Goal: Transaction & Acquisition: Purchase product/service

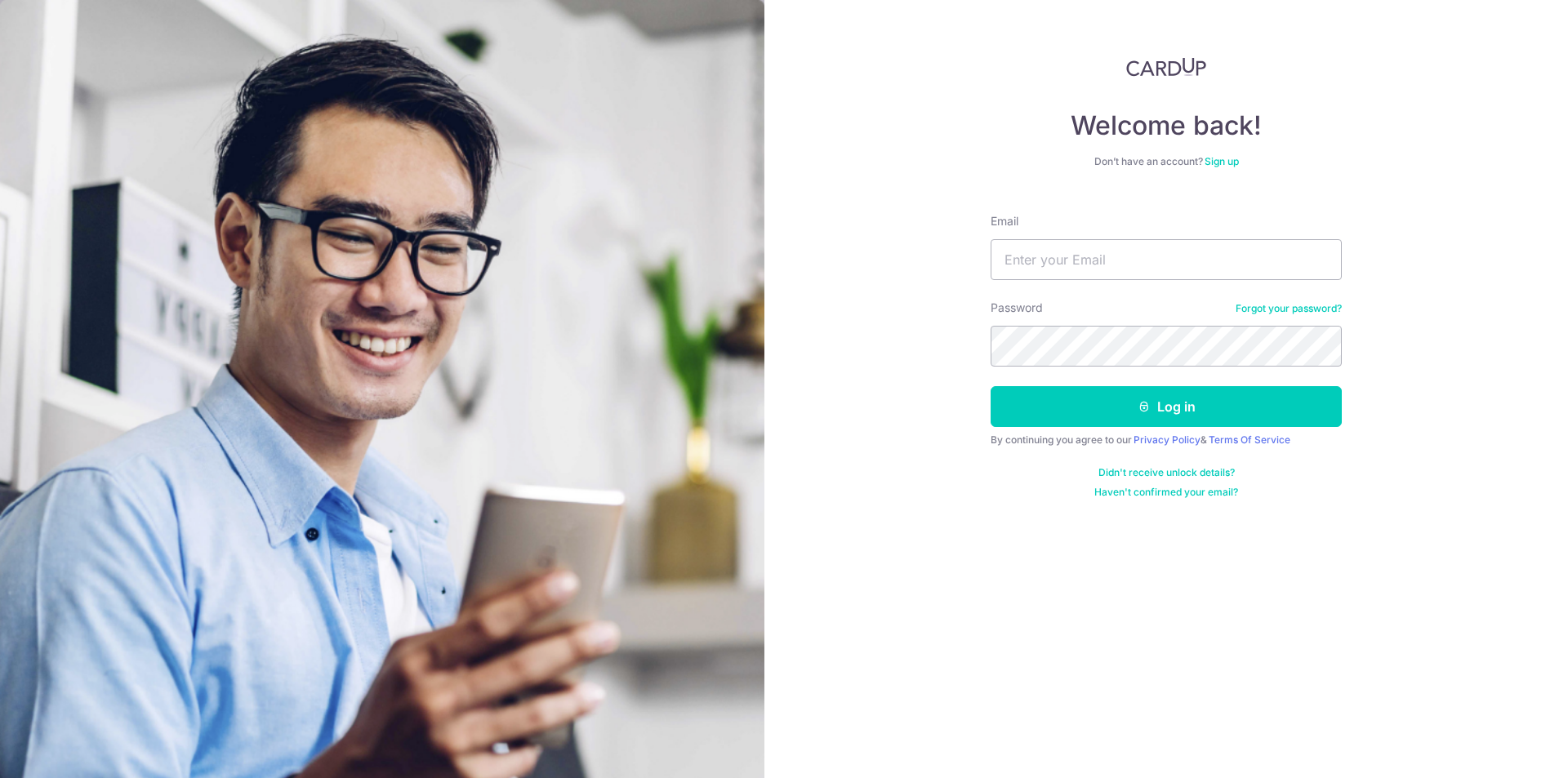
click at [1047, 271] on input "Email" at bounding box center [1166, 259] width 351 height 41
type input "ann_owl@yahoo.com"
click at [1149, 265] on input "ann_owl@yahoo.com" at bounding box center [1166, 259] width 351 height 41
click at [990, 386] on button "Log in" at bounding box center [1166, 406] width 351 height 41
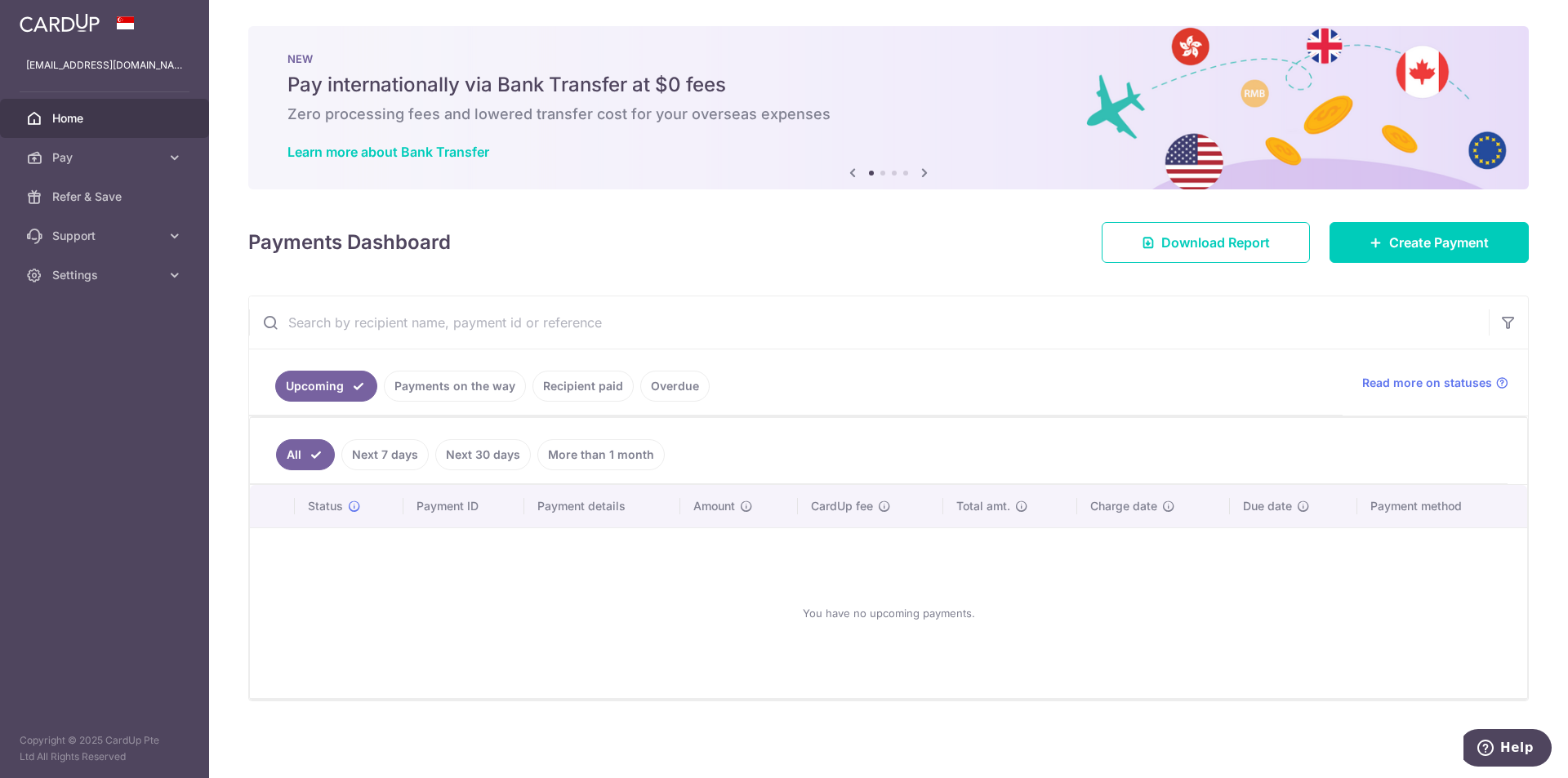
click at [589, 386] on link "Recipient paid" at bounding box center [582, 386] width 101 height 31
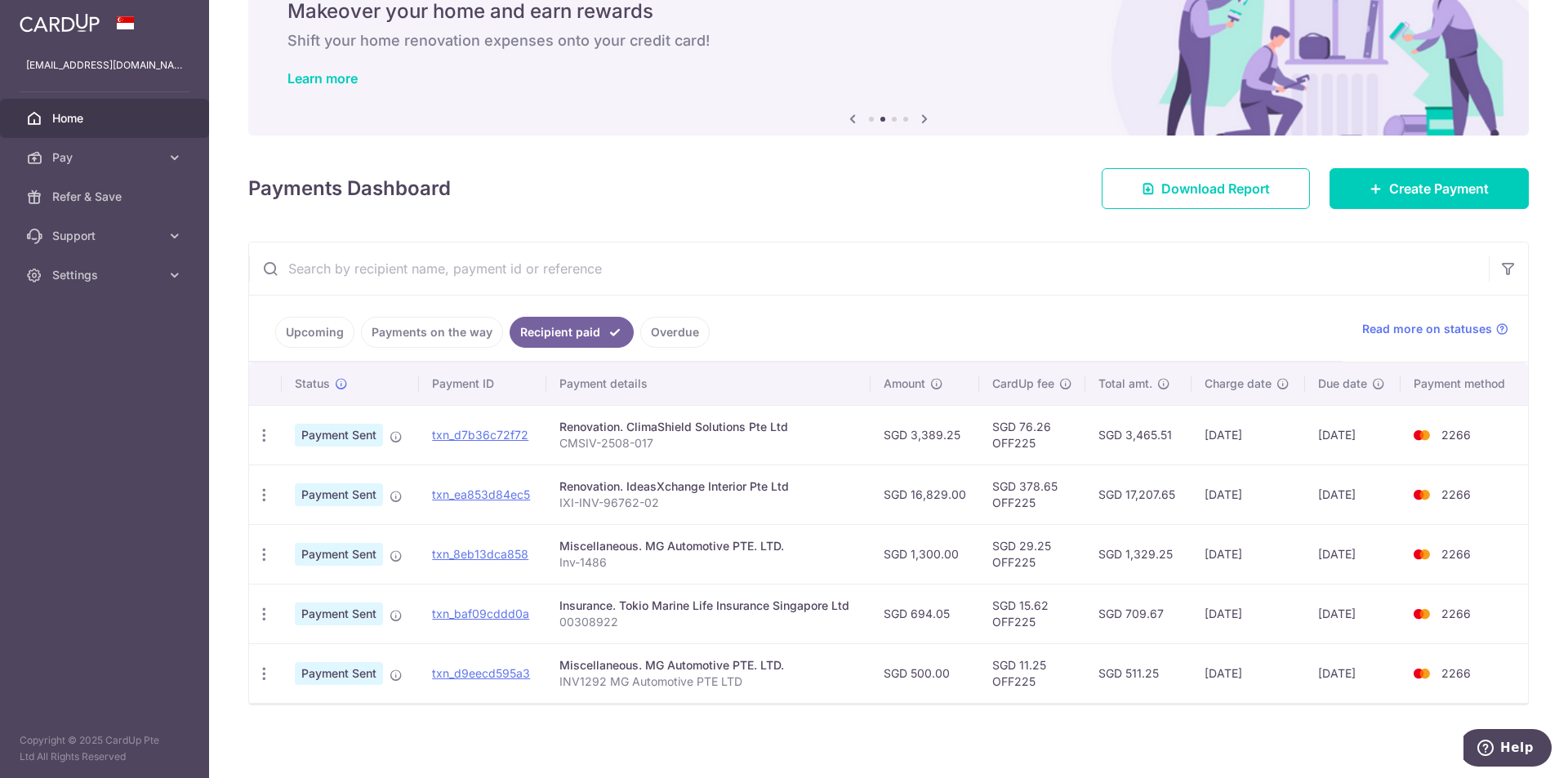
scroll to position [78, 0]
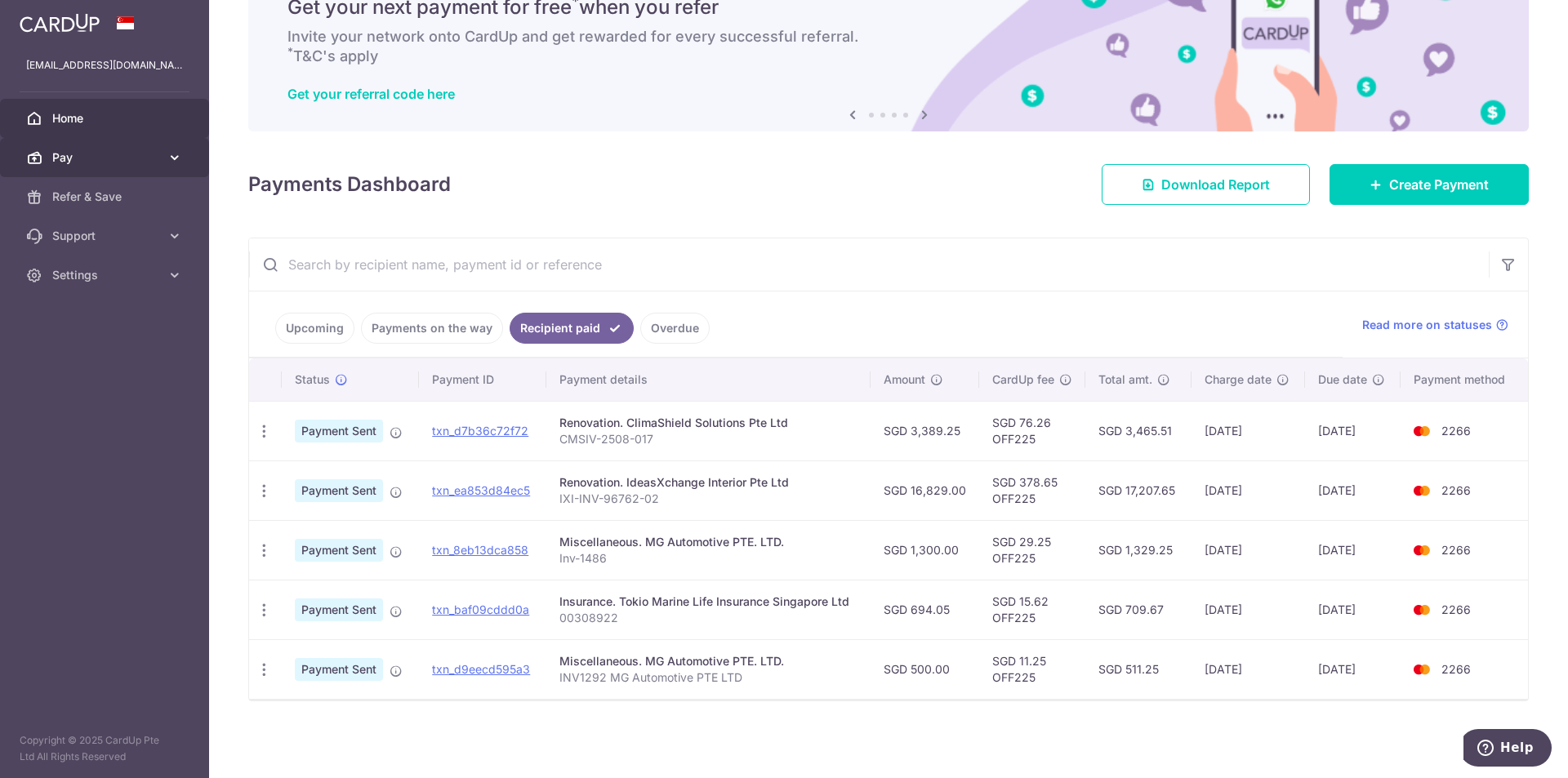
click at [86, 159] on span "Pay" at bounding box center [106, 157] width 108 height 16
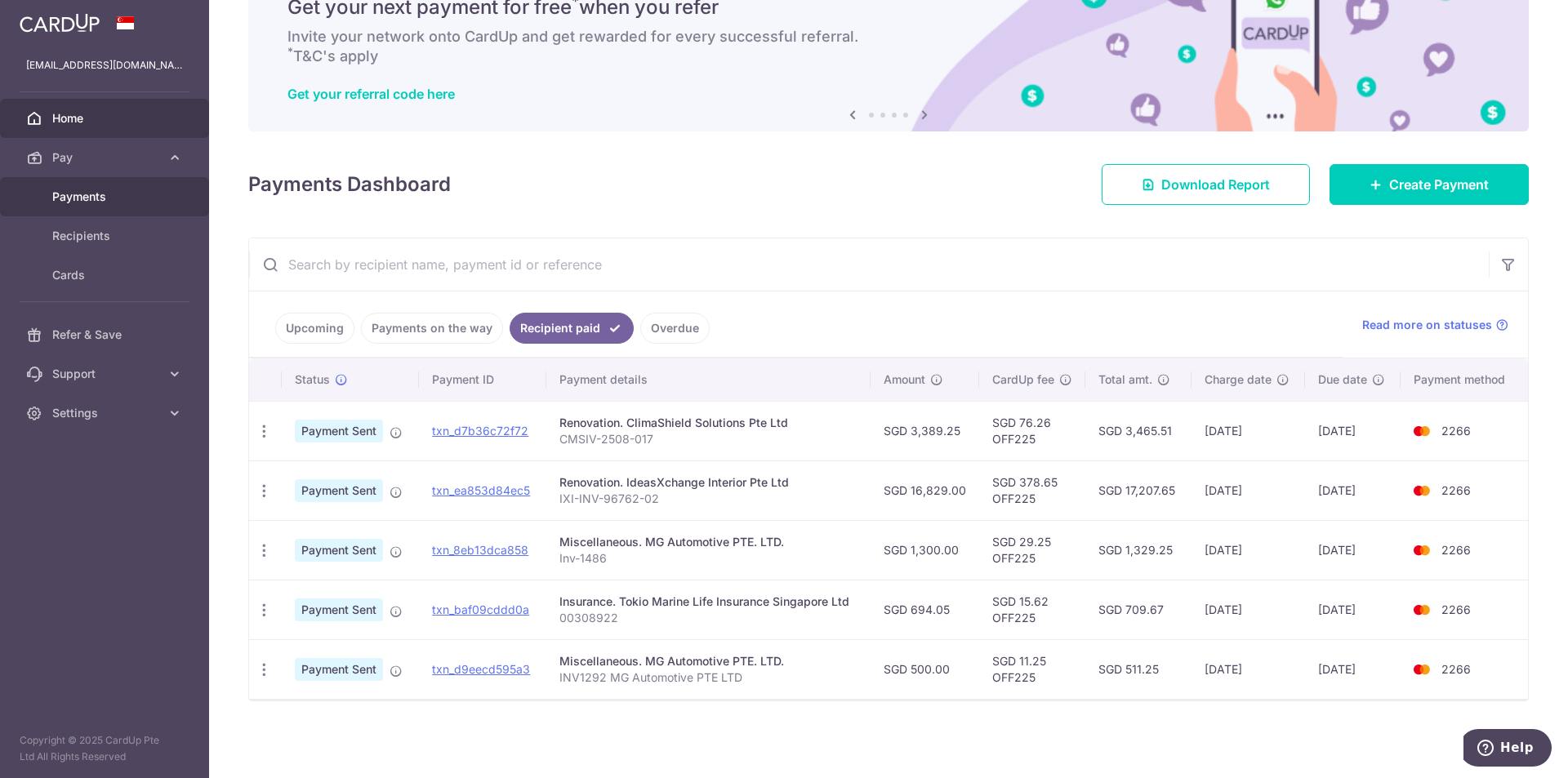
click at [85, 194] on span "Payments" at bounding box center [106, 196] width 108 height 16
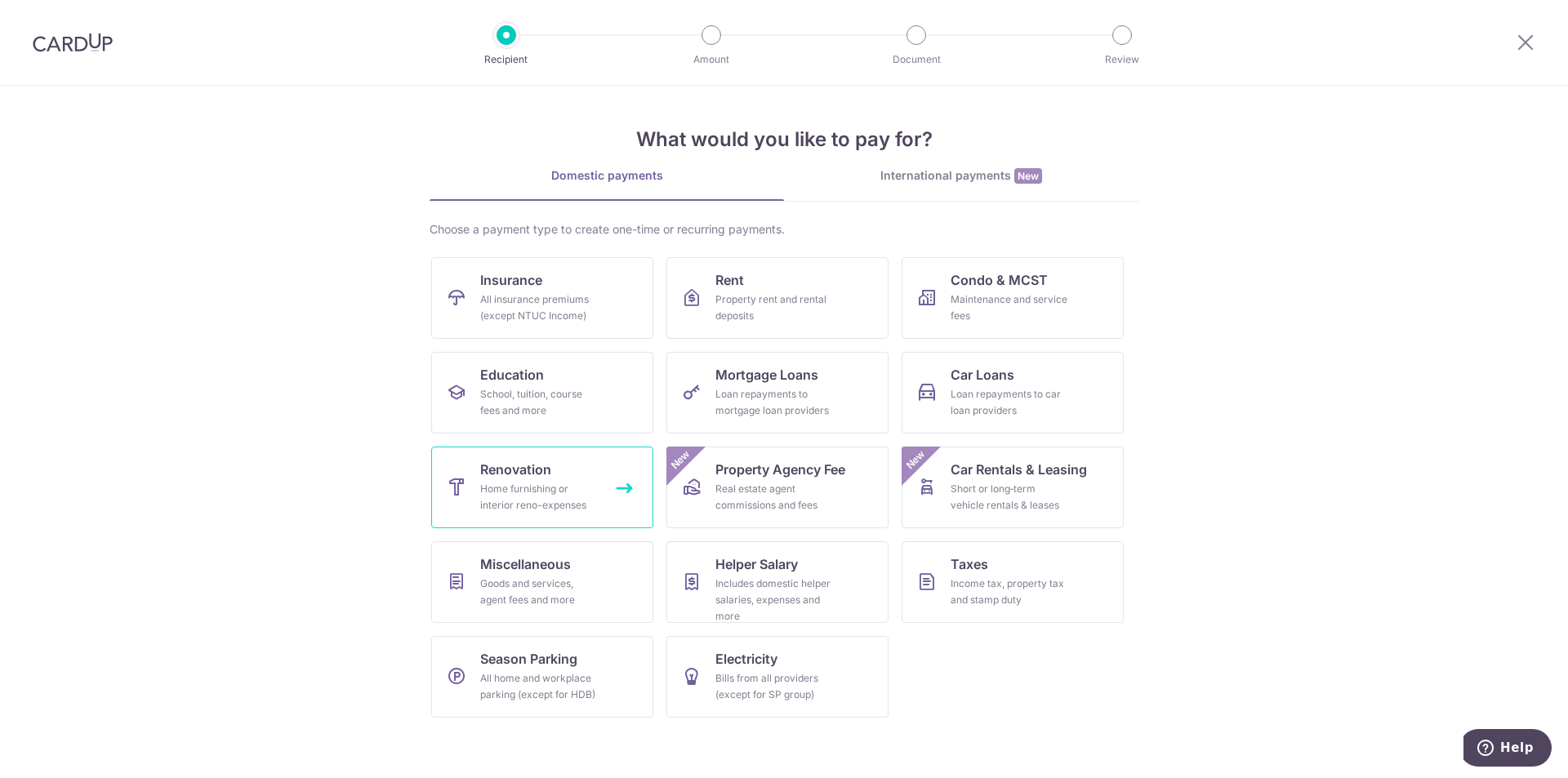
click at [536, 476] on span "Renovation" at bounding box center [515, 469] width 71 height 20
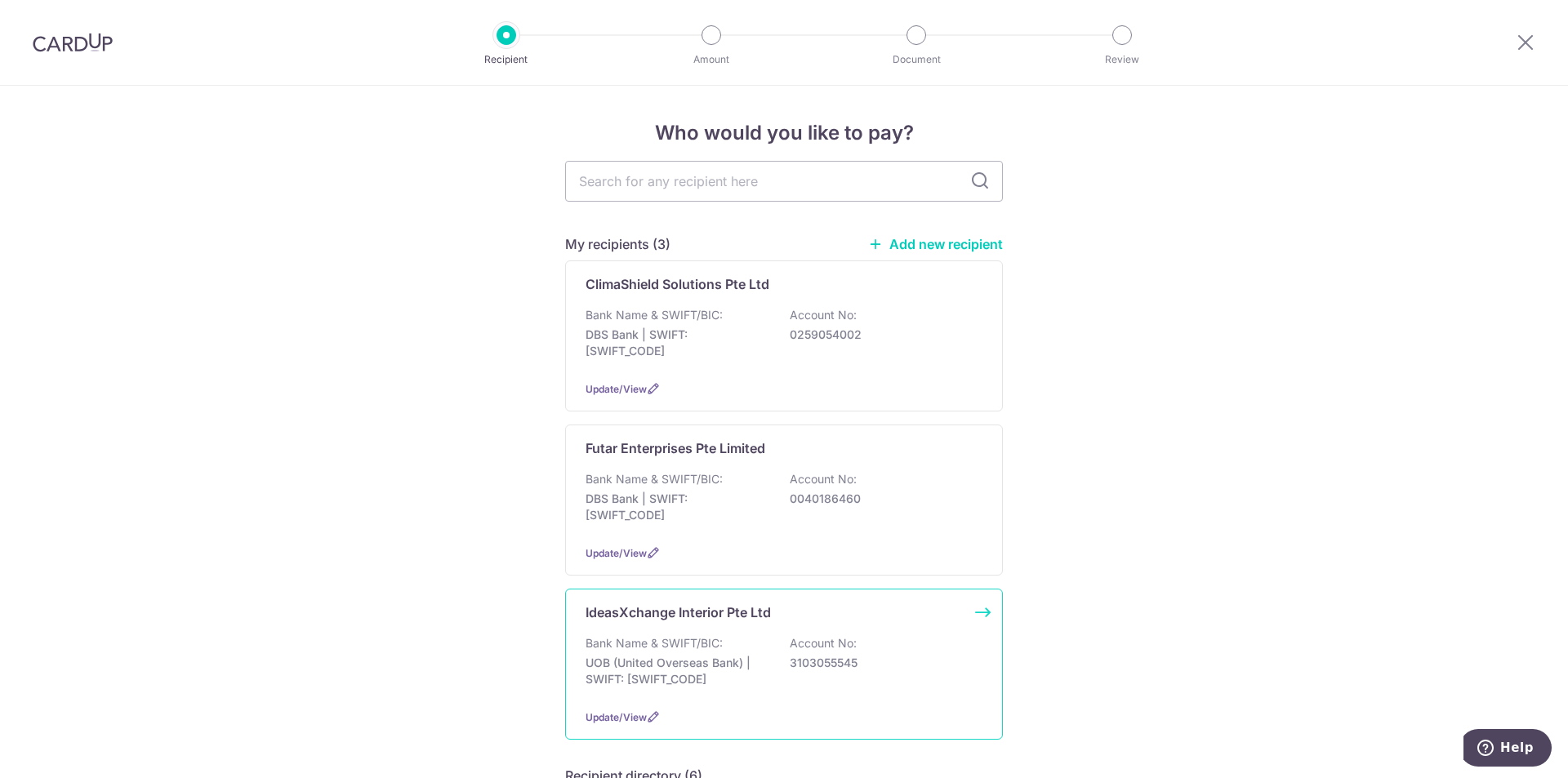
click at [714, 628] on div "IdeasXchange Interior Pte Ltd Bank Name & SWIFT/BIC: UOB (United Overseas Bank)…" at bounding box center [784, 664] width 437 height 151
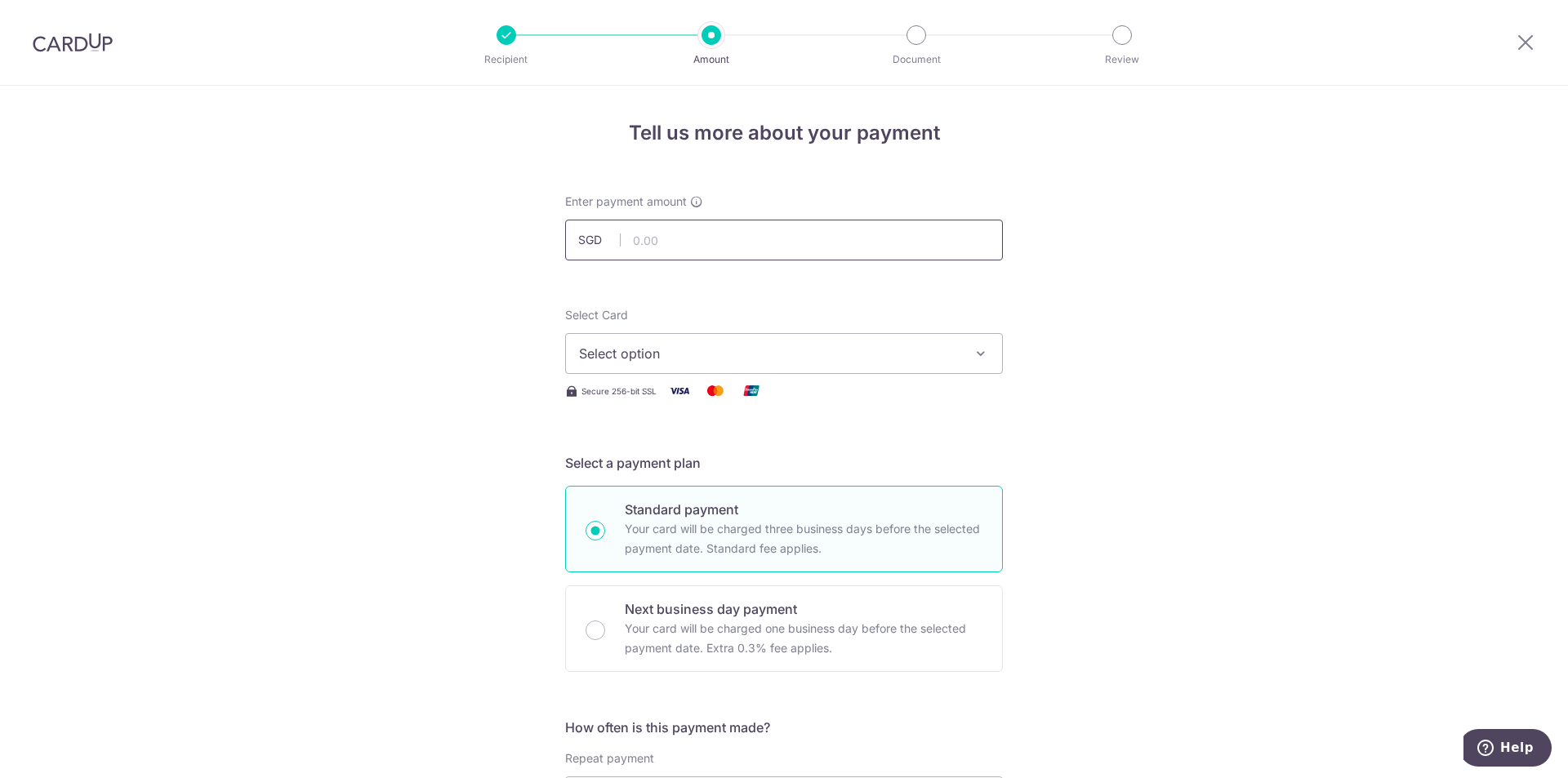
click at [686, 255] on input "text" at bounding box center [784, 239] width 437 height 41
type input "20,000.00"
click at [792, 348] on span "Select option" at bounding box center [770, 353] width 381 height 20
click at [757, 455] on link "**** 2266" at bounding box center [784, 469] width 437 height 39
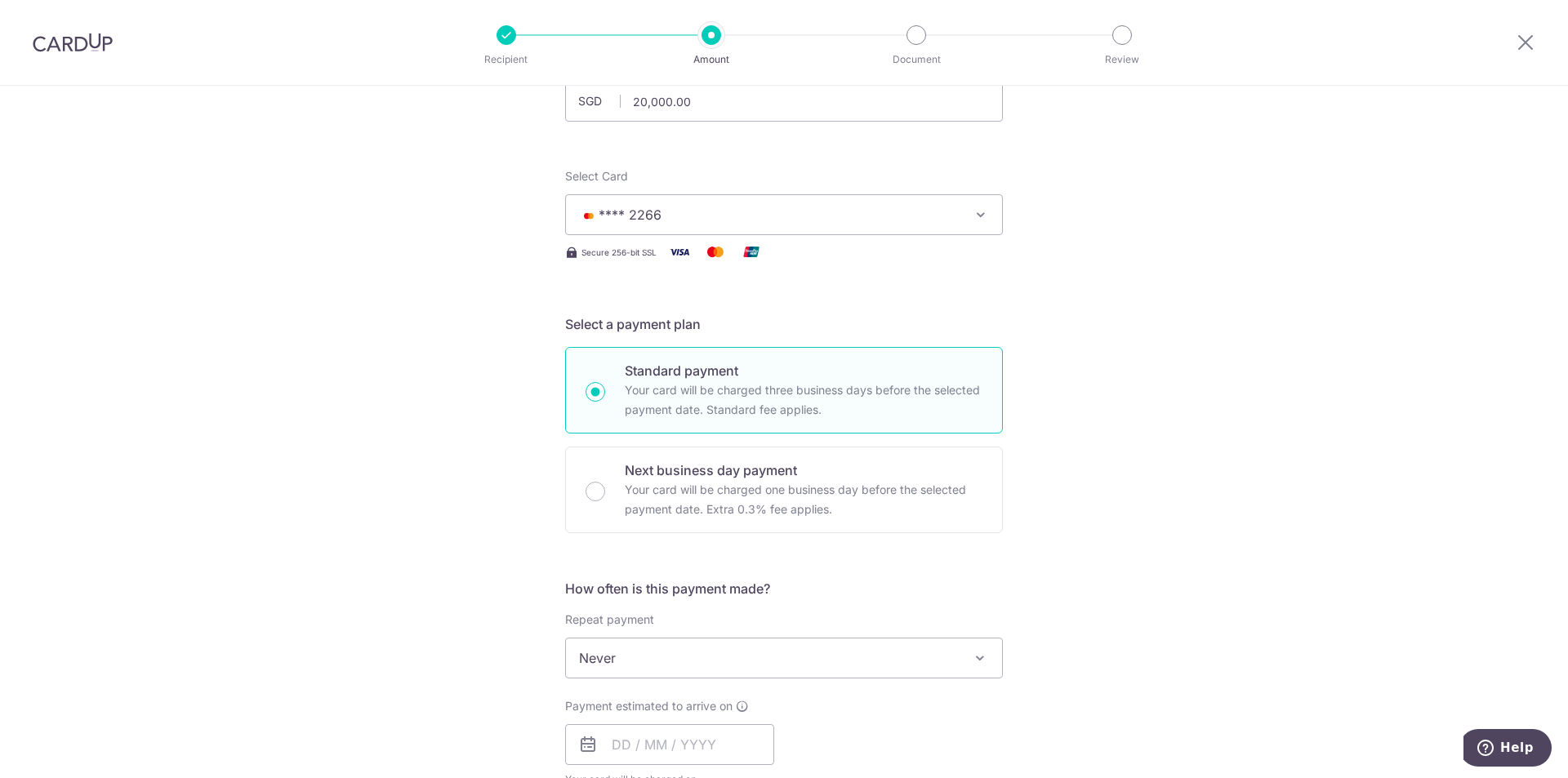
scroll to position [164, 0]
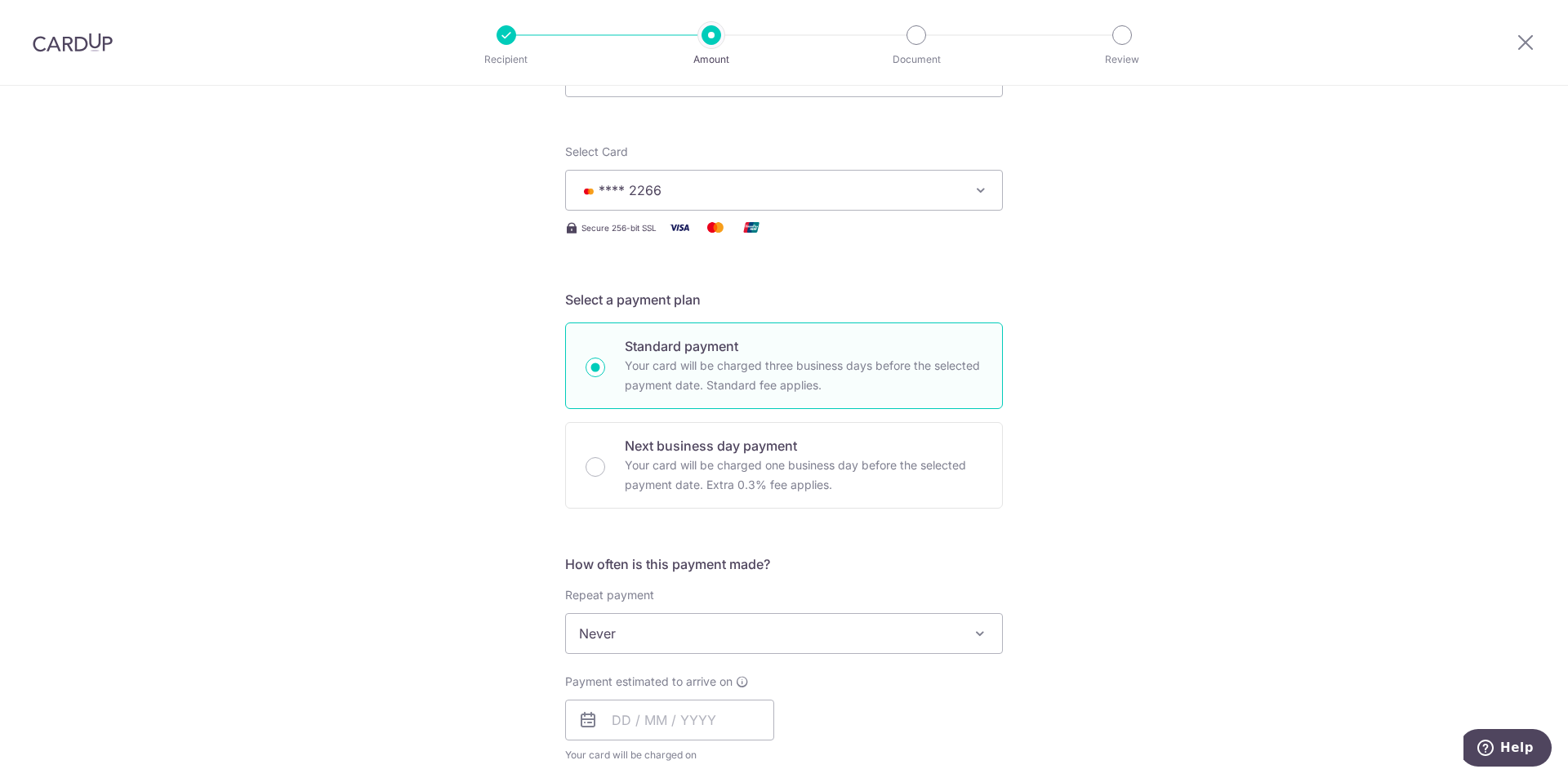
click at [743, 637] on span "Never" at bounding box center [784, 633] width 437 height 39
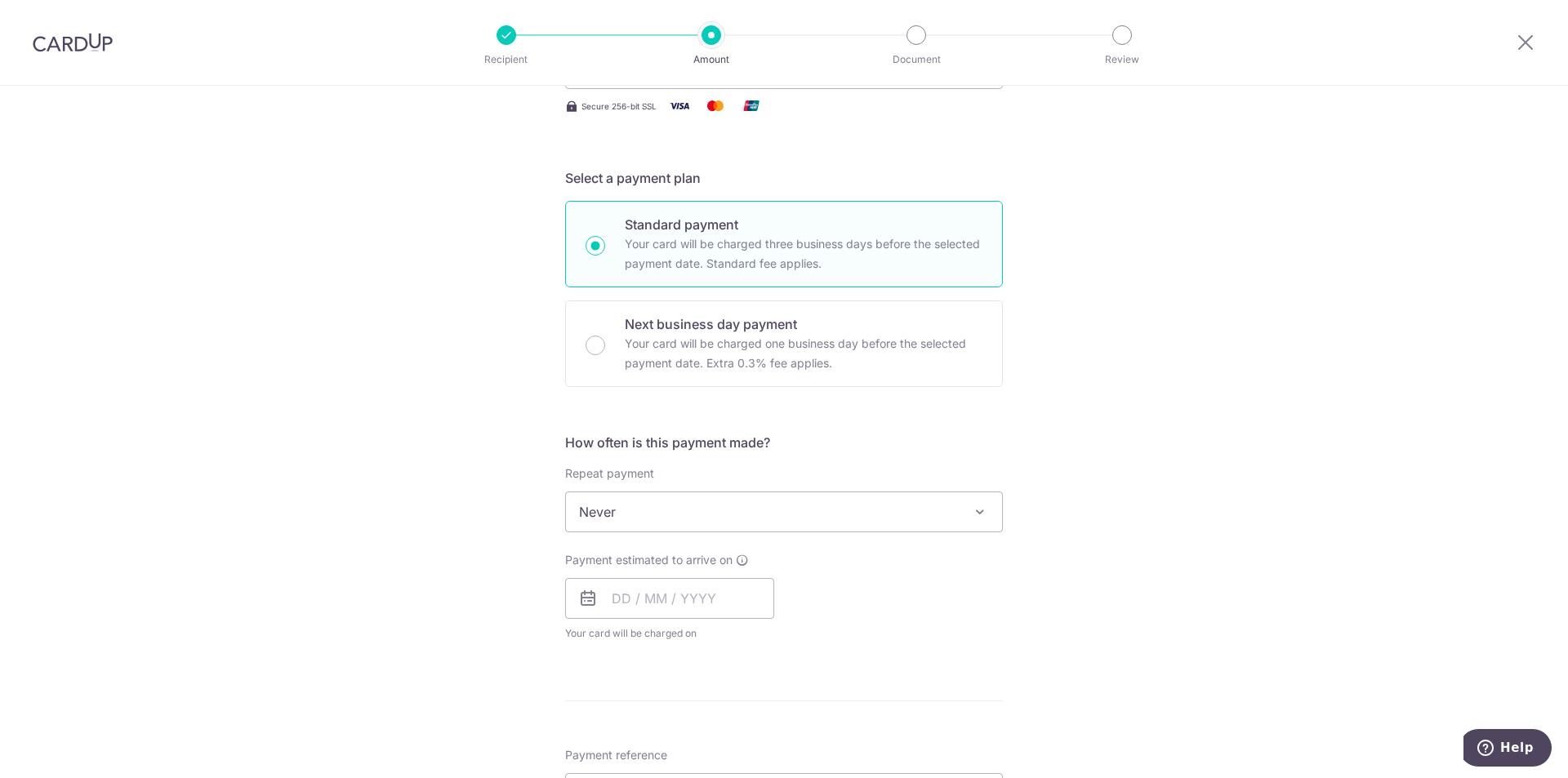
scroll to position [327, 0]
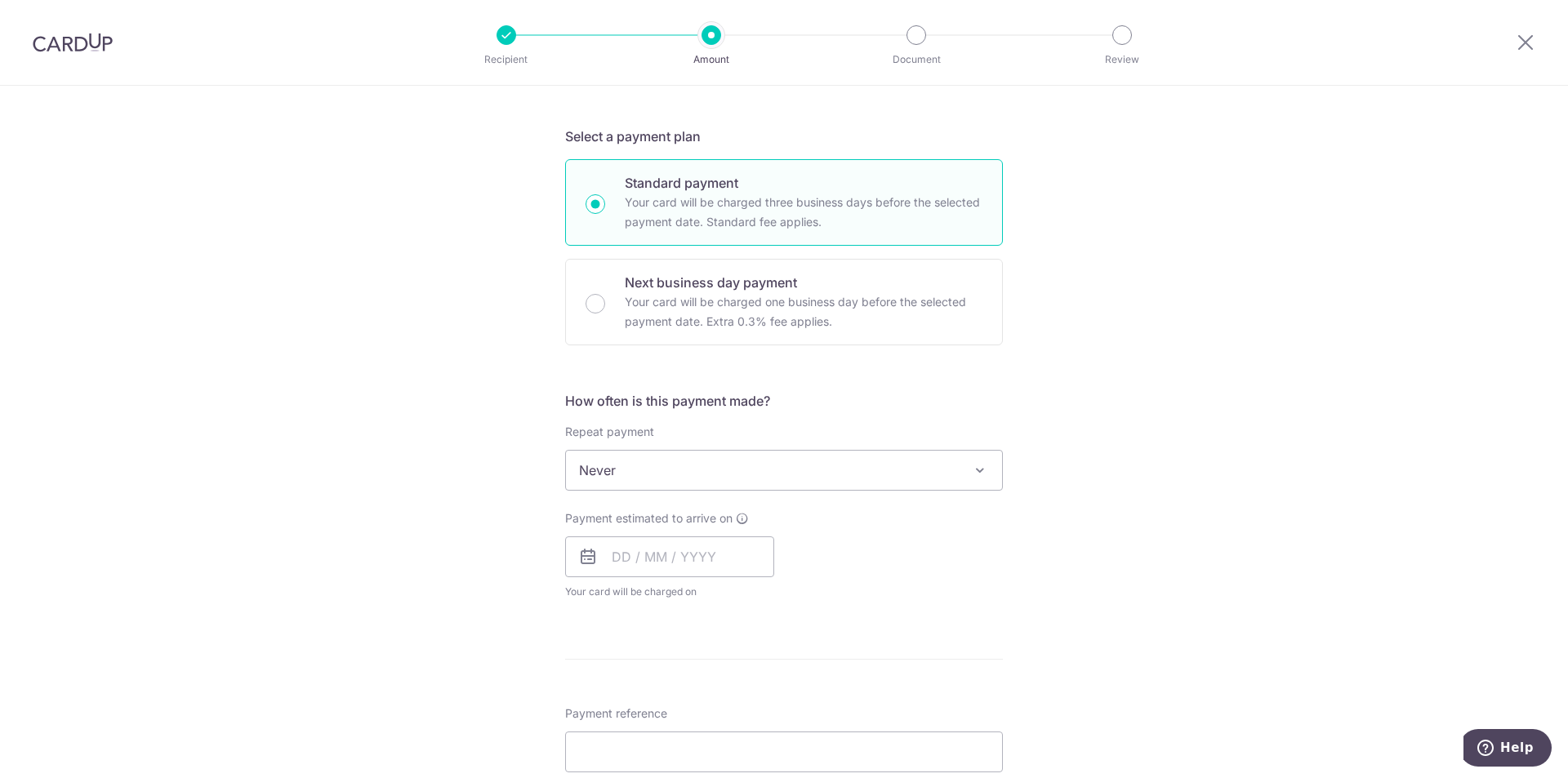
drag, startPoint x: 711, startPoint y: 451, endPoint x: 722, endPoint y: 459, distance: 13.6
click at [712, 452] on span "Never" at bounding box center [784, 469] width 437 height 39
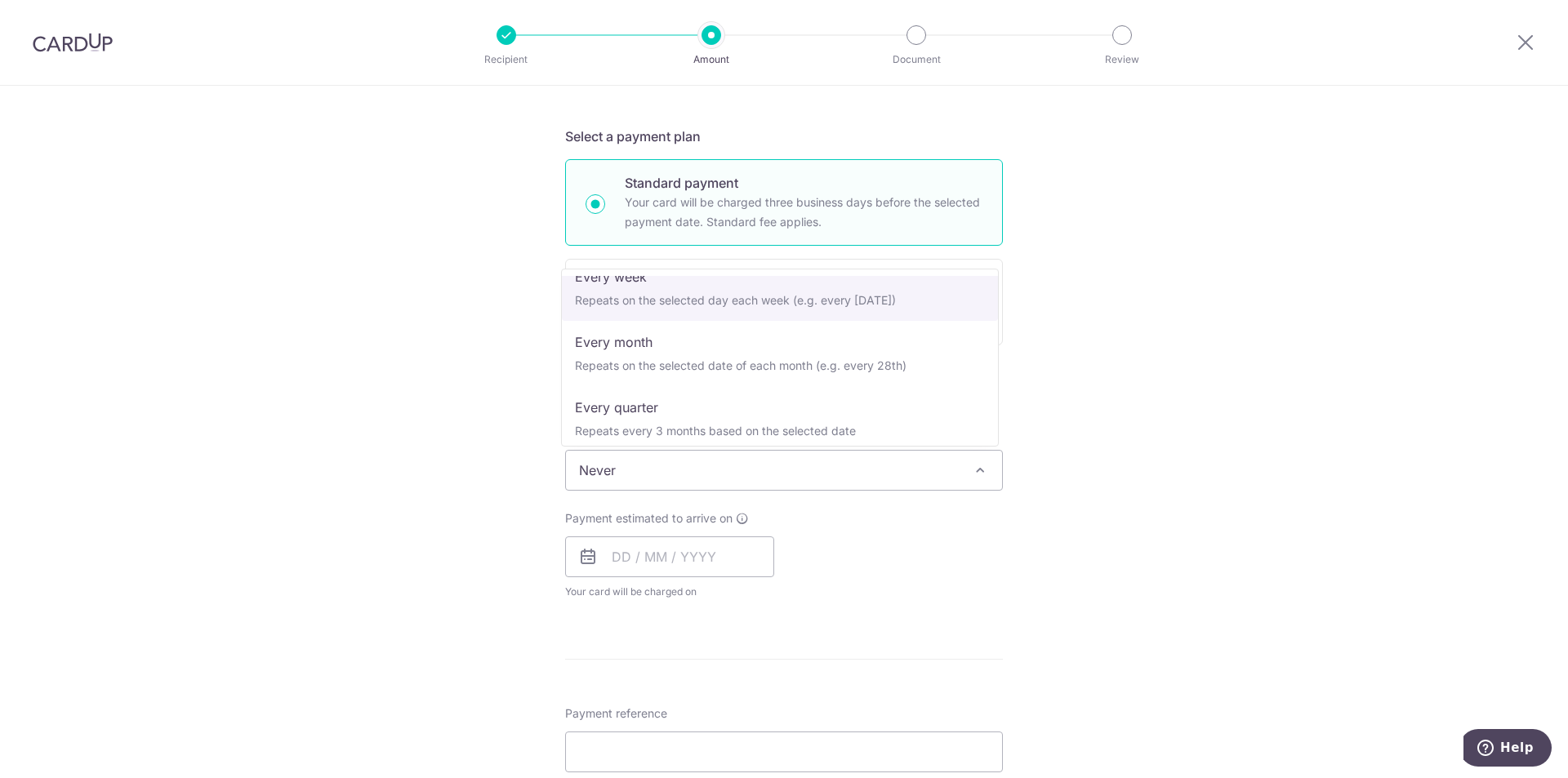
scroll to position [164, 0]
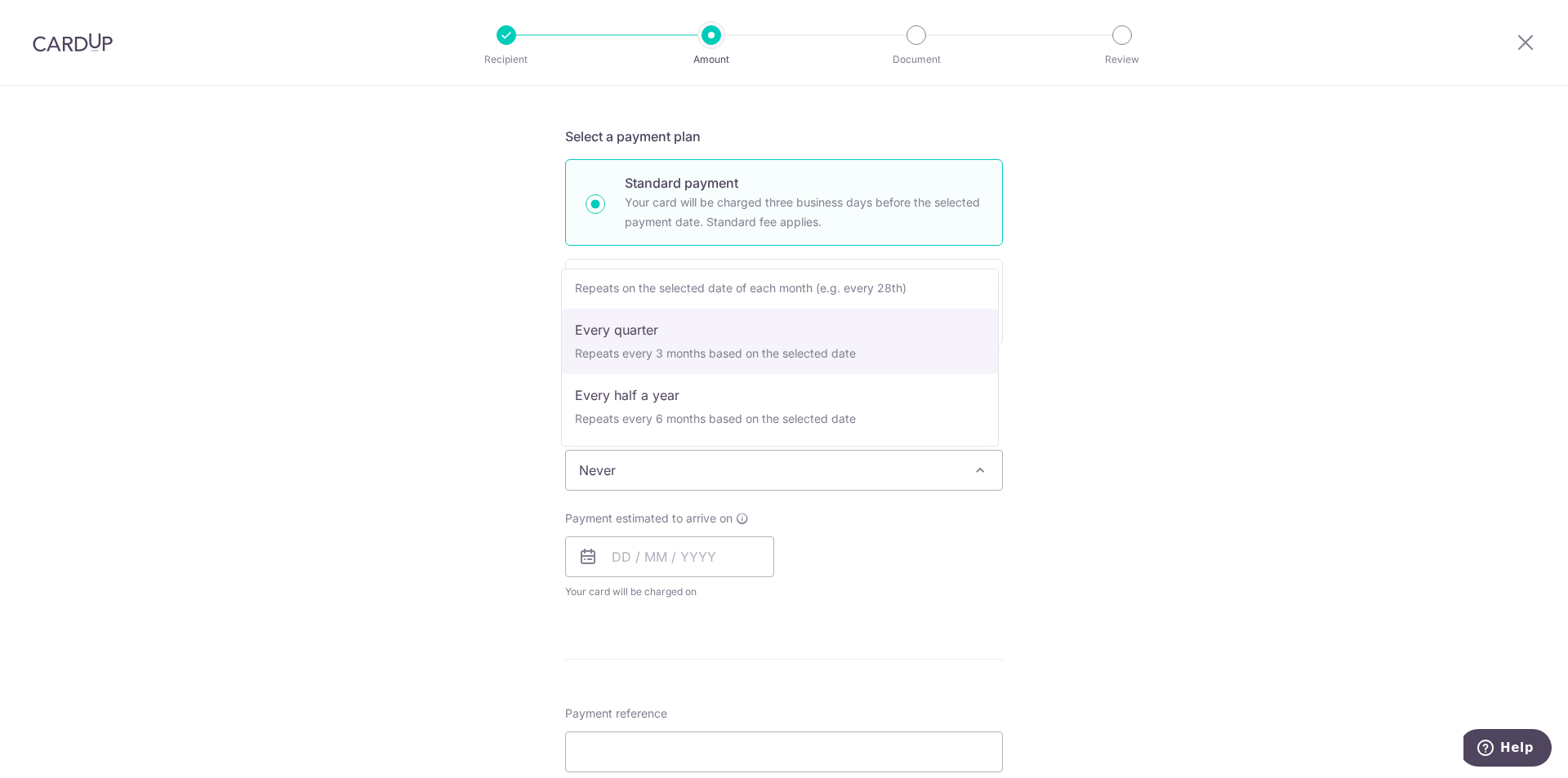
click at [1072, 443] on div "Tell us more about your payment Enter payment amount SGD 20,000.00 20000.00 Sel…" at bounding box center [784, 552] width 1568 height 1586
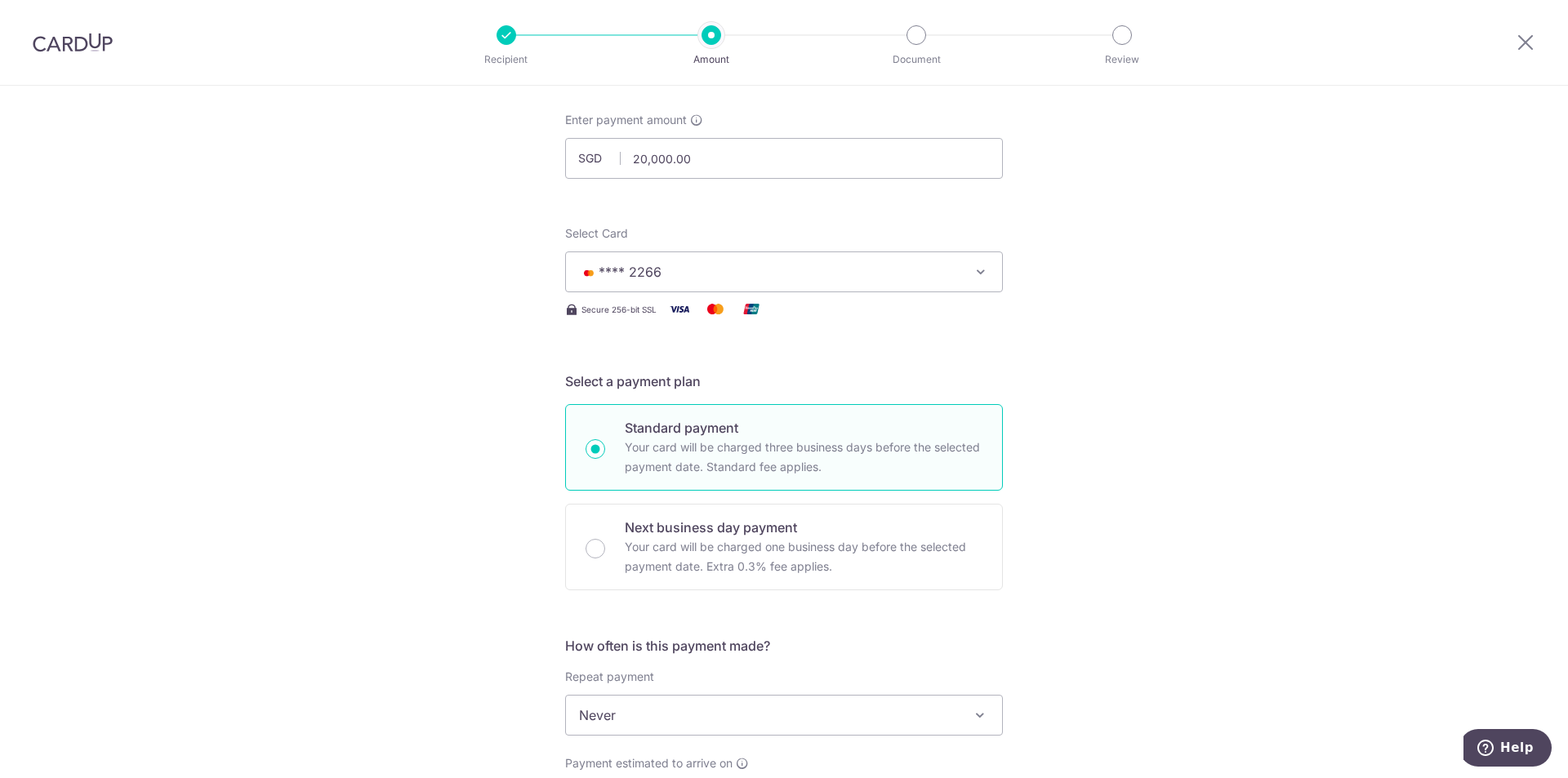
scroll to position [0, 0]
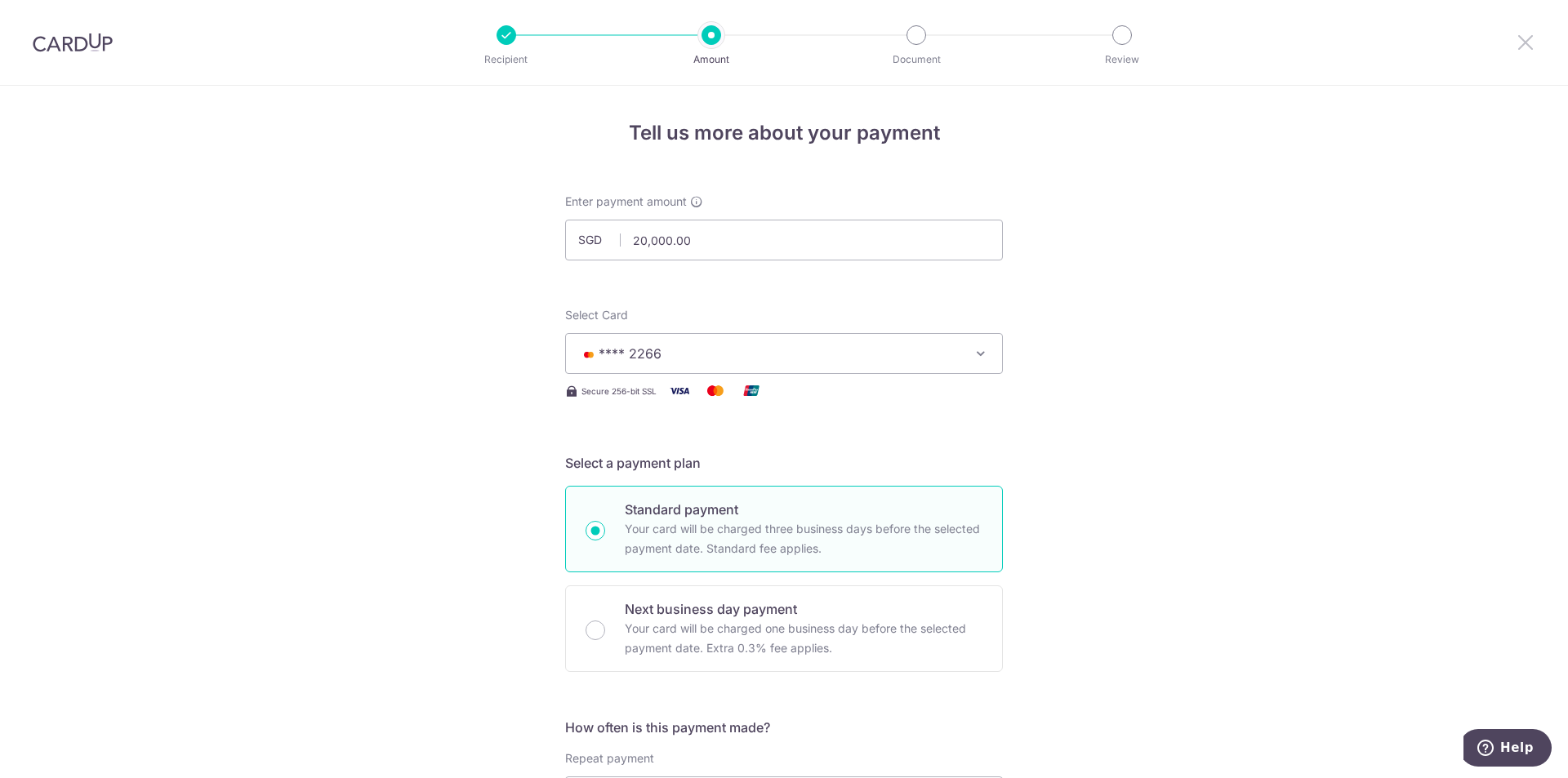
drag, startPoint x: 1523, startPoint y: 42, endPoint x: 869, endPoint y: 102, distance: 656.7
click at [1524, 42] on icon at bounding box center [1525, 43] width 20 height 21
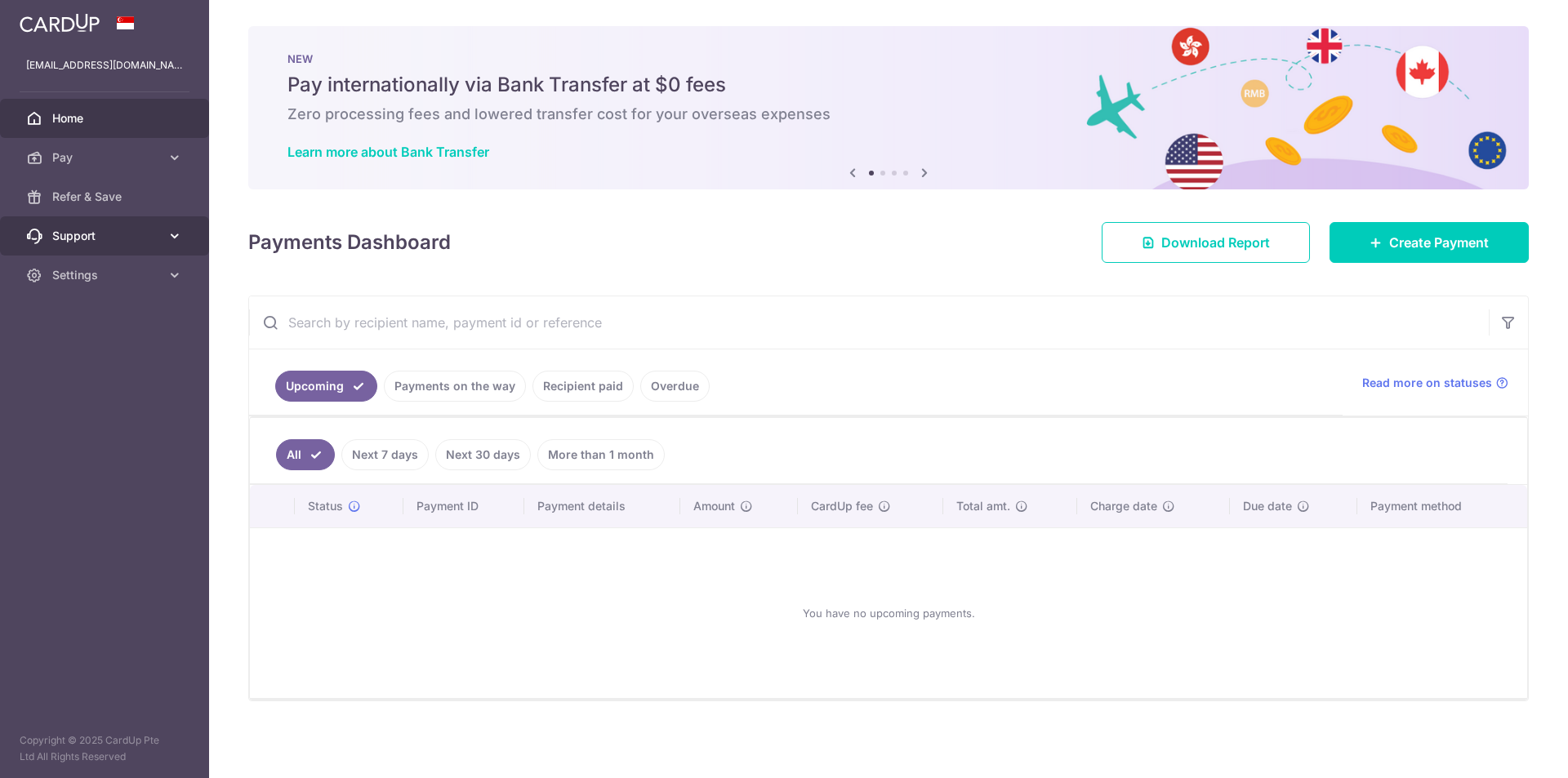
click at [83, 233] on span "Support" at bounding box center [106, 236] width 108 height 16
click at [71, 114] on span "Home" at bounding box center [106, 117] width 108 height 16
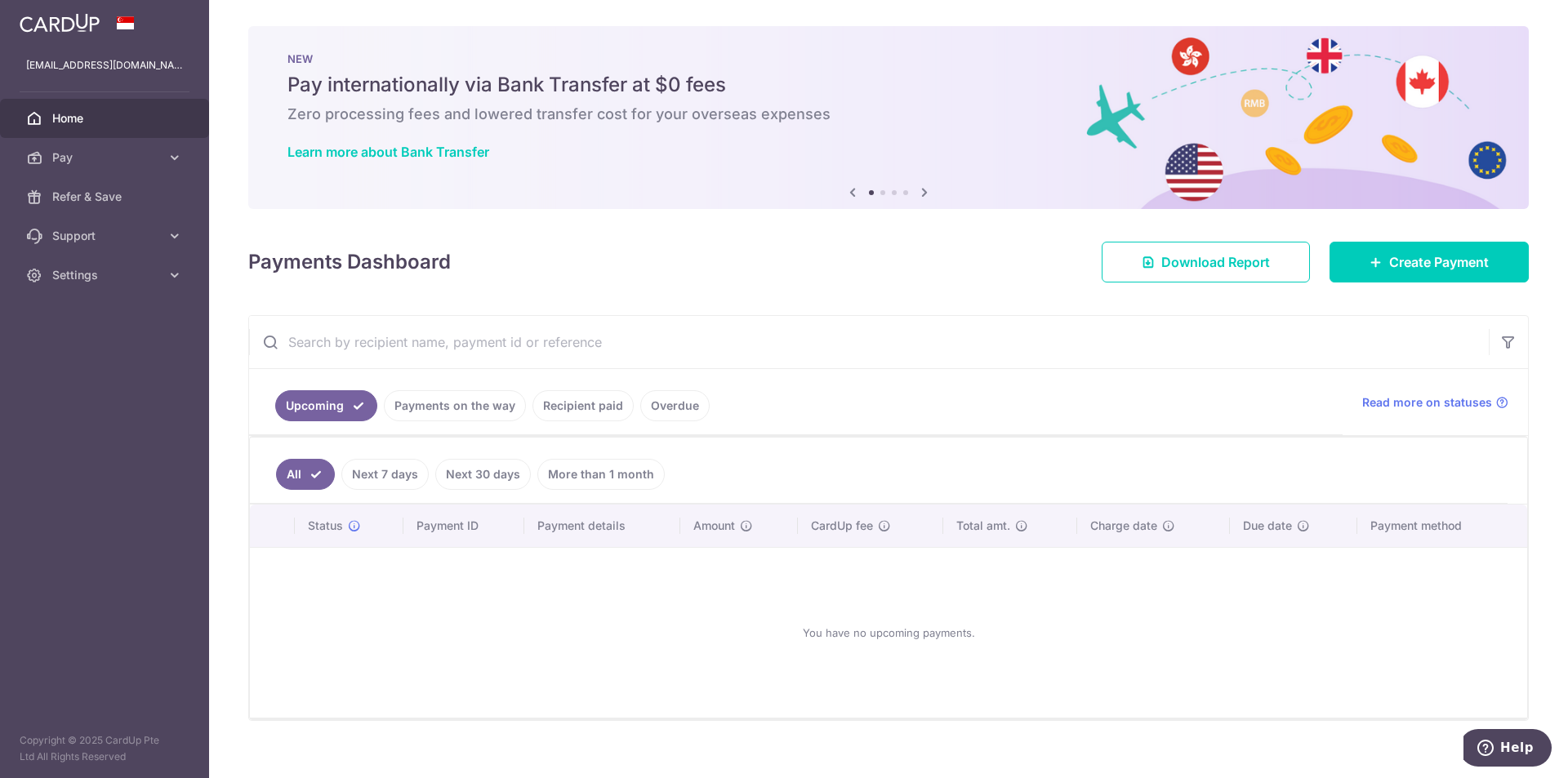
click at [922, 196] on icon at bounding box center [924, 192] width 20 height 21
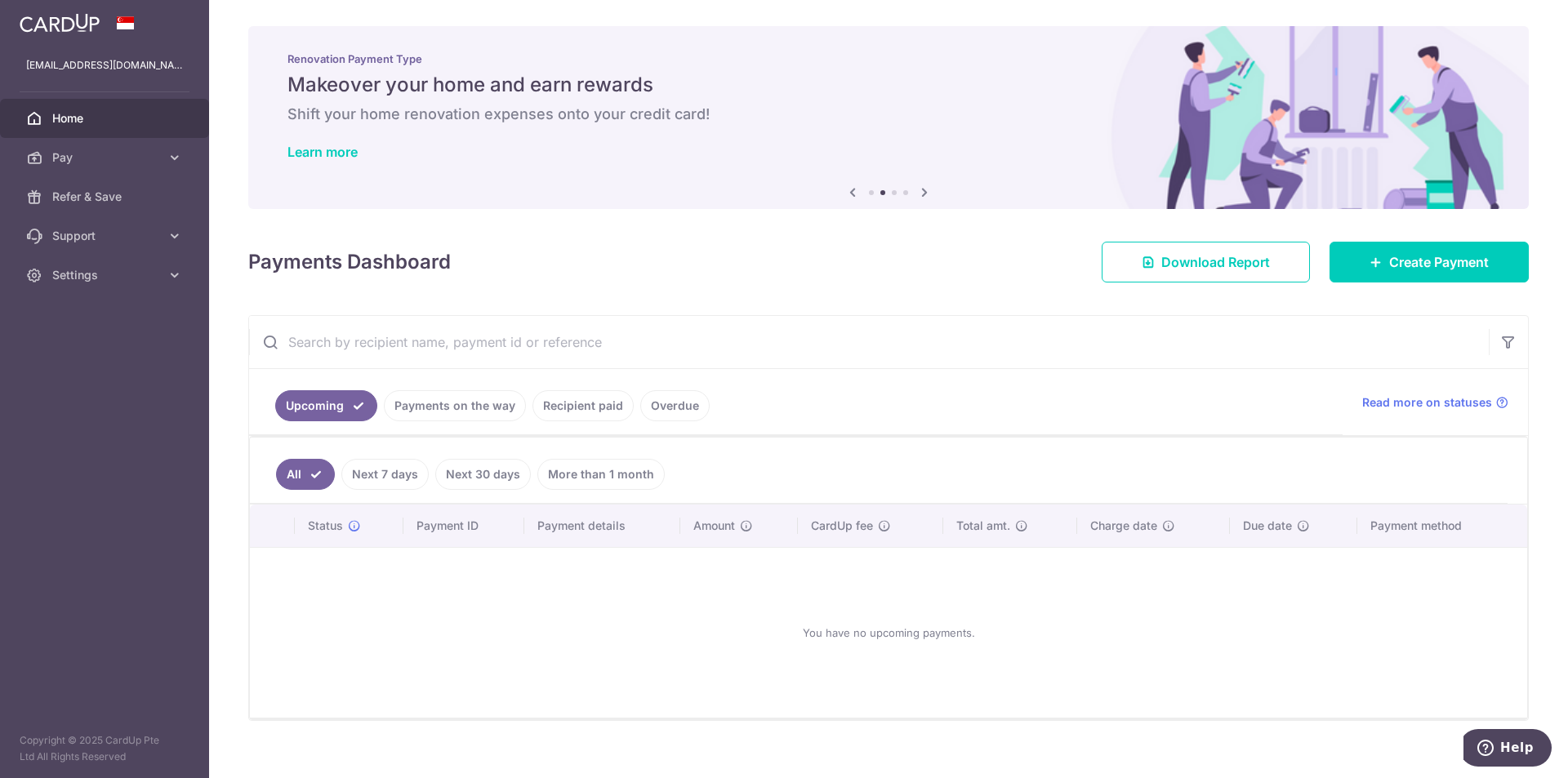
click at [922, 196] on icon at bounding box center [924, 192] width 20 height 21
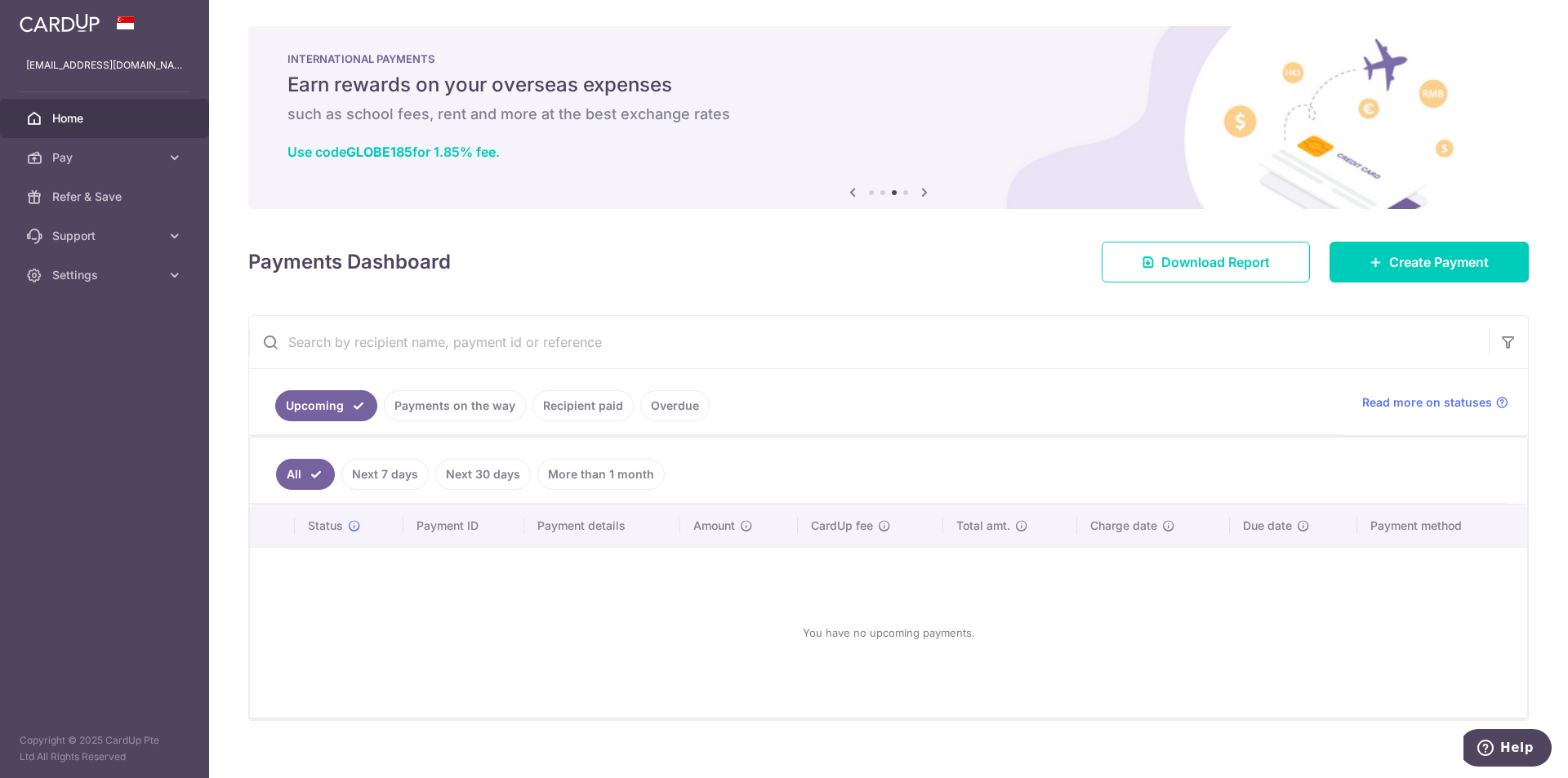
click at [845, 195] on icon at bounding box center [852, 192] width 20 height 21
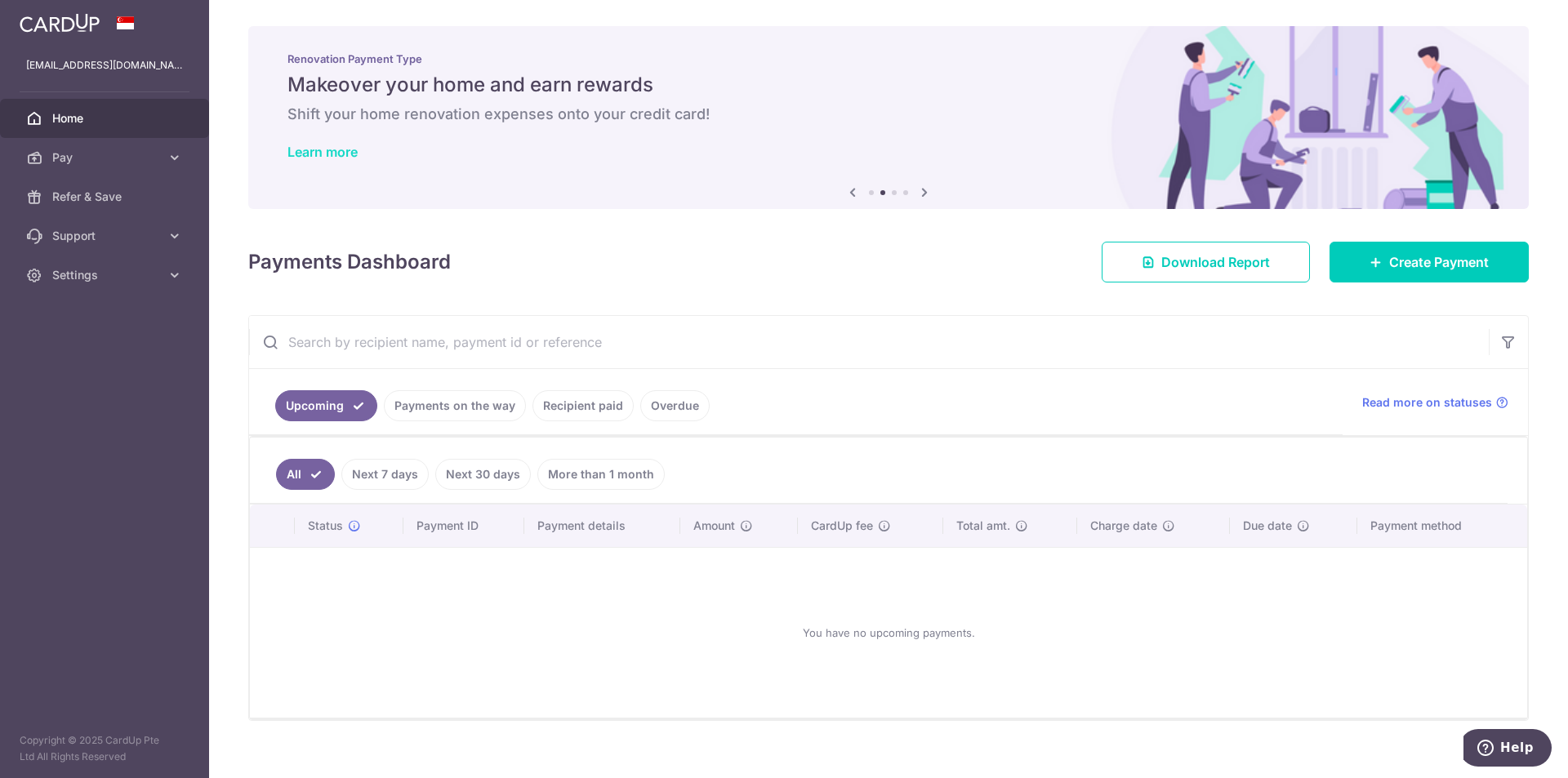
click at [330, 151] on link "Learn more" at bounding box center [323, 151] width 70 height 16
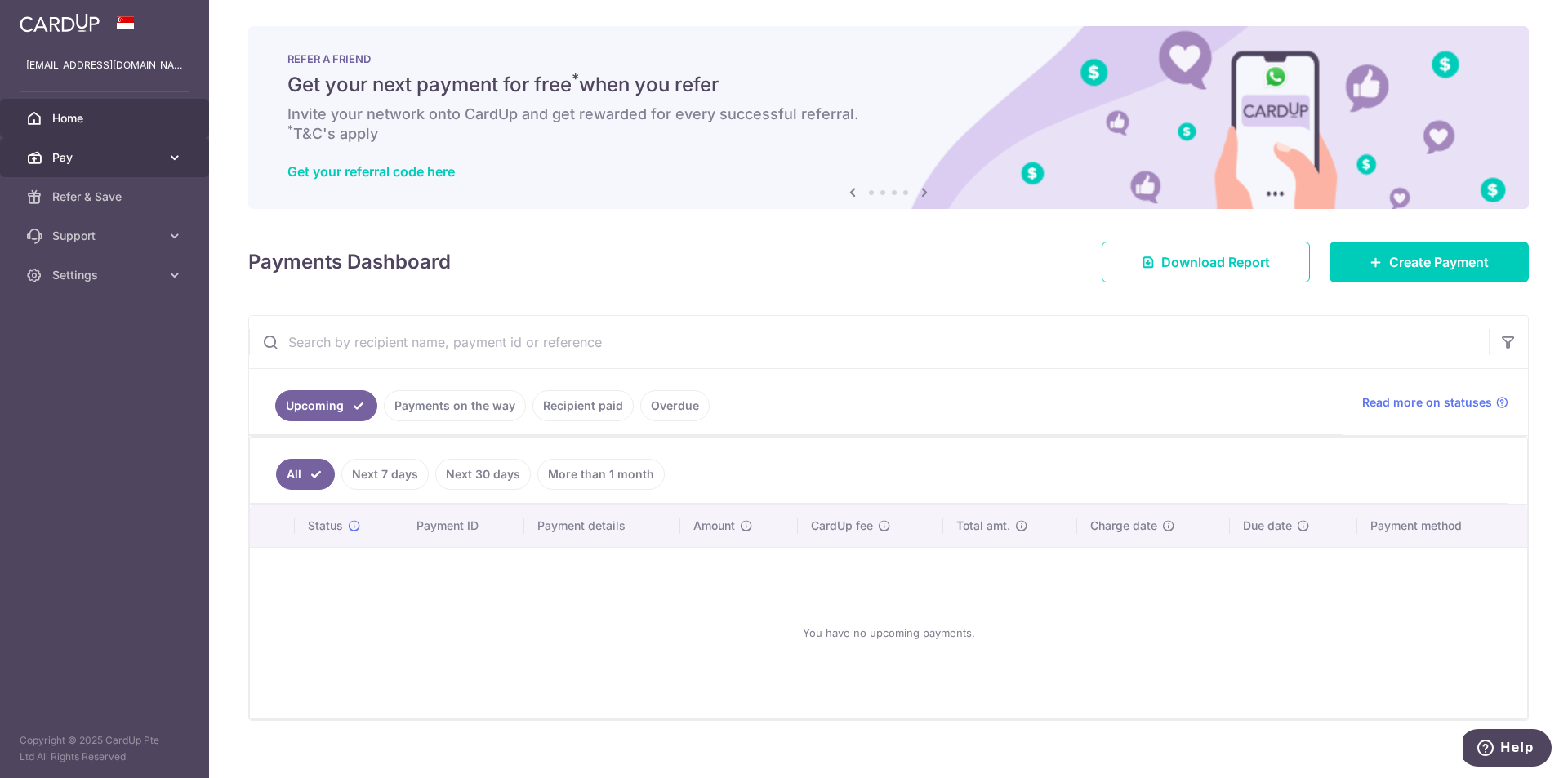
click at [110, 160] on span "Pay" at bounding box center [106, 157] width 108 height 16
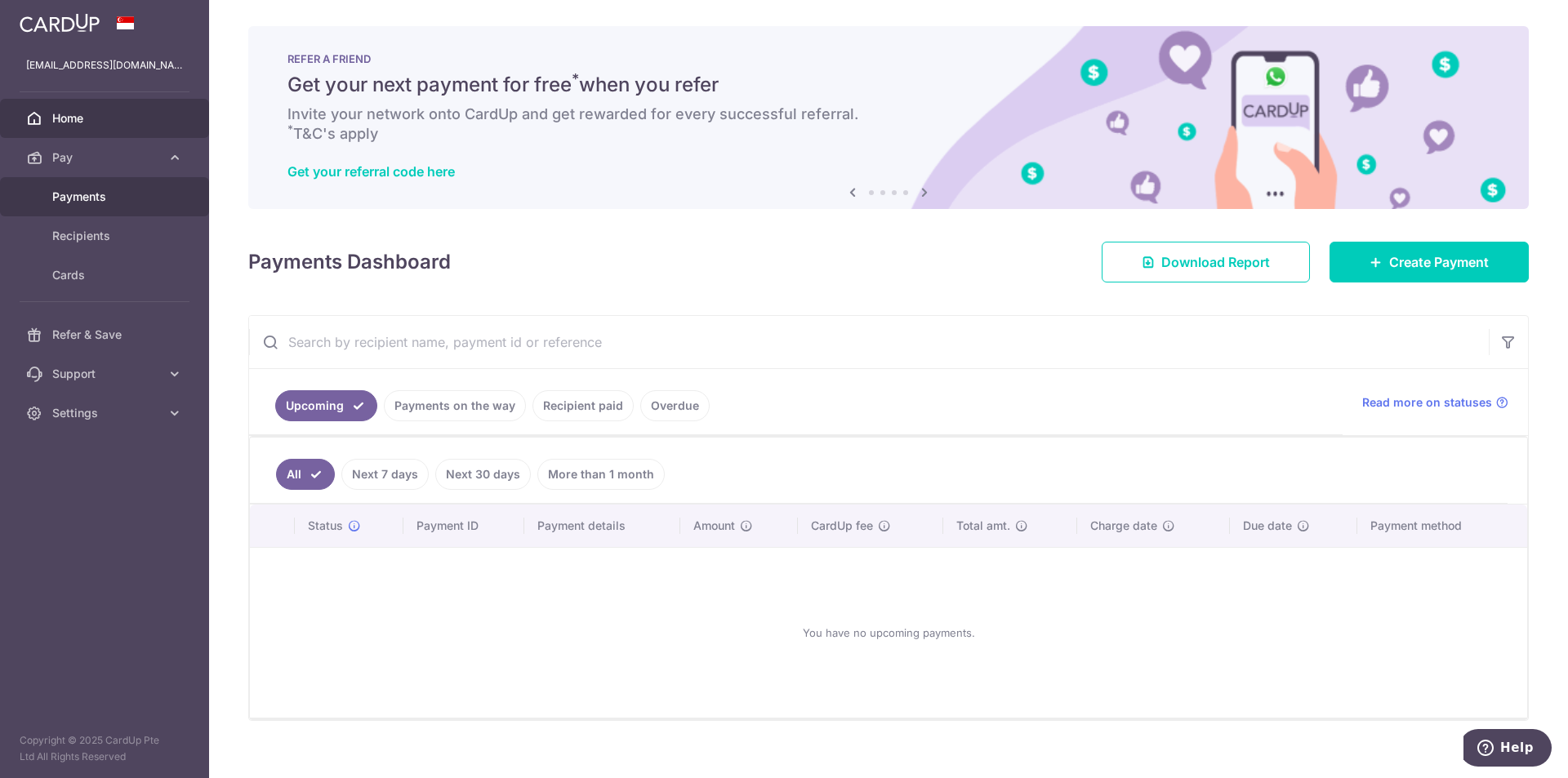
click at [95, 193] on span "Payments" at bounding box center [106, 196] width 108 height 16
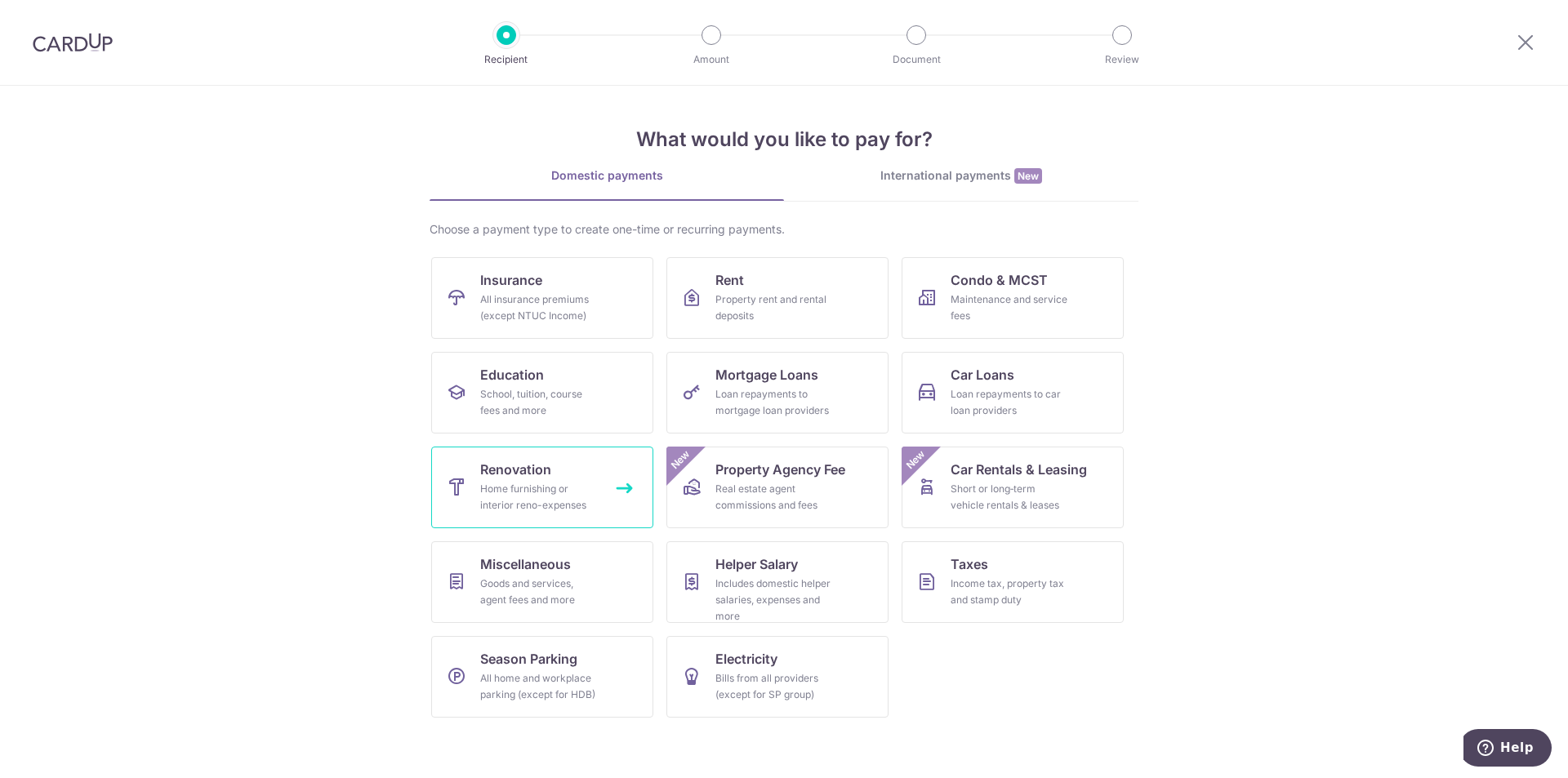
click at [564, 499] on div "Home furnishing or interior reno-expenses" at bounding box center [539, 497] width 117 height 33
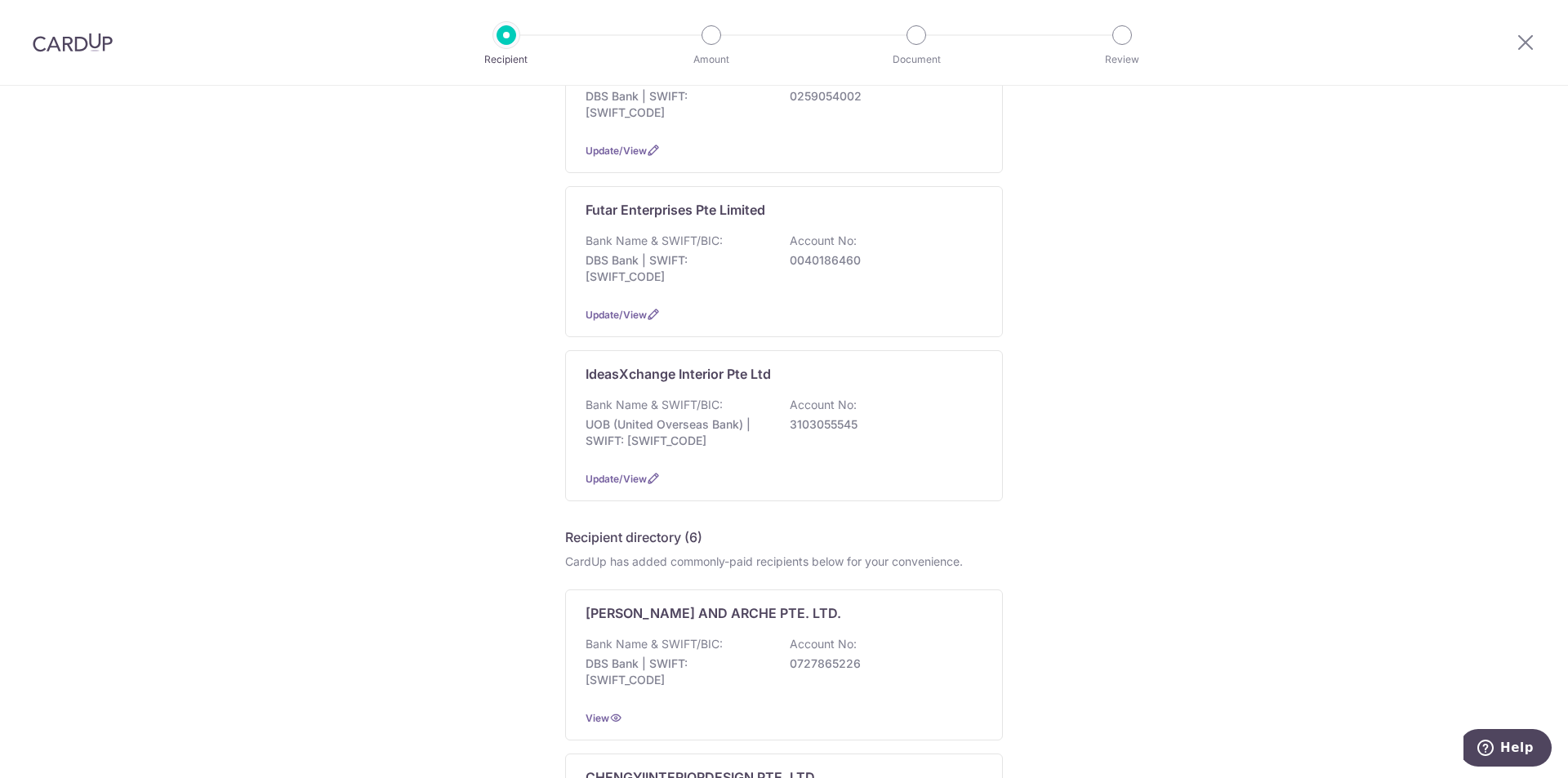
scroll to position [245, 0]
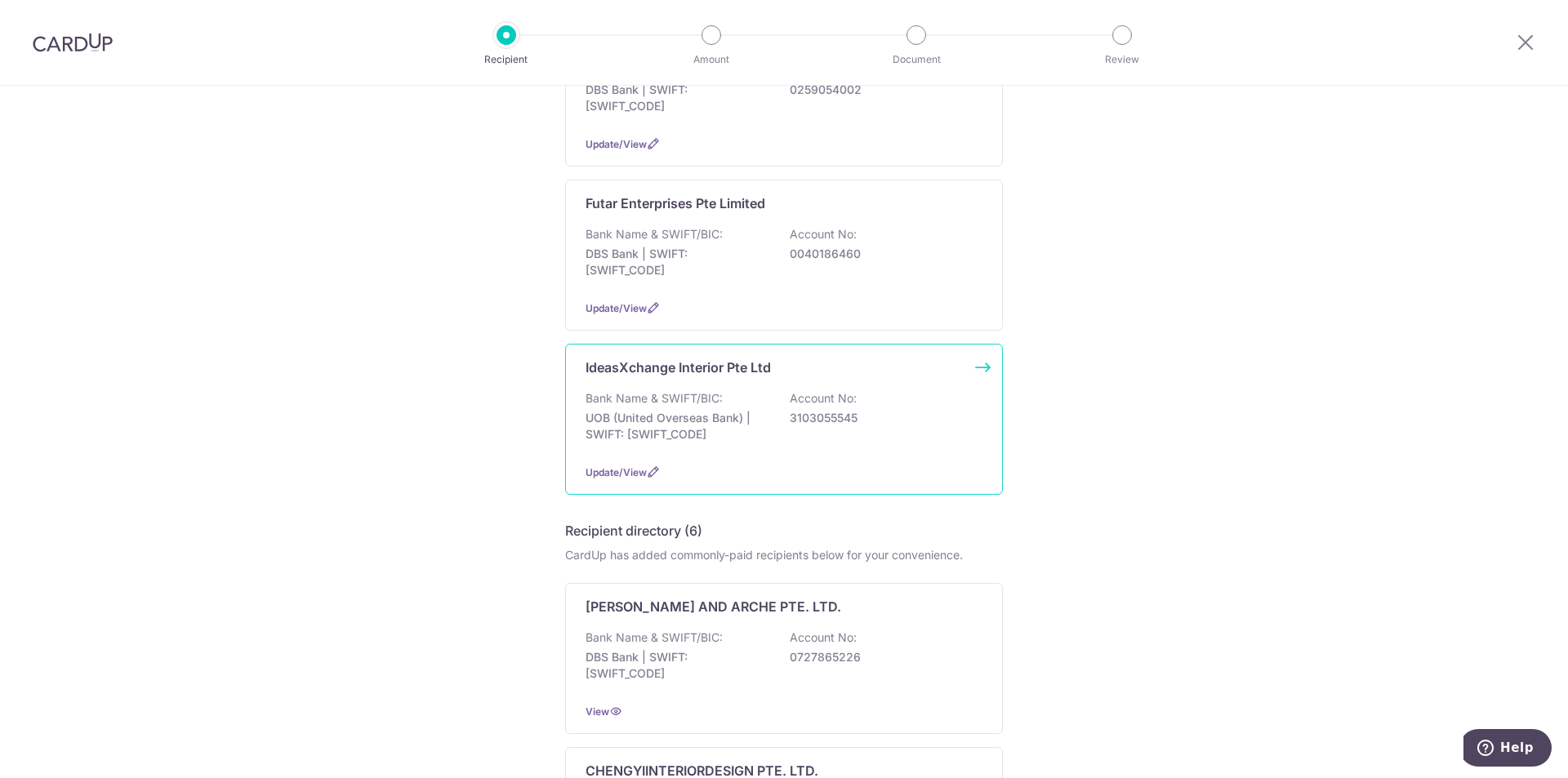
click at [704, 442] on p "UOB (United Overseas Bank) | SWIFT: [SWIFT_CODE]" at bounding box center [677, 426] width 183 height 33
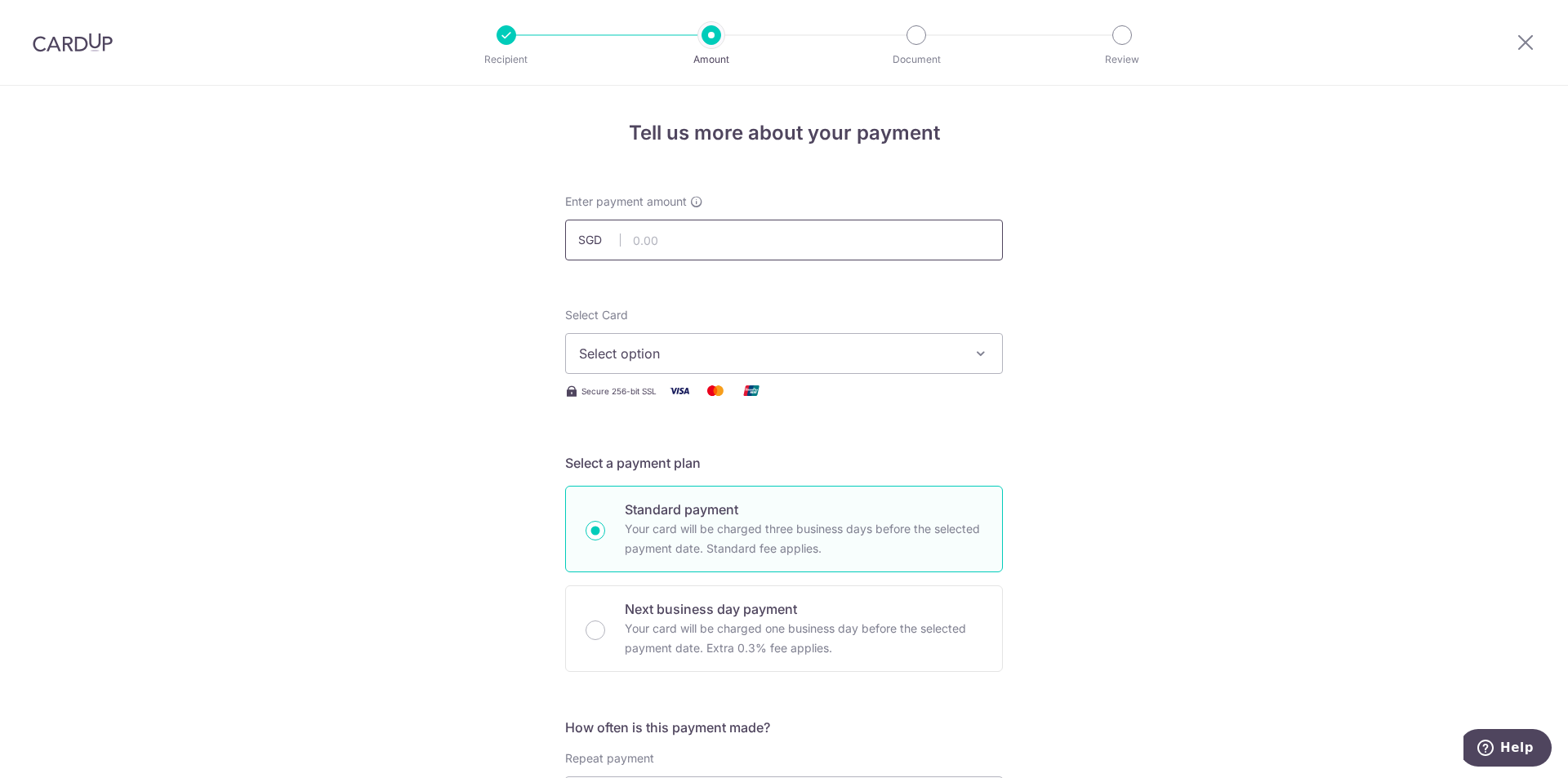
click at [666, 250] on input "text" at bounding box center [784, 239] width 437 height 41
type input "19,000.00"
click at [674, 356] on span "Select option" at bounding box center [770, 353] width 381 height 20
click at [658, 449] on li "Your Cards" at bounding box center [784, 432] width 437 height 37
click at [678, 348] on span "Select option" at bounding box center [770, 353] width 381 height 20
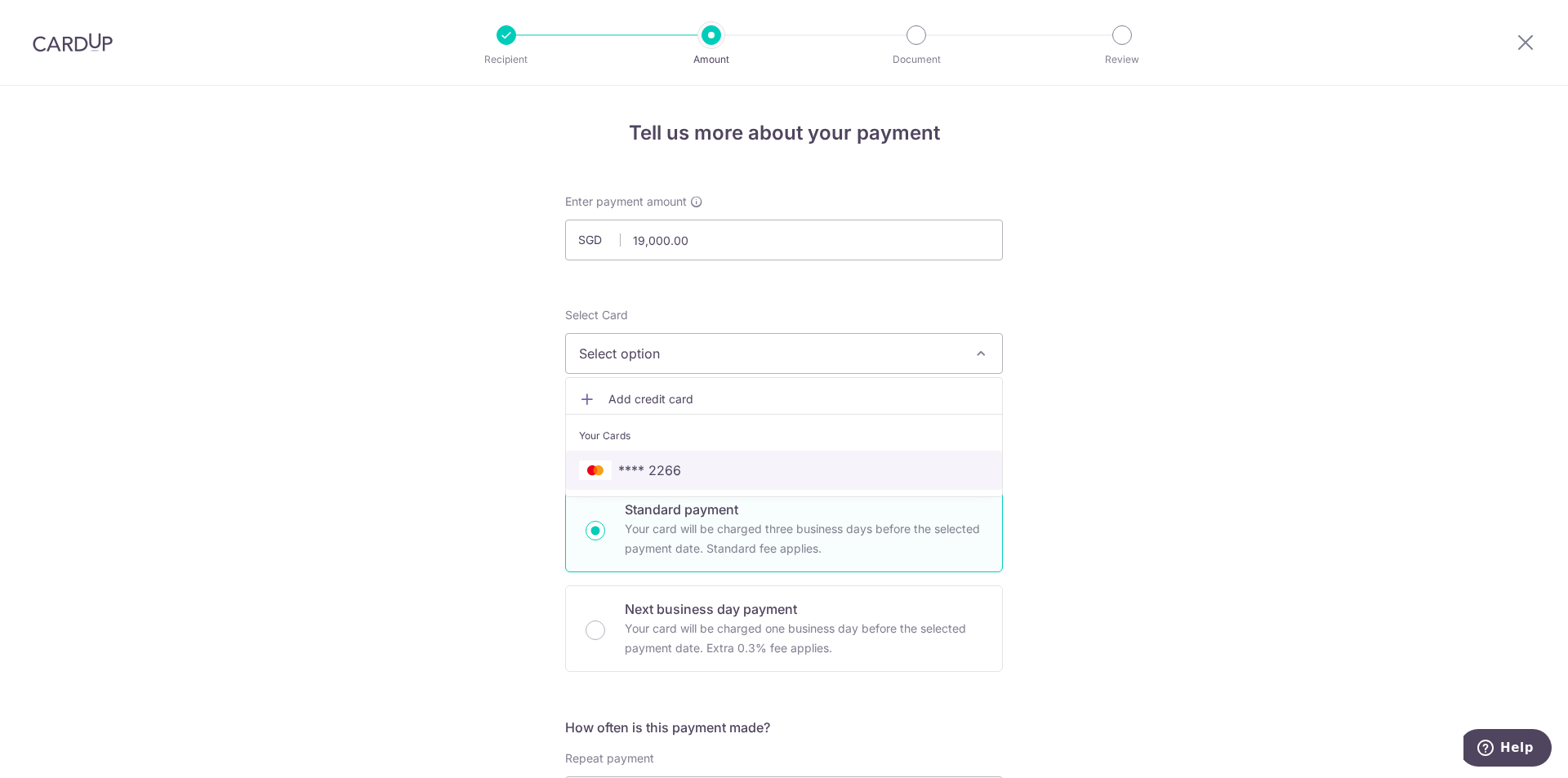
click at [666, 469] on span "**** 2266" at bounding box center [650, 470] width 62 height 20
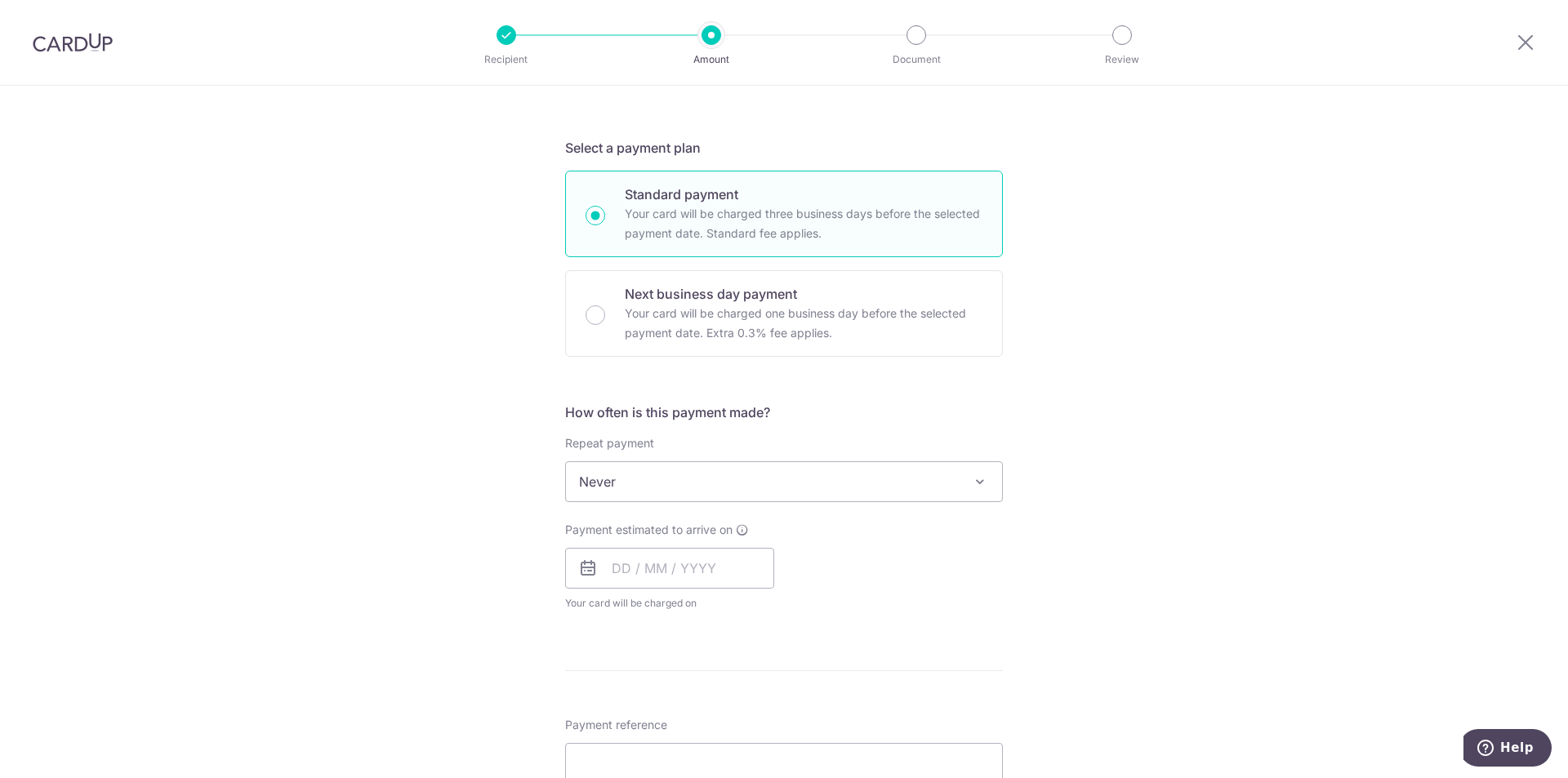
scroll to position [327, 0]
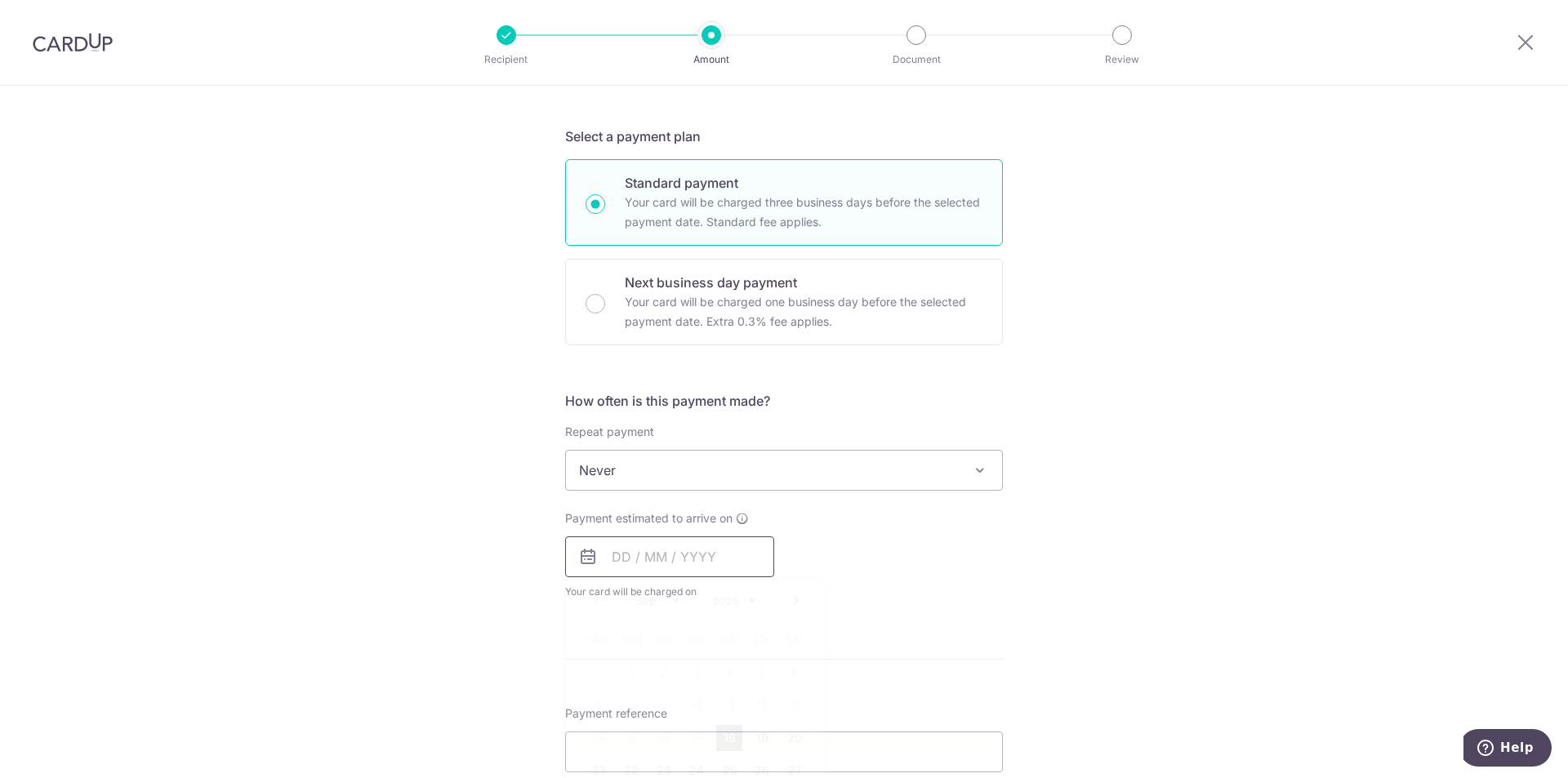
click at [649, 549] on input "text" at bounding box center [669, 557] width 209 height 41
click at [730, 743] on link "18" at bounding box center [730, 738] width 27 height 27
type input "[DATE]"
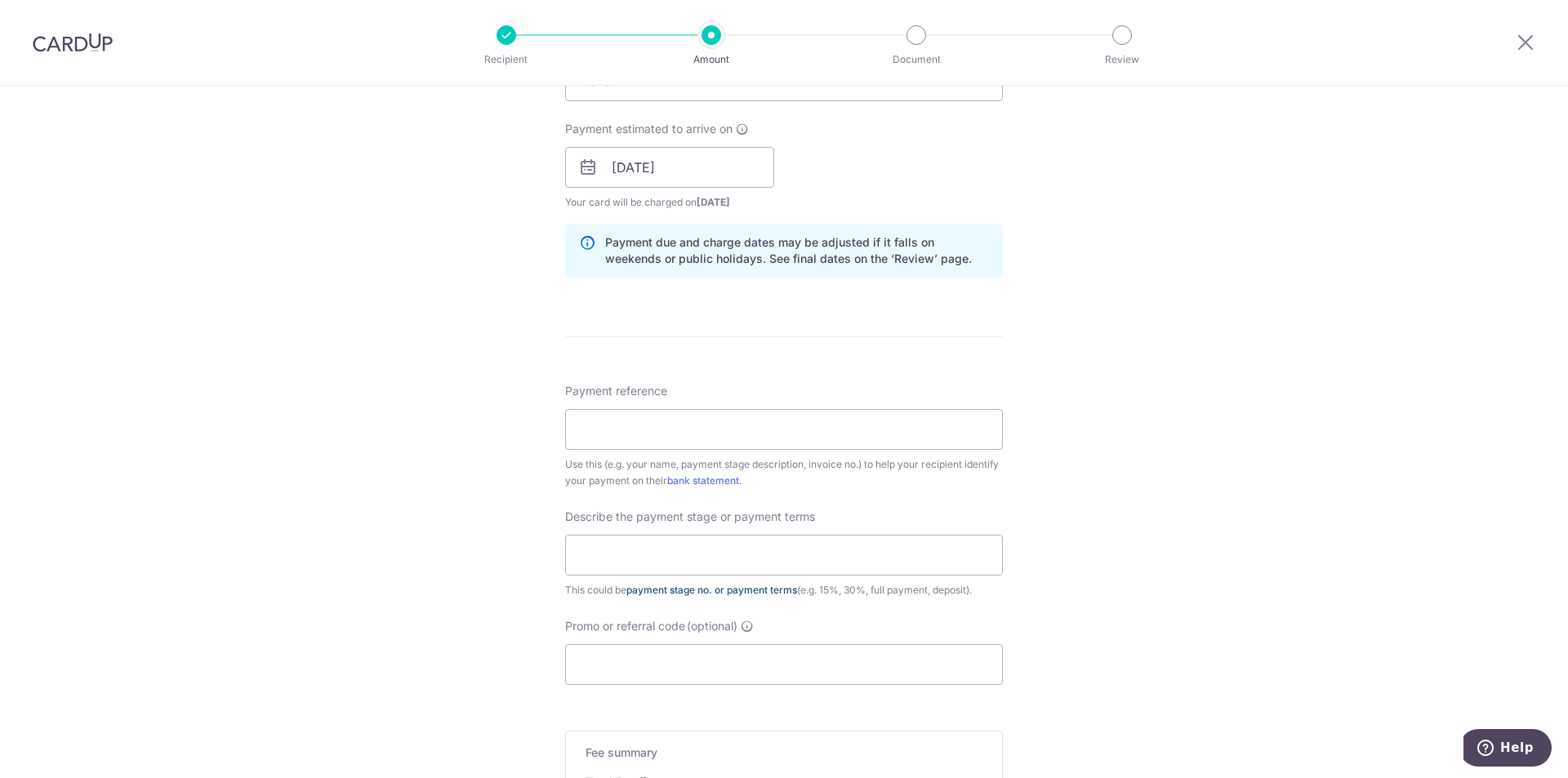
scroll to position [734, 0]
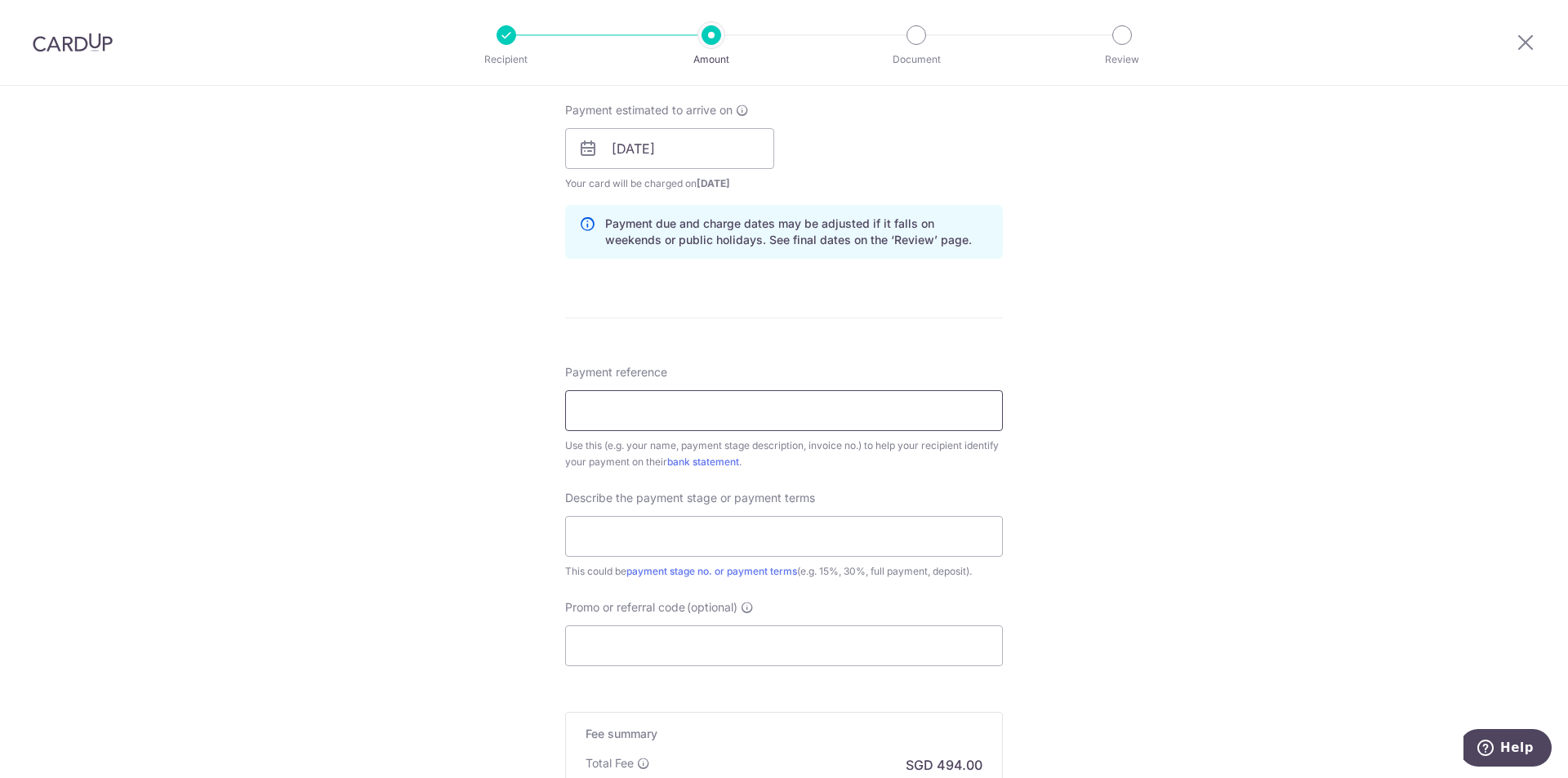
drag, startPoint x: 675, startPoint y: 419, endPoint x: 657, endPoint y: 442, distance: 29.2
click at [675, 420] on input "Payment reference" at bounding box center [784, 410] width 437 height 41
drag, startPoint x: 1300, startPoint y: 590, endPoint x: 1235, endPoint y: 584, distance: 65.3
click at [1300, 590] on div "Tell us more about your payment Enter payment amount SGD 19,000.00 19000.00 Sel…" at bounding box center [784, 177] width 1568 height 1653
click at [735, 404] on input "Payment reference" at bounding box center [784, 410] width 437 height 41
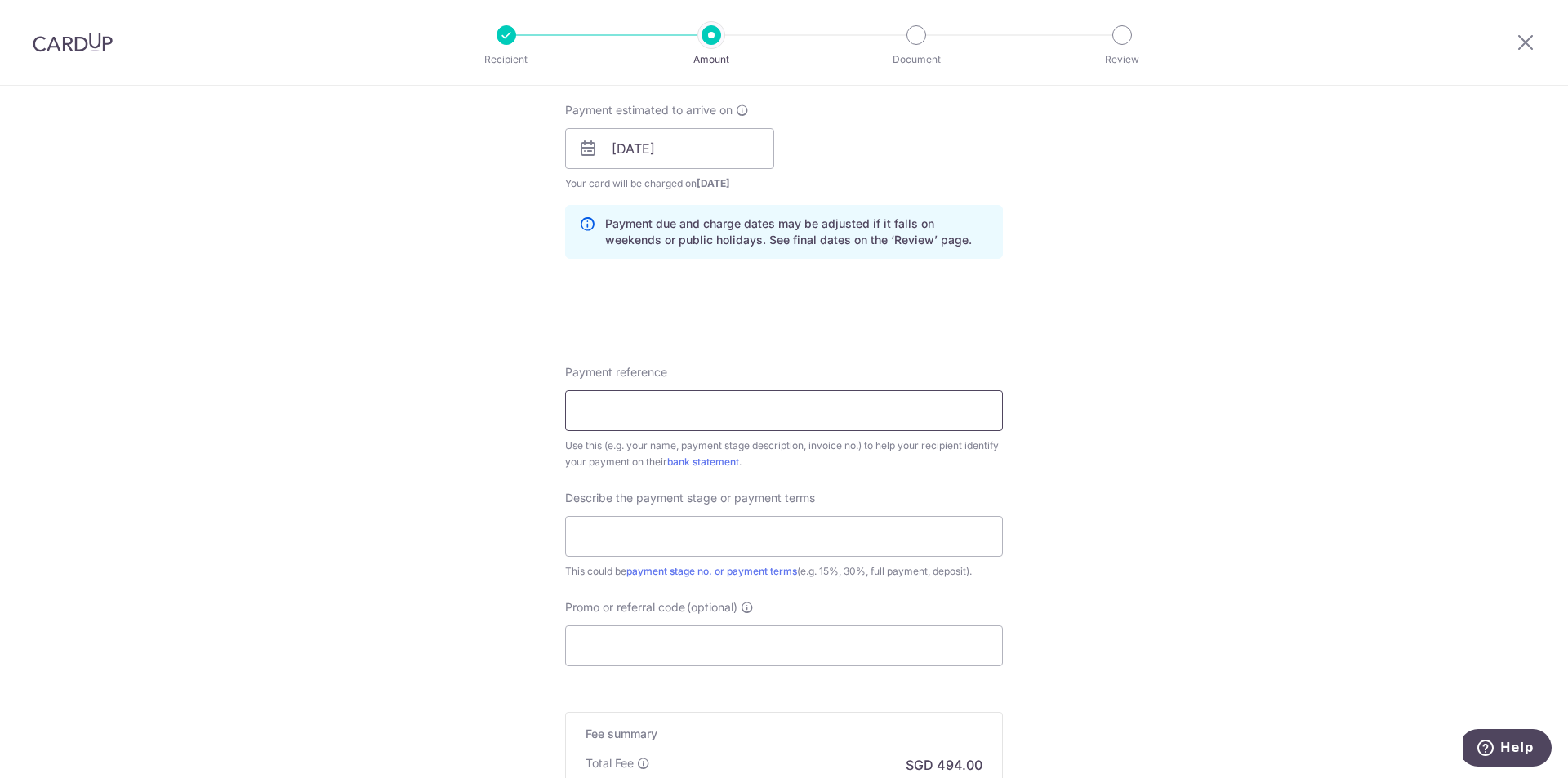
paste input "IXI-INV-96762-03"
type input "IXI-INV-96762-03"
click at [722, 539] on input "text" at bounding box center [784, 536] width 437 height 41
type input "F"
click at [618, 664] on input "Promo or referral code (optional)" at bounding box center [784, 645] width 437 height 41
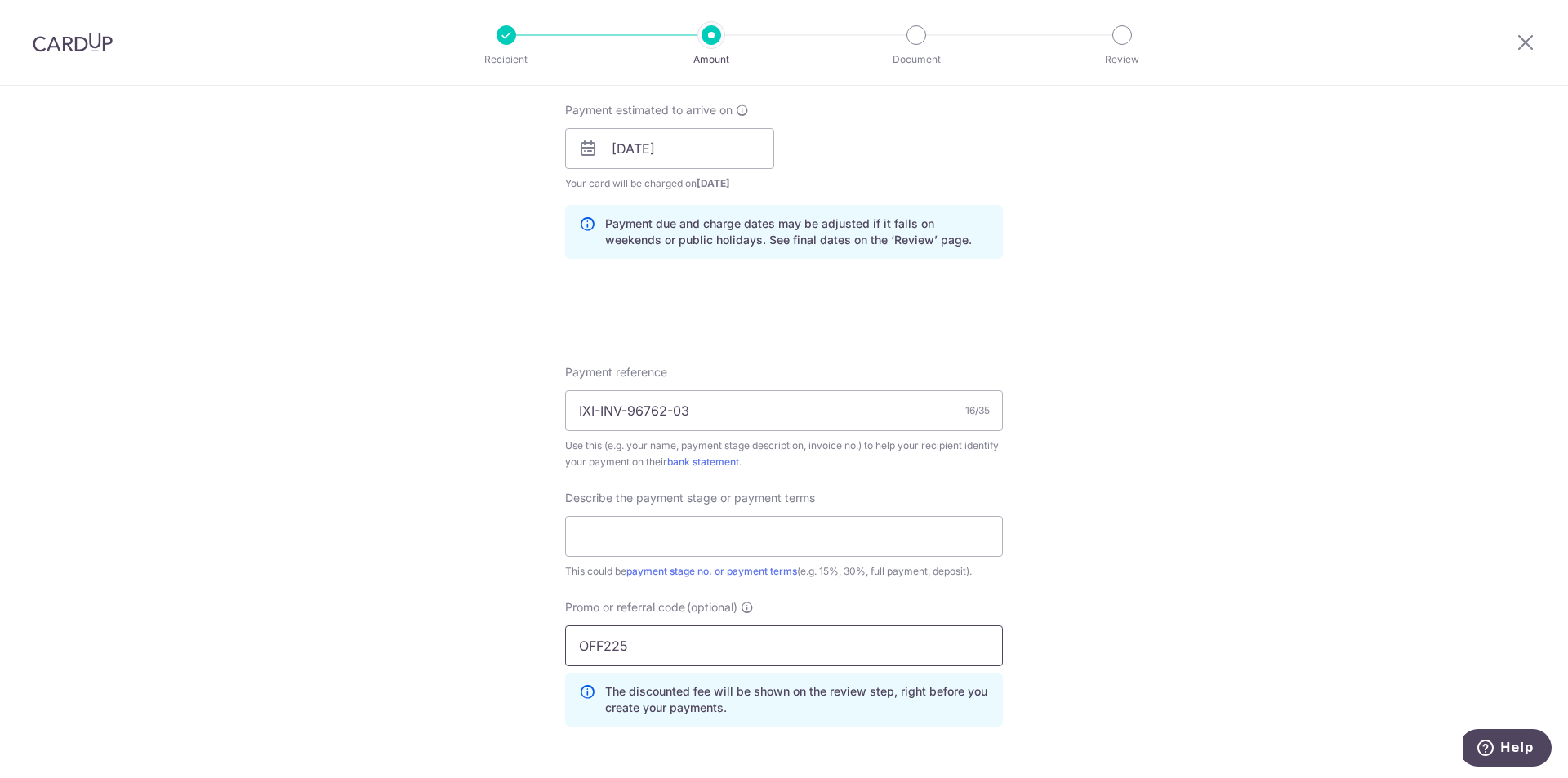
type input "OFF225"
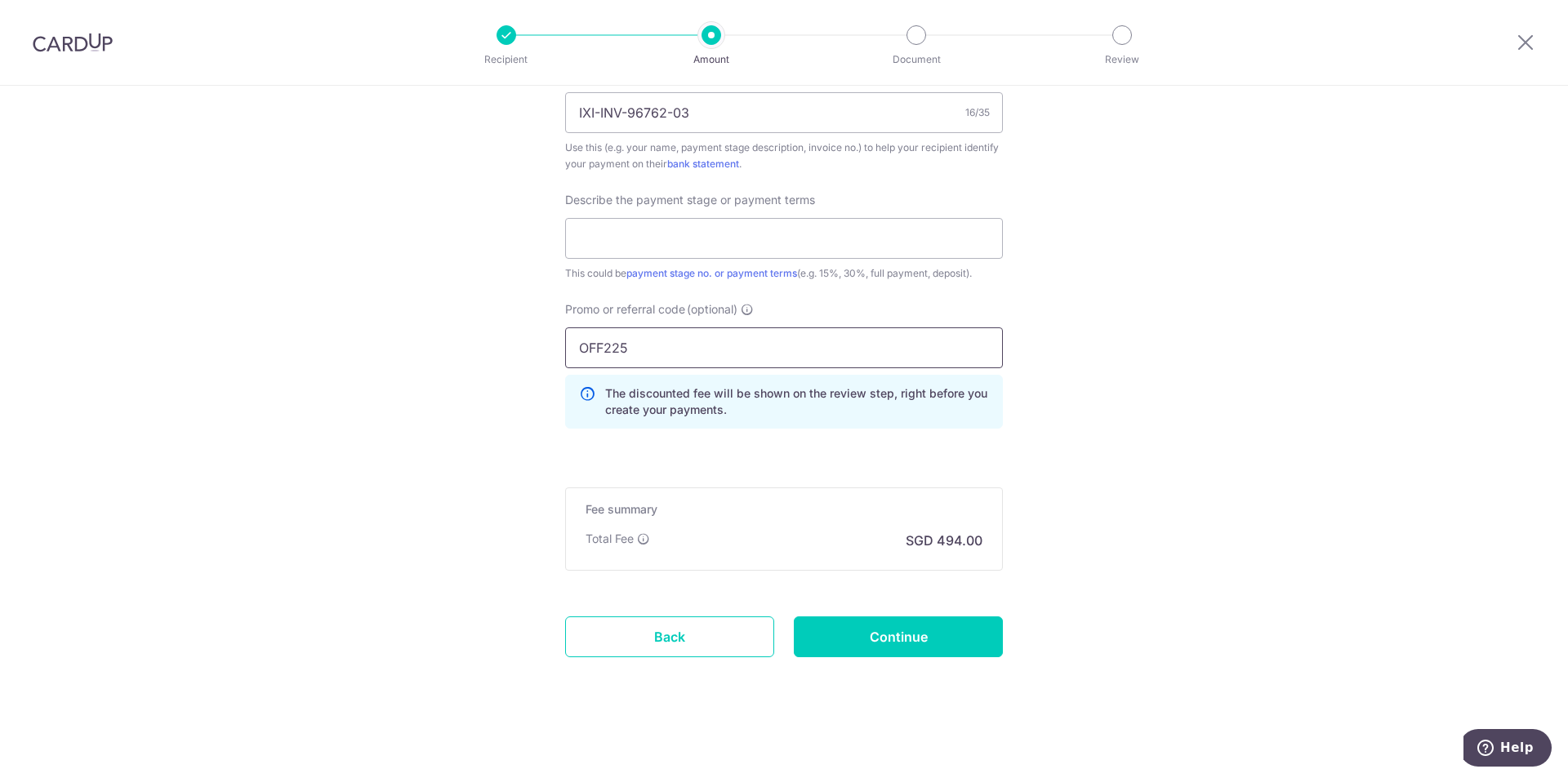
scroll to position [1034, 0]
click at [901, 630] on input "Continue" at bounding box center [899, 635] width 209 height 41
type input "Create Schedule"
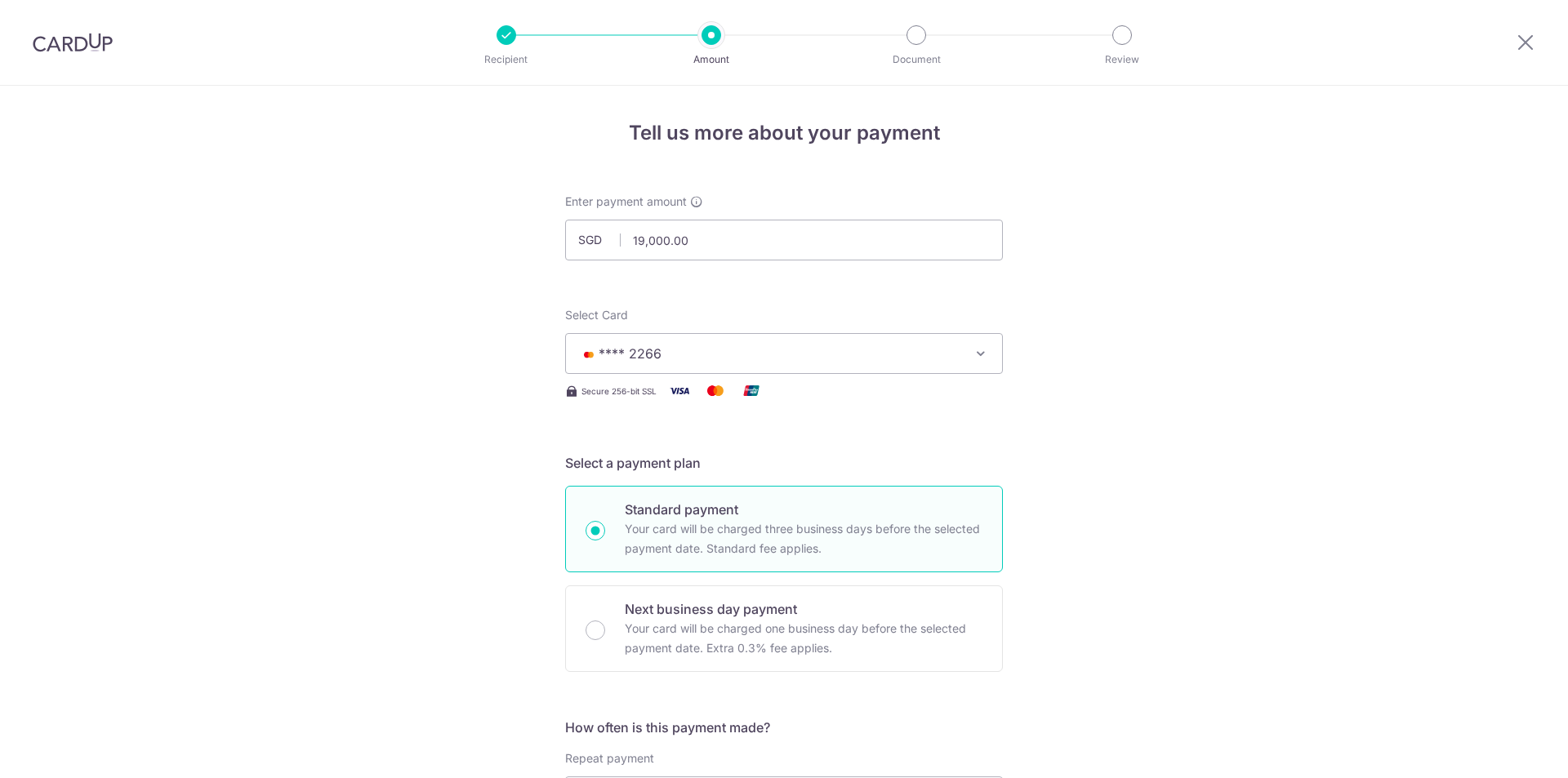
scroll to position [1057, 0]
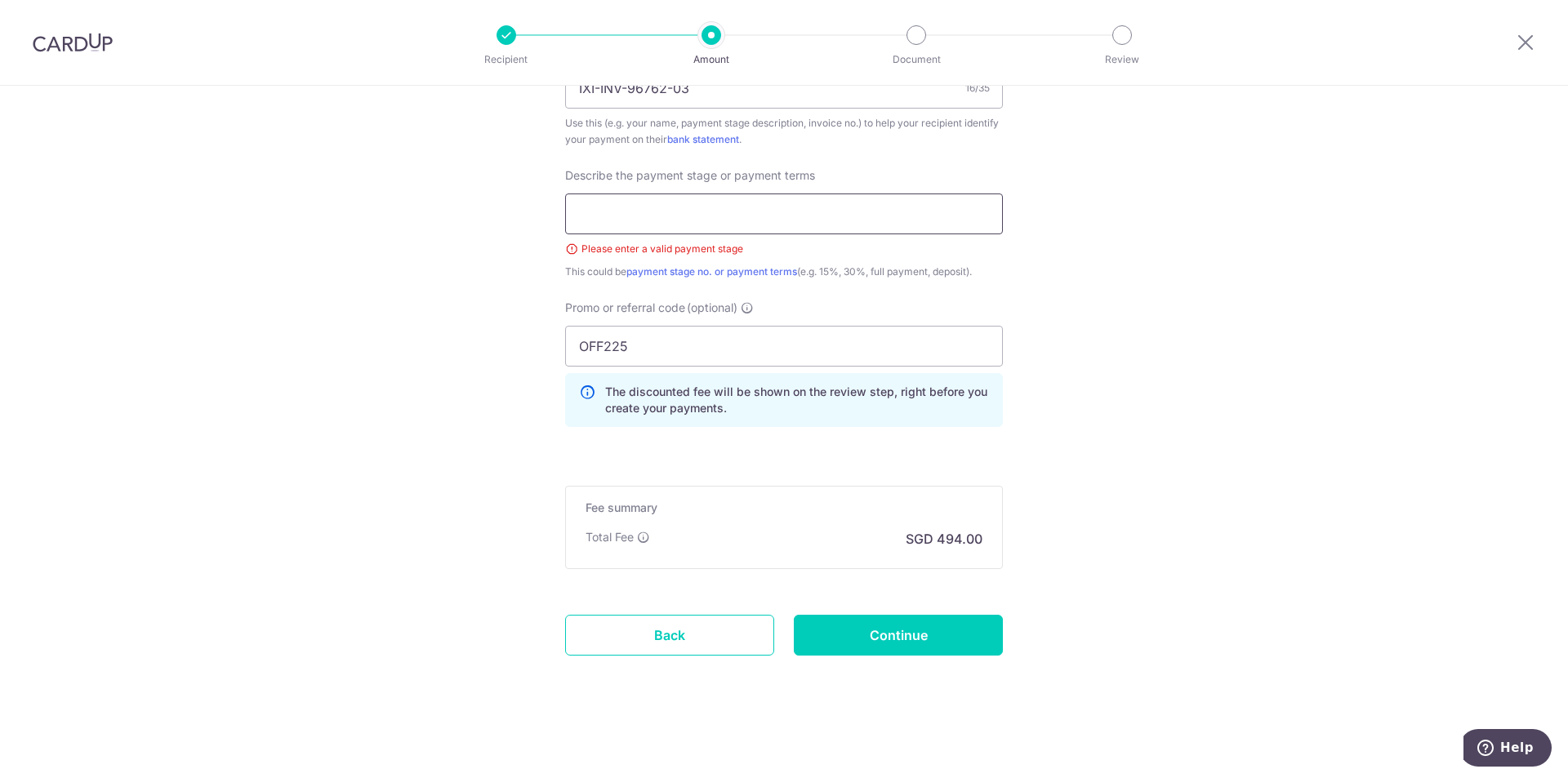
click at [705, 220] on input "text" at bounding box center [784, 213] width 437 height 41
type input "A"
type input "Final stage"
click at [932, 639] on input "Continue" at bounding box center [899, 635] width 209 height 41
type input "Create Schedule"
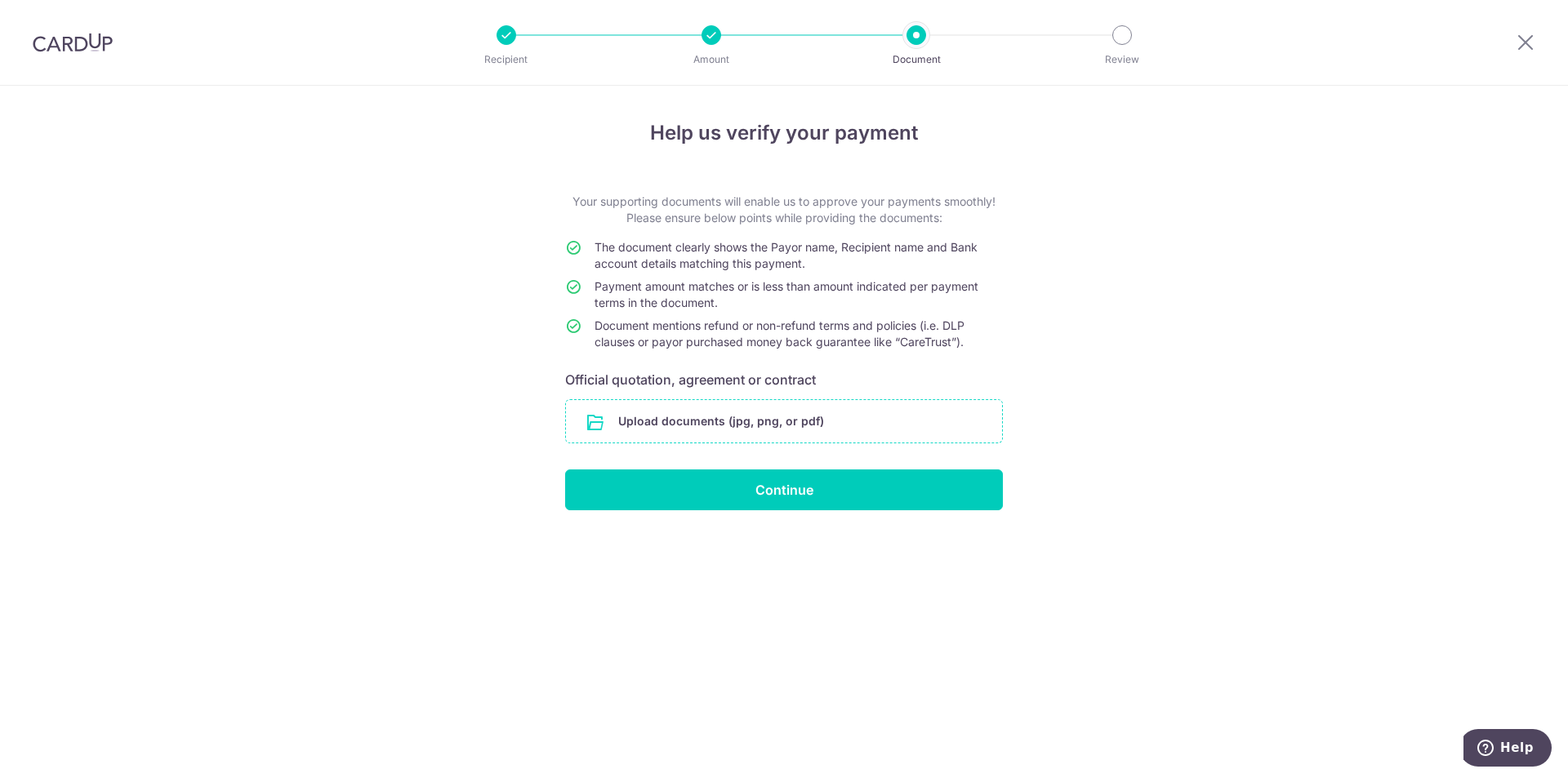
click at [761, 417] on input "file" at bounding box center [784, 421] width 437 height 43
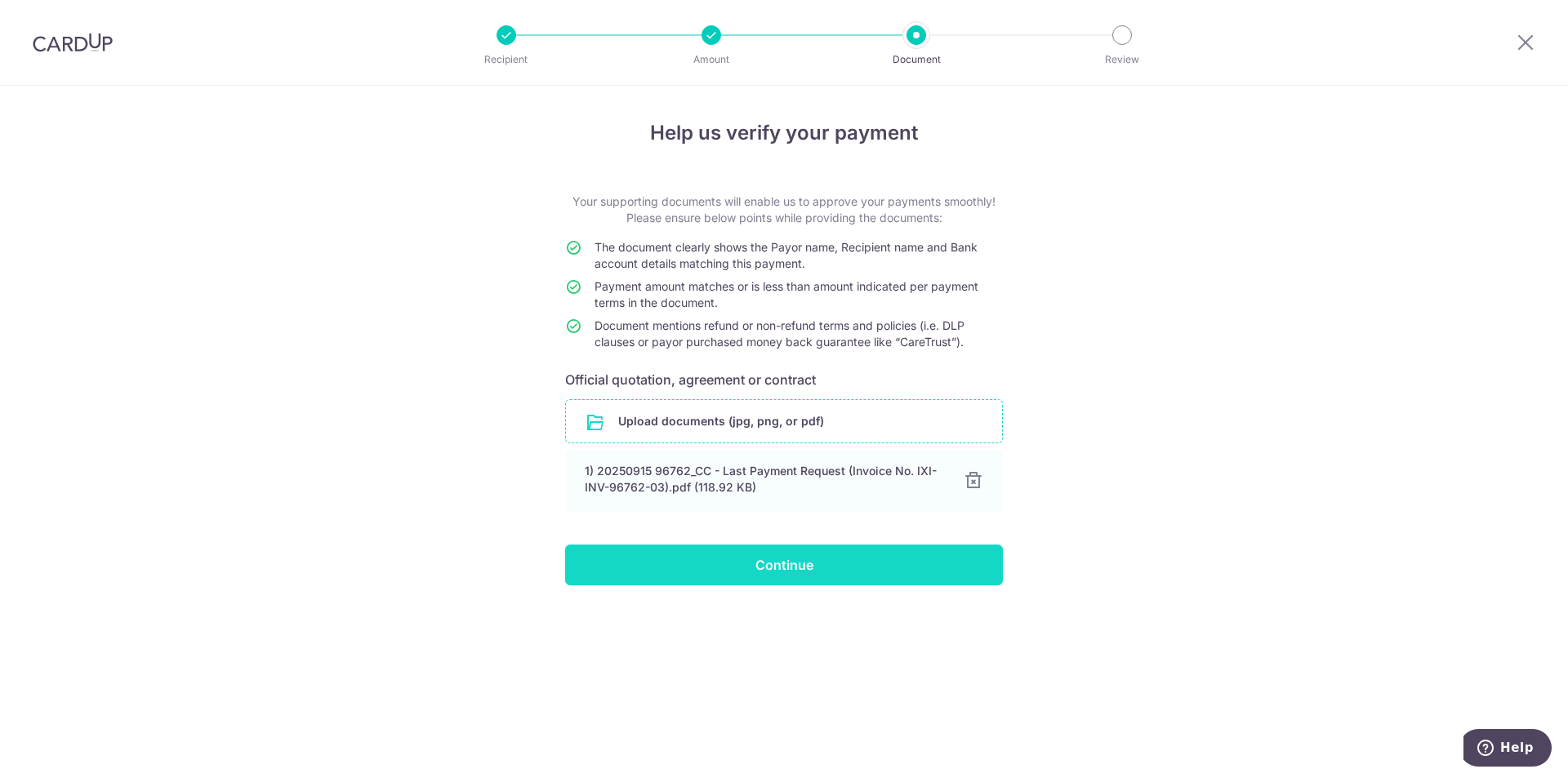
click at [746, 562] on input "Continue" at bounding box center [784, 564] width 437 height 41
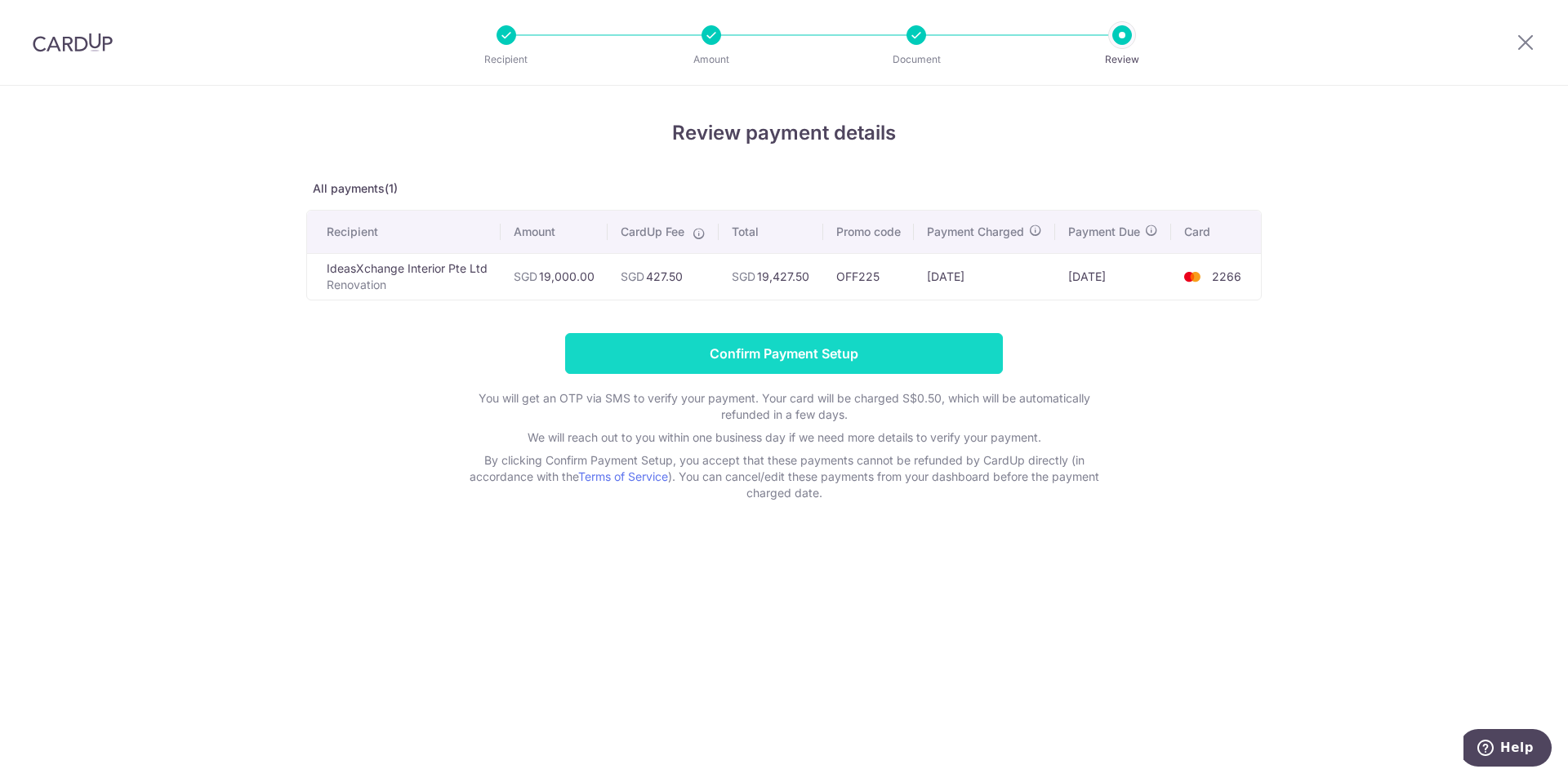
click at [842, 367] on input "Confirm Payment Setup" at bounding box center [784, 353] width 437 height 41
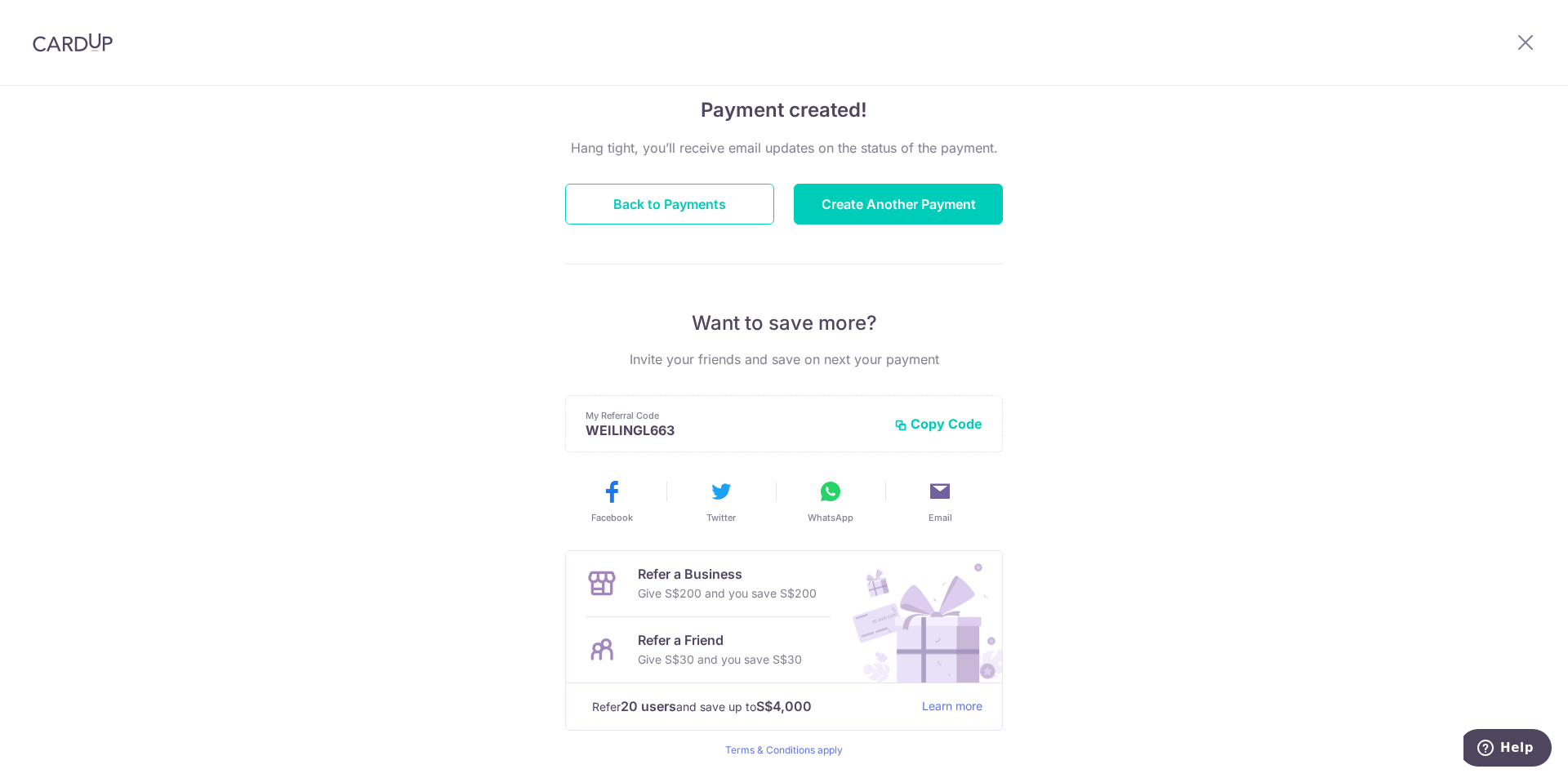
scroll to position [98, 0]
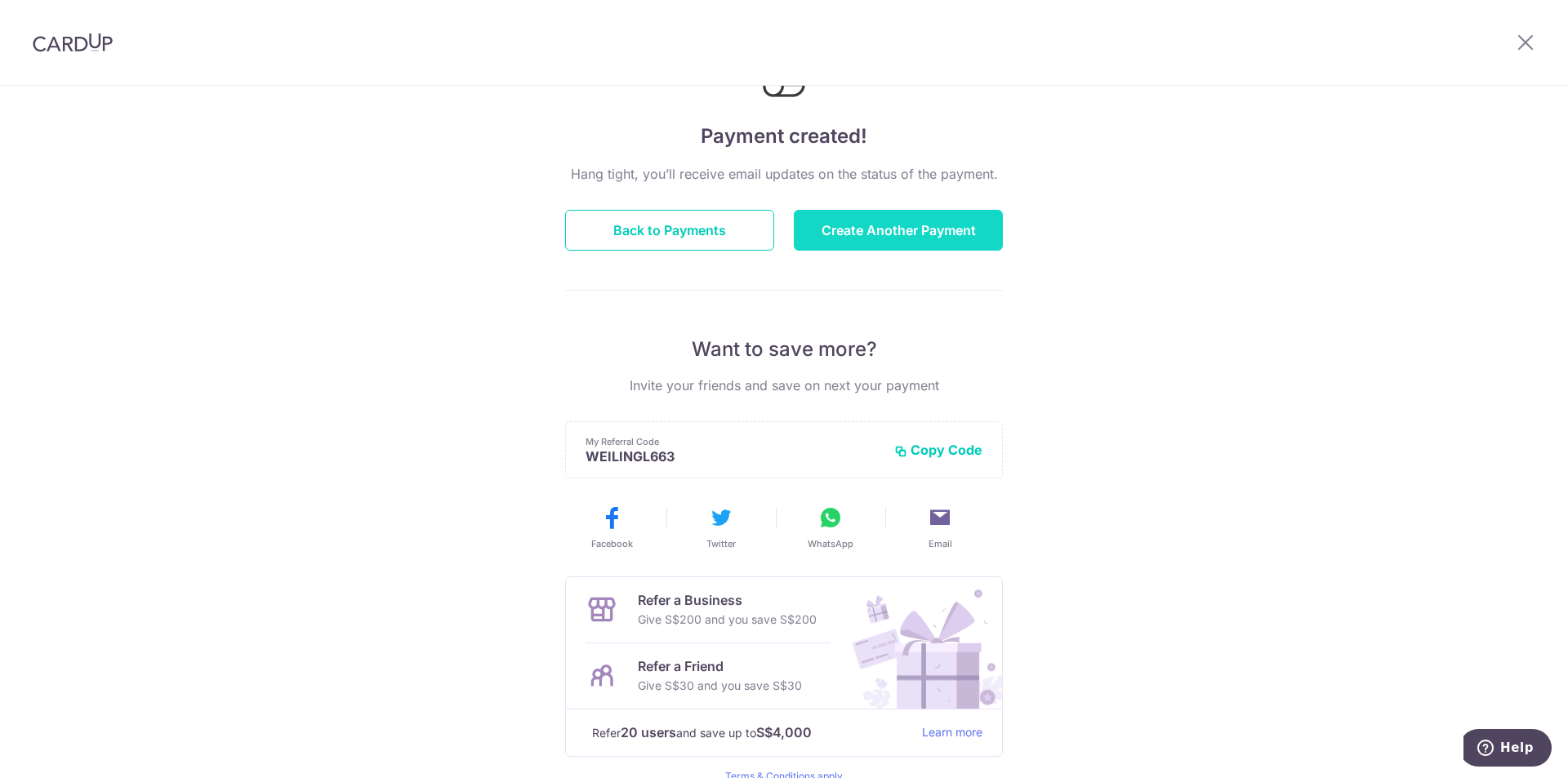
click at [892, 233] on button "Create Another Payment" at bounding box center [899, 230] width 209 height 41
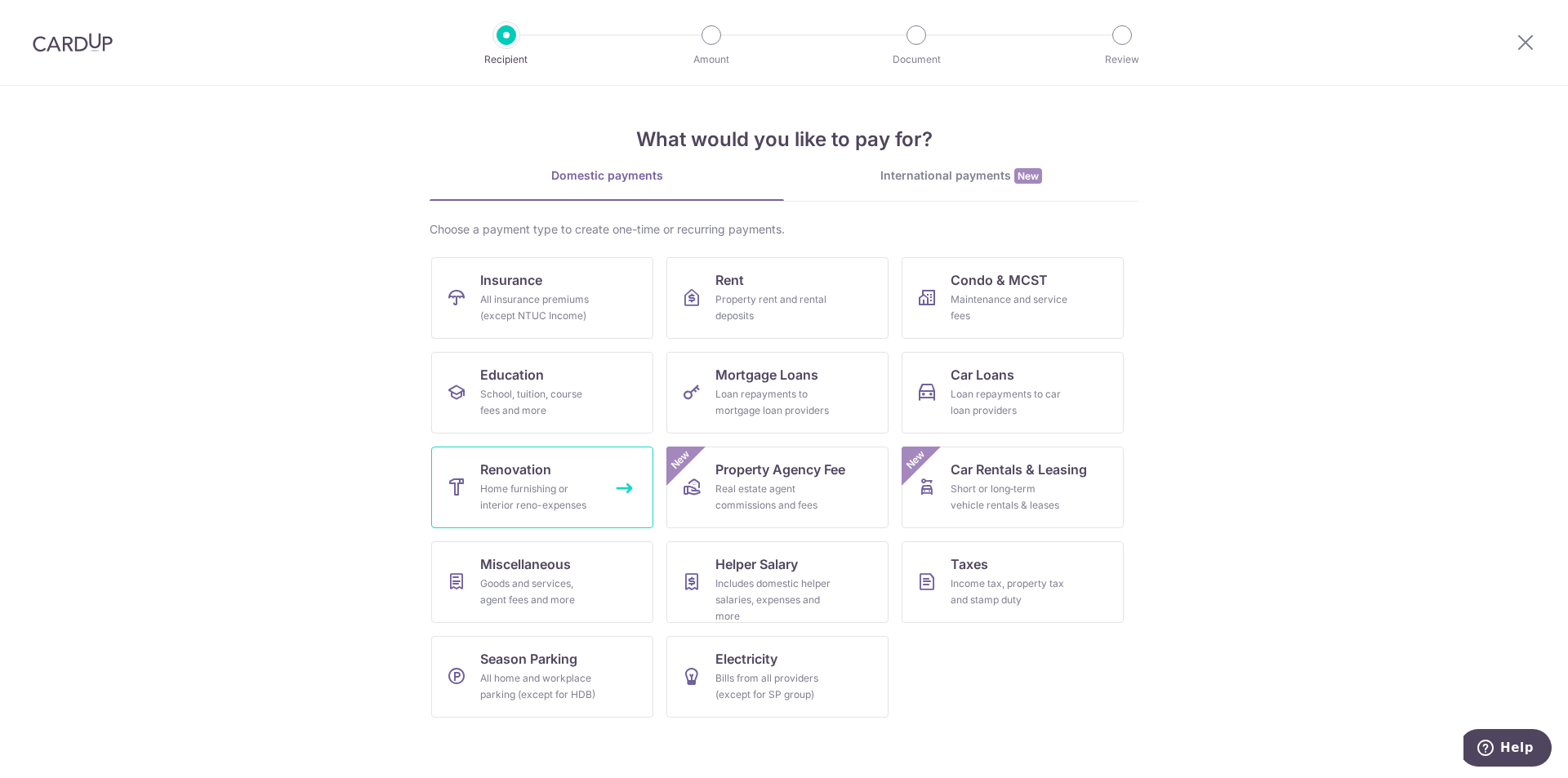
click at [539, 497] on div "Home furnishing or interior reno-expenses" at bounding box center [539, 497] width 117 height 33
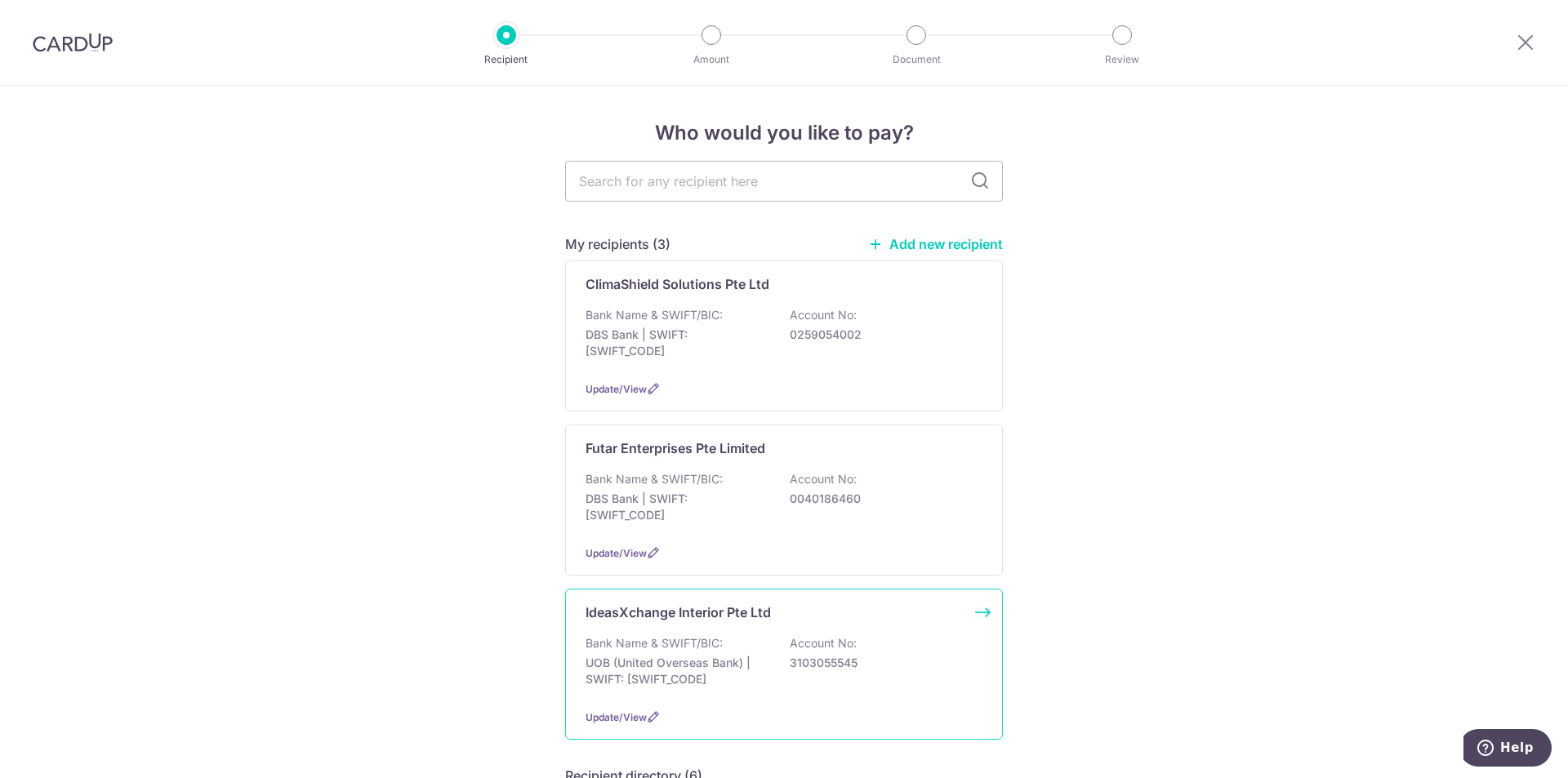
click at [680, 659] on p "UOB (United Overseas Bank) | SWIFT: [SWIFT_CODE]" at bounding box center [677, 671] width 183 height 33
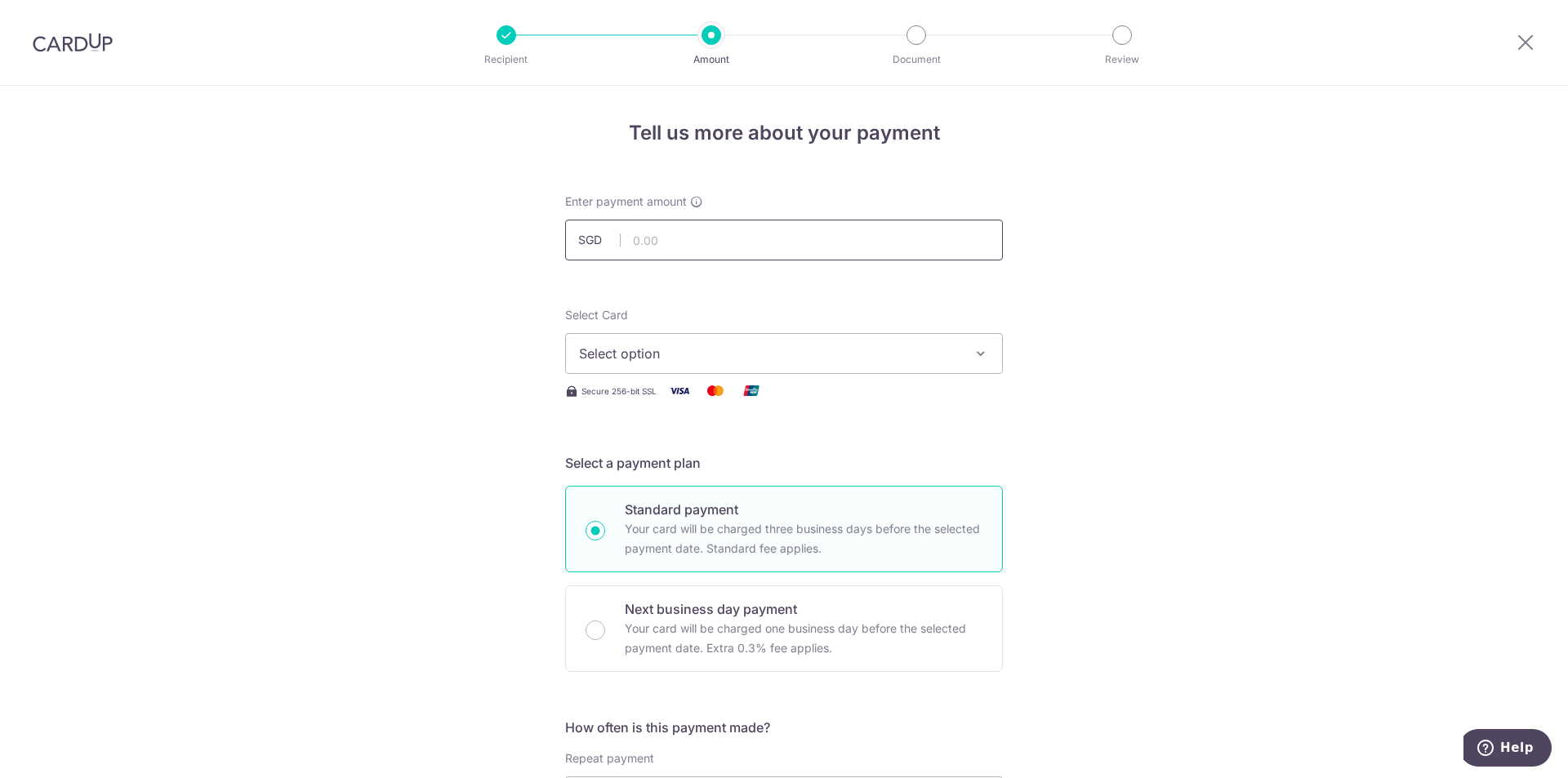
click at [680, 250] on input "text" at bounding box center [784, 239] width 437 height 41
type input "5,890.20"
click at [697, 360] on span "Select option" at bounding box center [770, 353] width 381 height 20
click at [664, 456] on link "**** 2266" at bounding box center [784, 469] width 437 height 39
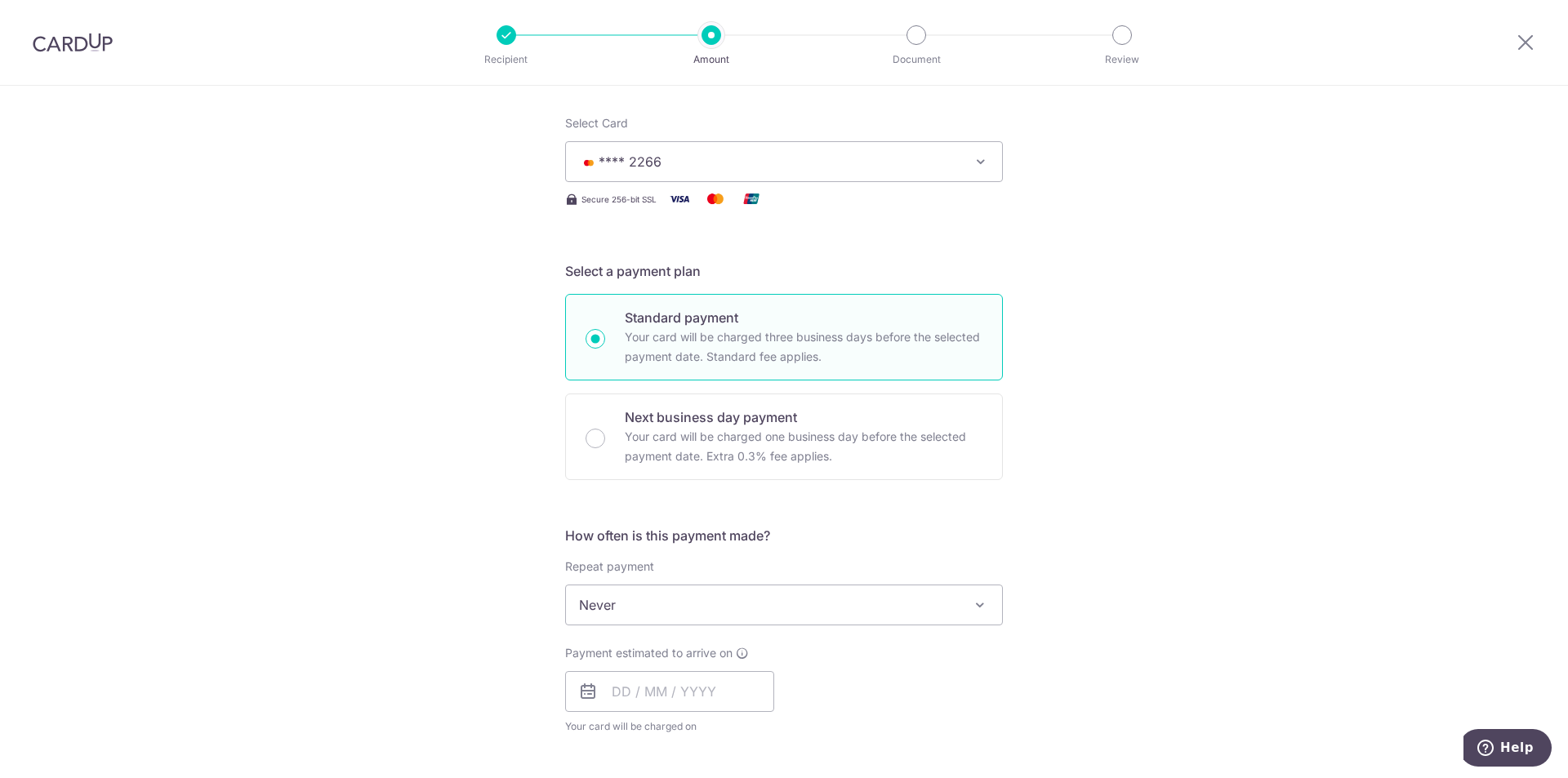
scroll to position [245, 0]
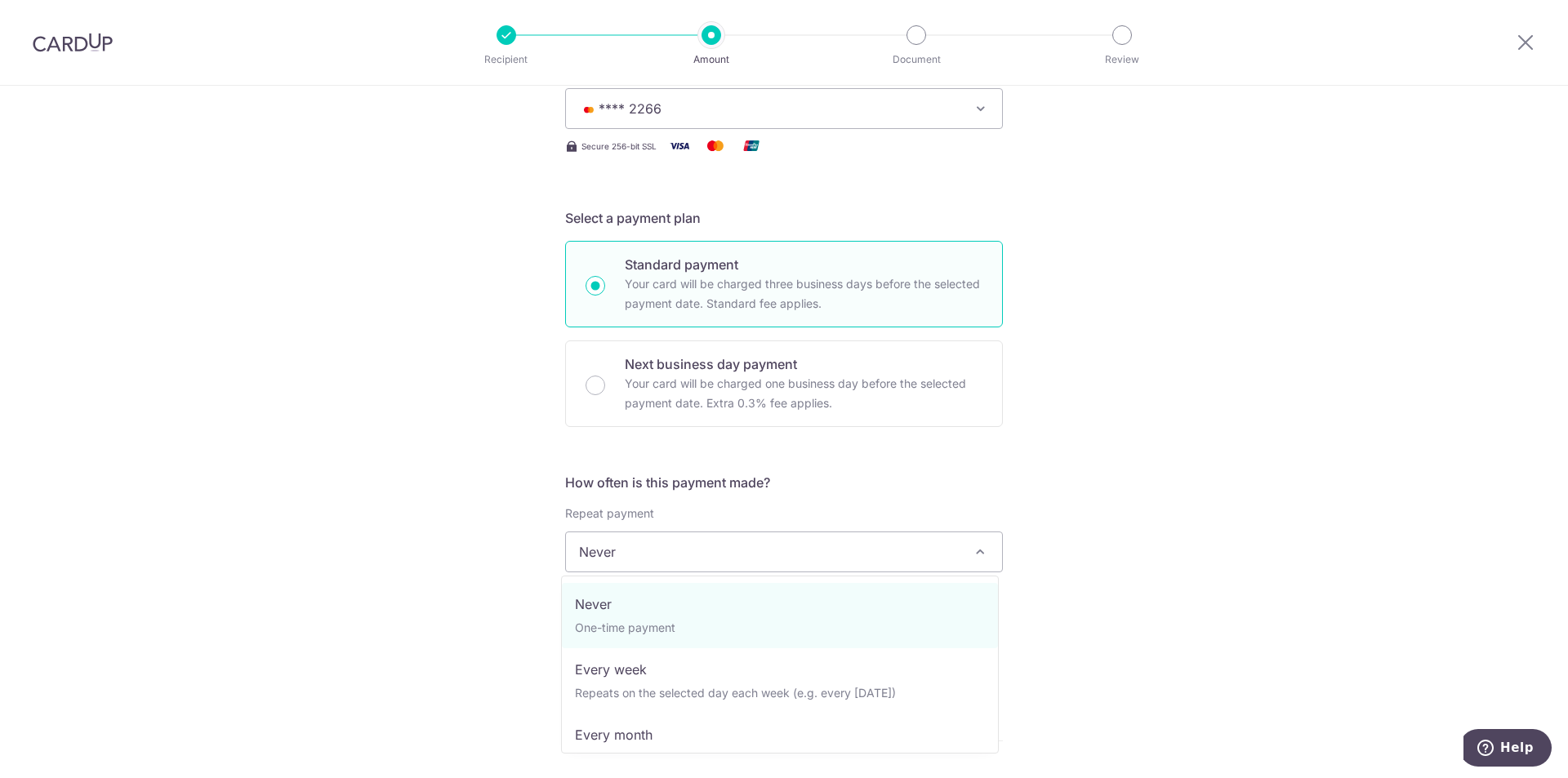
click at [687, 552] on span "Never" at bounding box center [784, 551] width 437 height 39
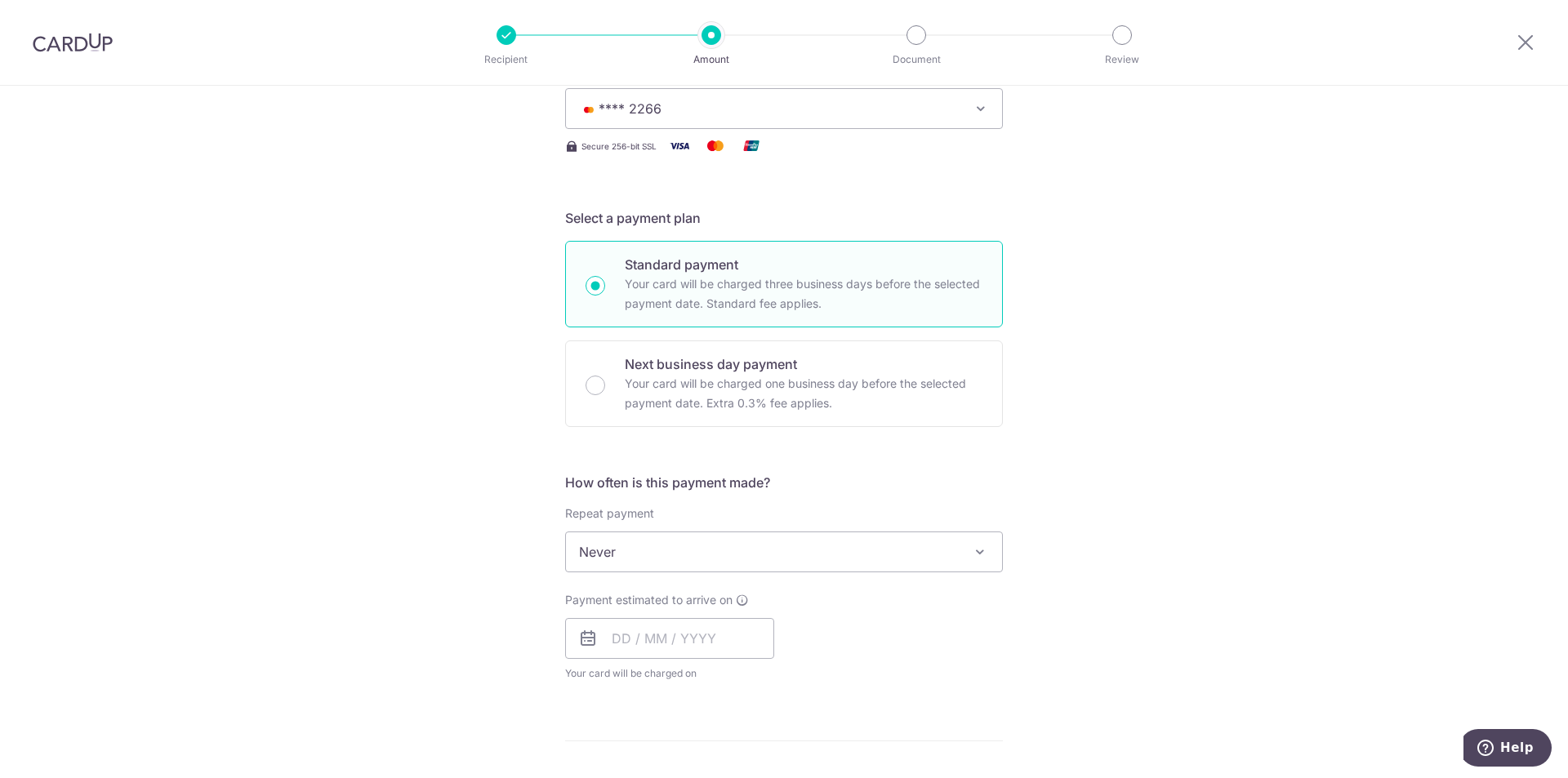
click at [1167, 482] on div "Tell us more about your payment Enter payment amount SGD 5,890.20 5890.20 Selec…" at bounding box center [784, 634] width 1568 height 1586
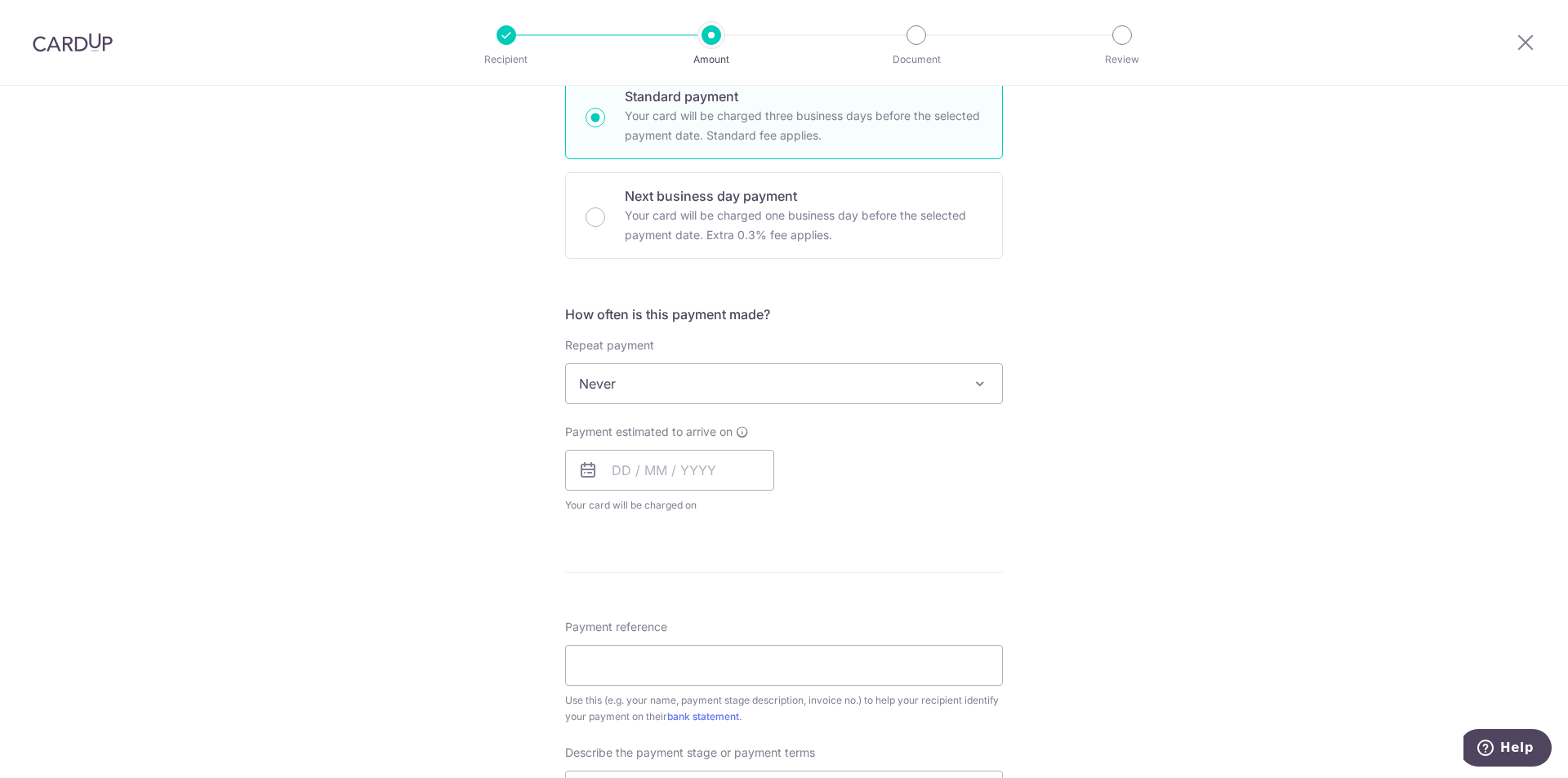
scroll to position [490, 0]
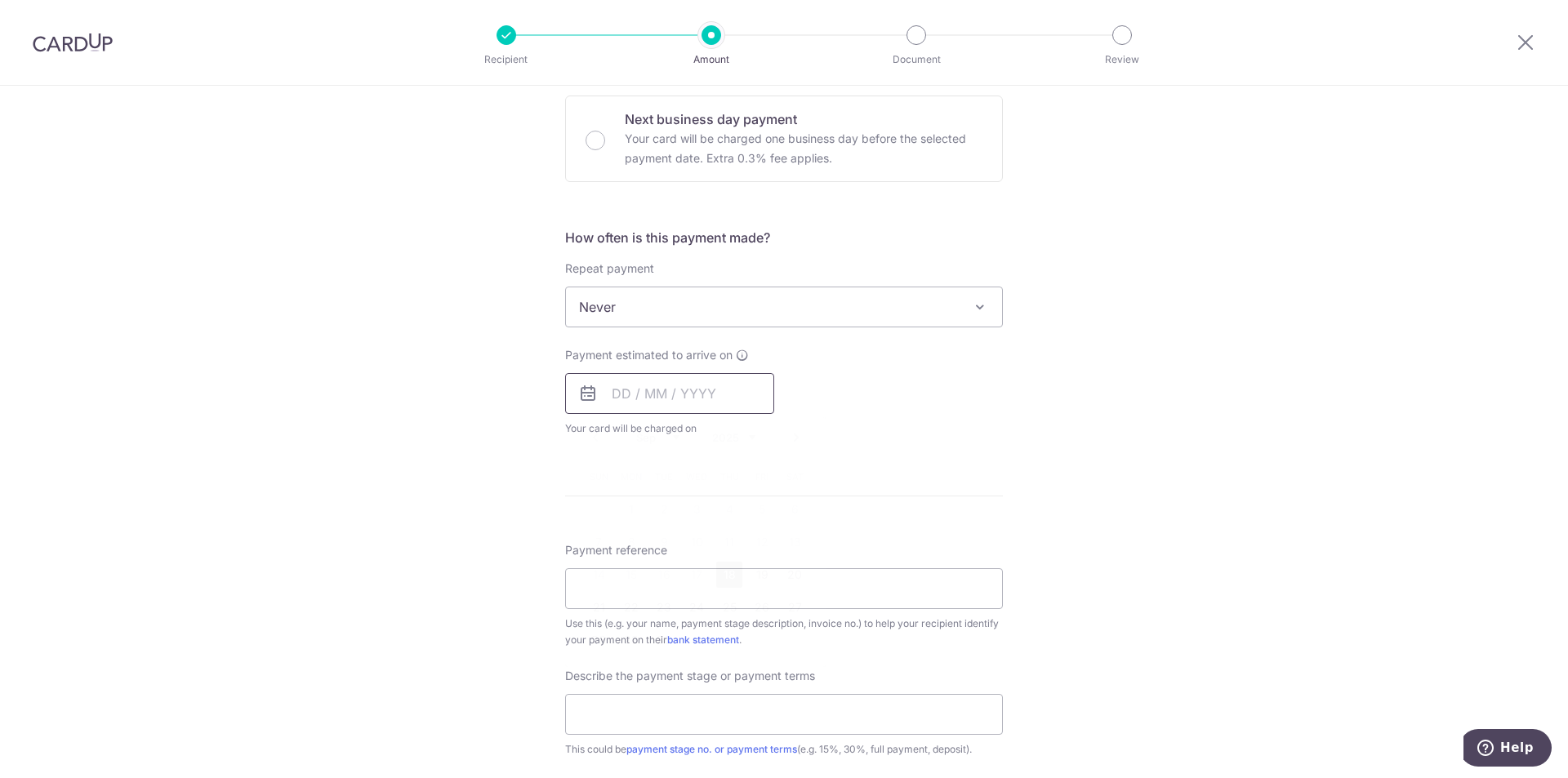
click at [711, 379] on input "text" at bounding box center [669, 393] width 209 height 41
click at [633, 609] on link "22" at bounding box center [632, 608] width 27 height 27
type input "22/09/2025"
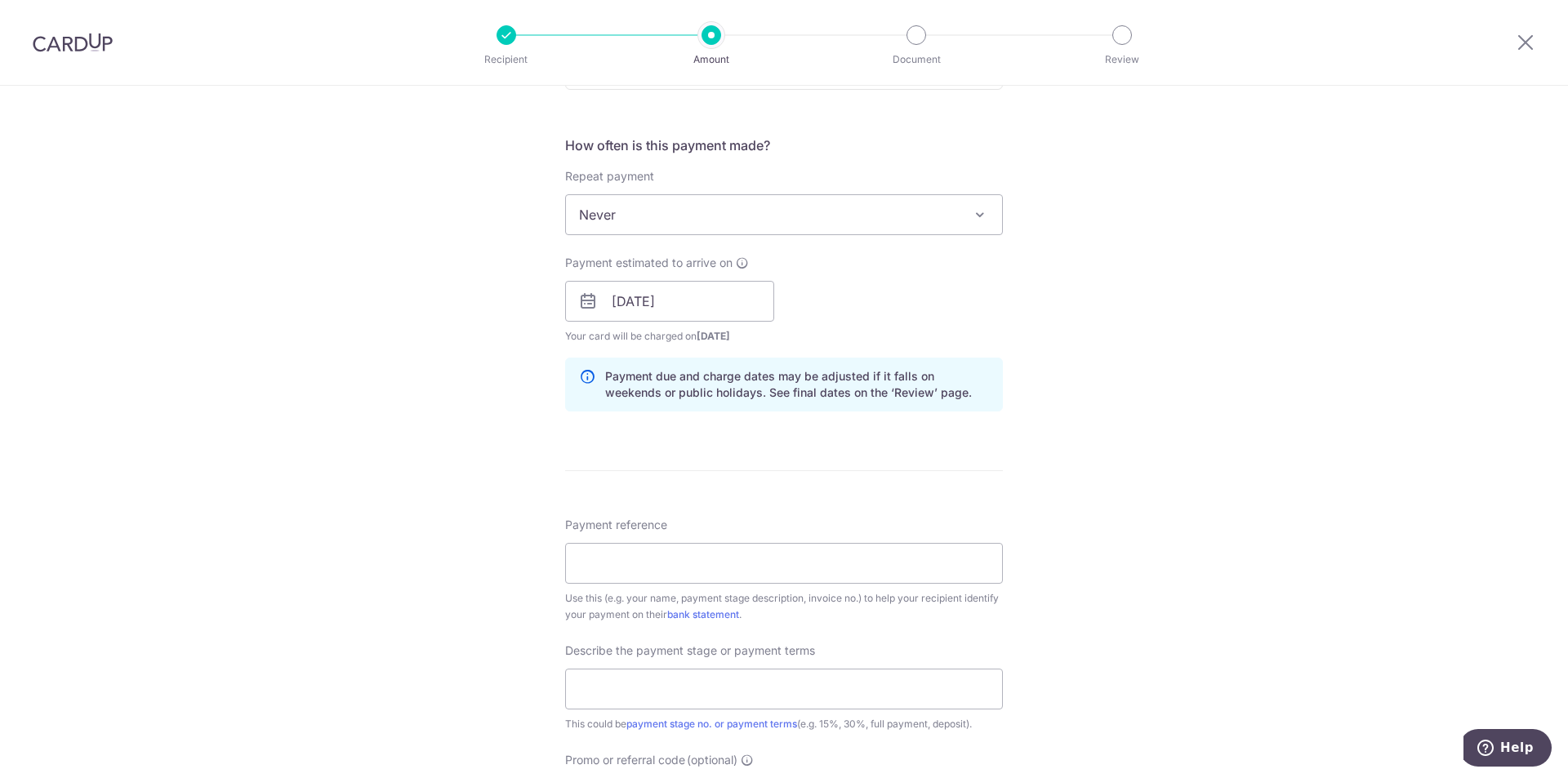
scroll to position [653, 0]
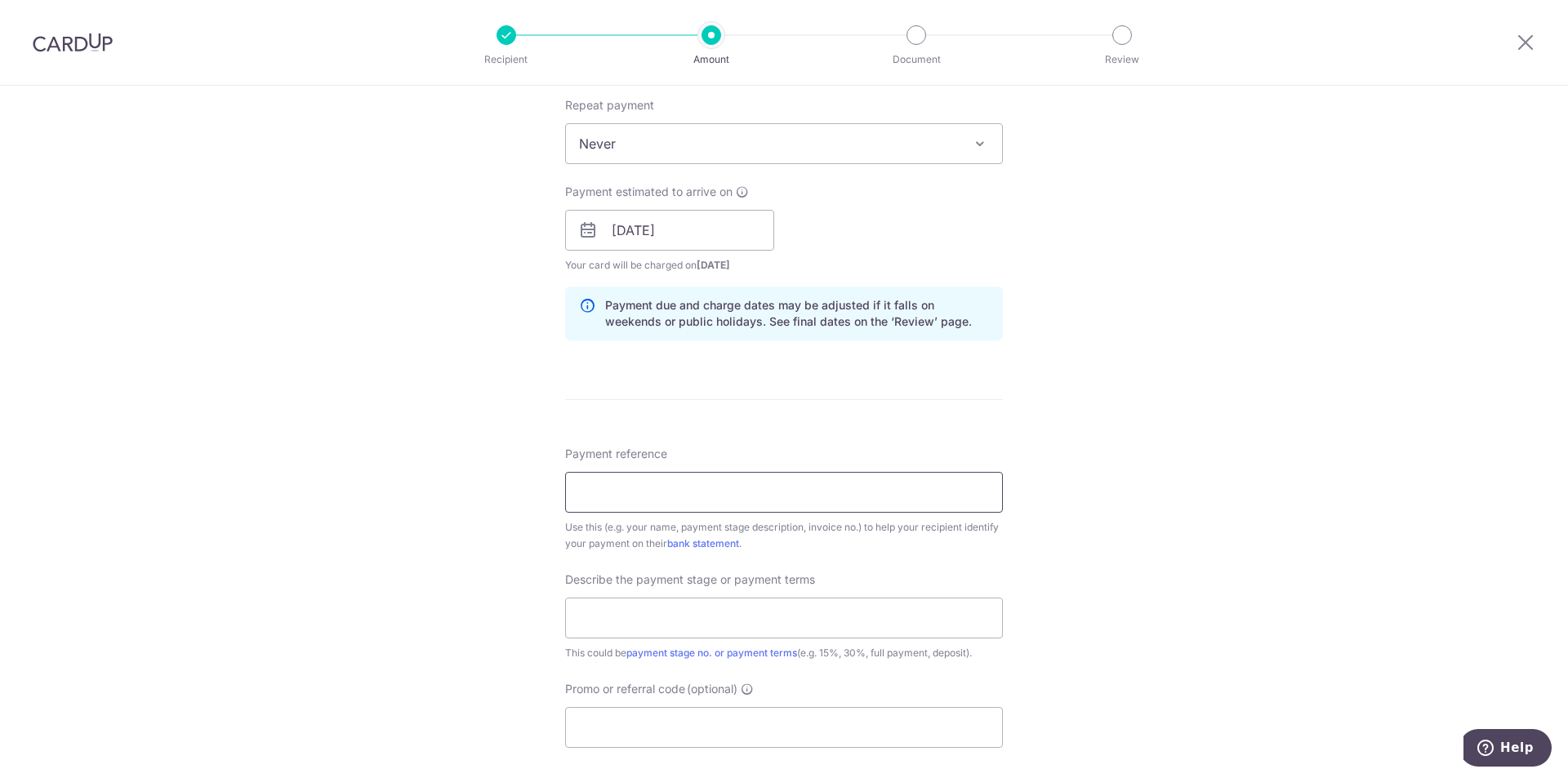
click at [682, 486] on input "Payment reference" at bounding box center [784, 492] width 437 height 41
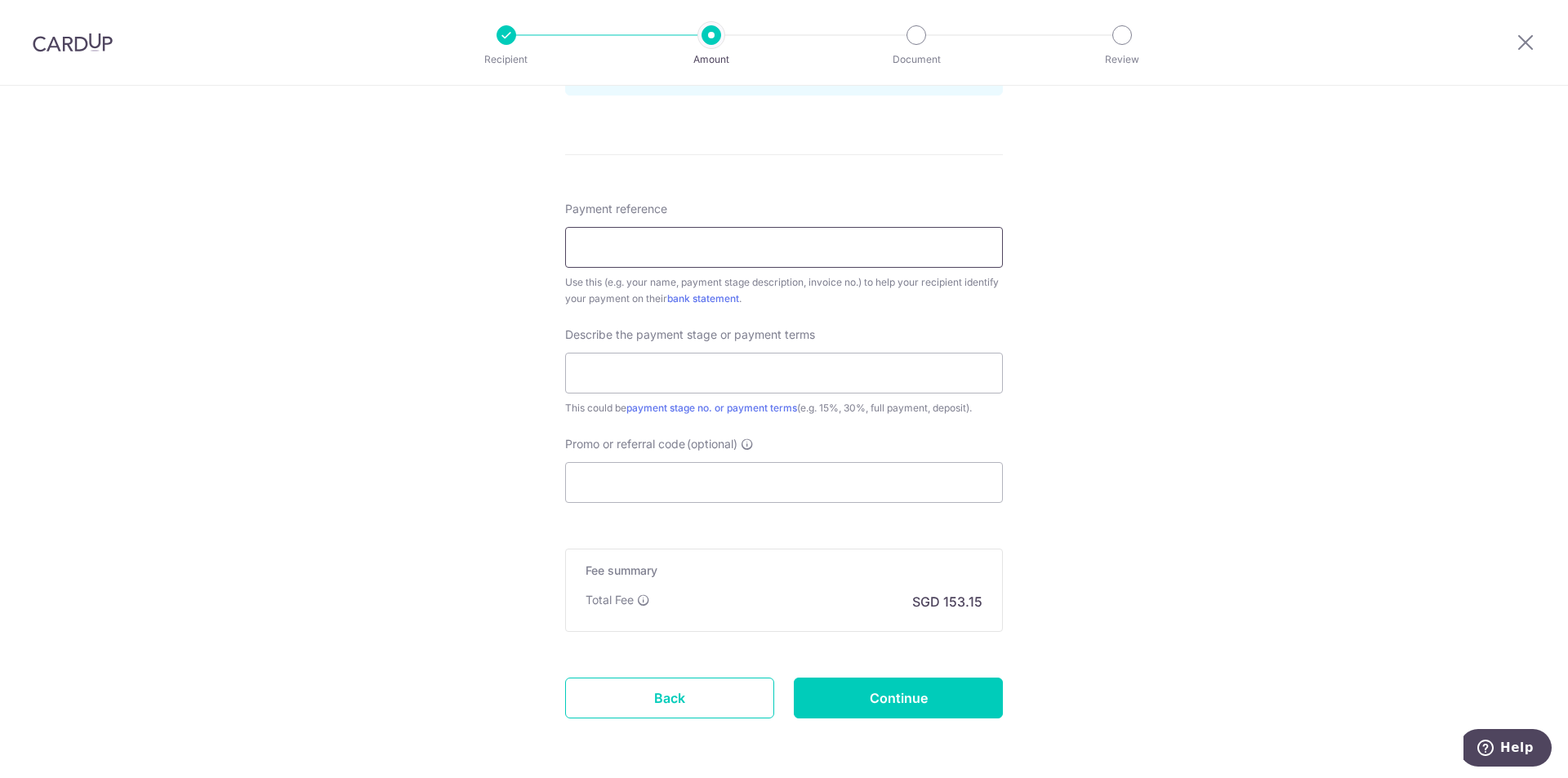
scroll to position [961, 0]
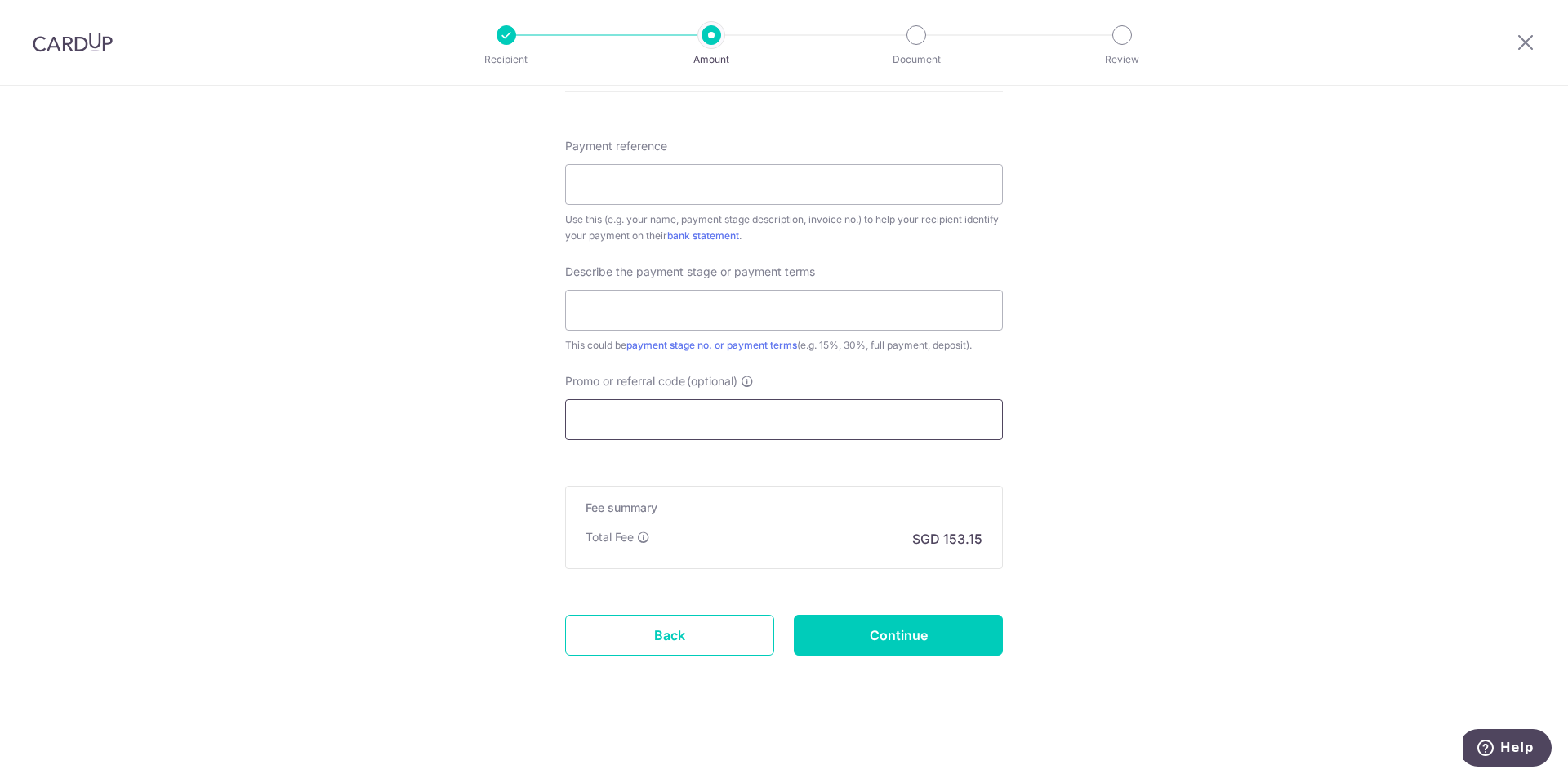
click at [705, 412] on input "Promo or referral code (optional)" at bounding box center [784, 419] width 437 height 41
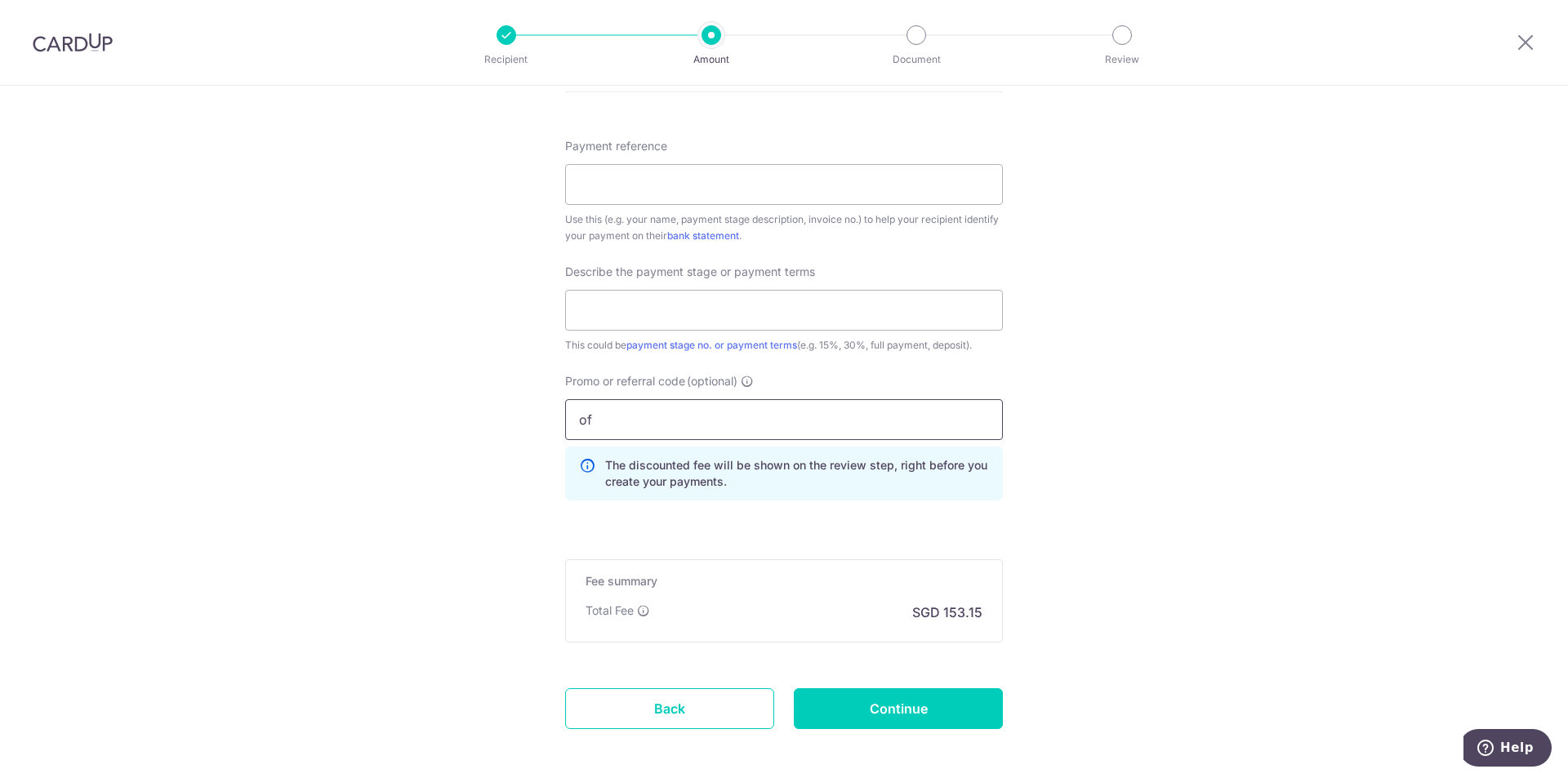
type input "o"
type input "OFF225"
click at [717, 317] on input "text" at bounding box center [784, 309] width 437 height 41
type input "Final stage"
click at [664, 189] on input "Payment reference" at bounding box center [784, 184] width 437 height 41
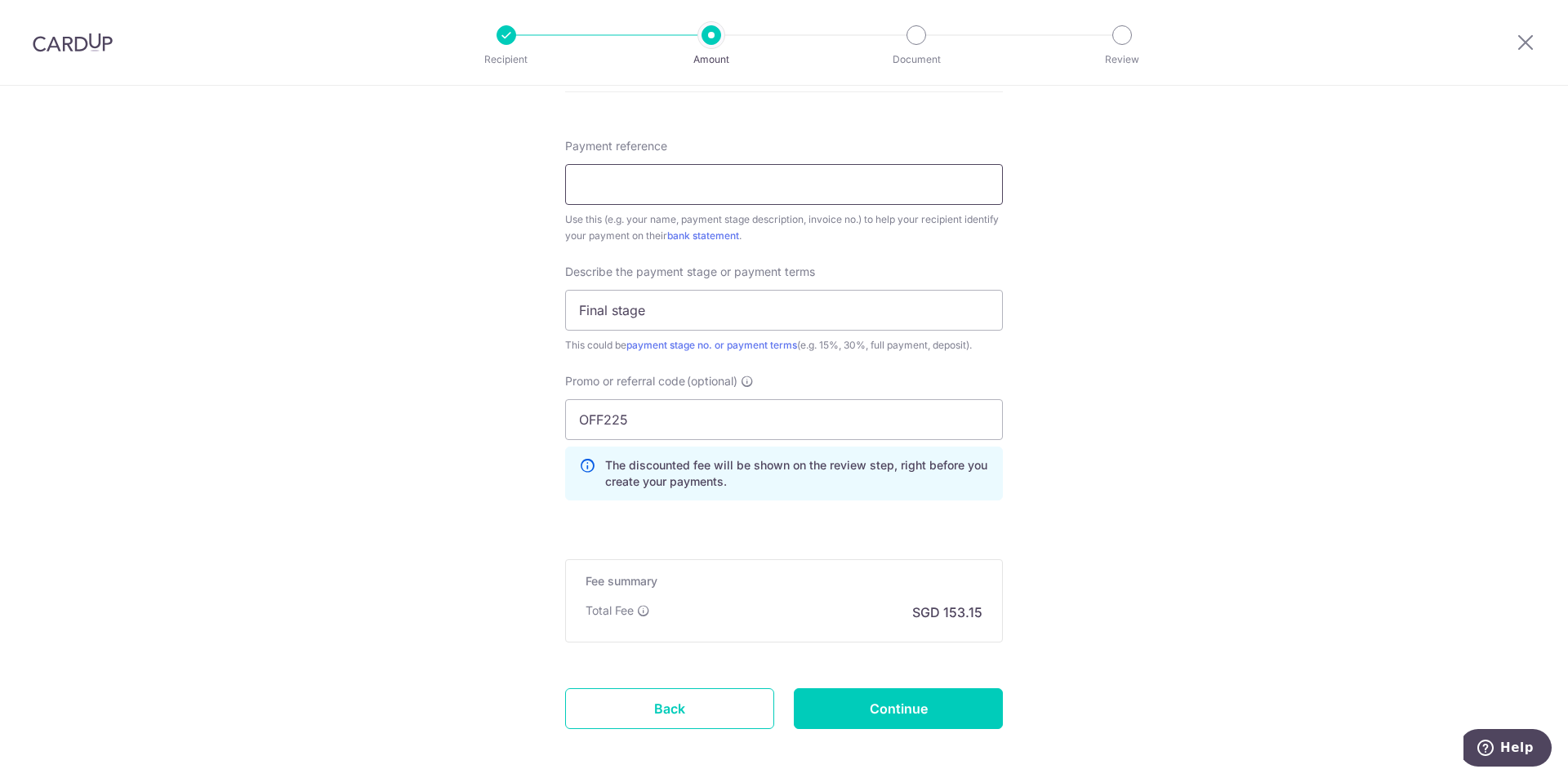
click at [725, 199] on input "Payment reference" at bounding box center [784, 184] width 437 height 41
paste input "IXI-INV-96762-03"
type input "IXI-INV-96762-03"
click at [884, 706] on input "Continue" at bounding box center [899, 708] width 209 height 41
type input "Create Schedule"
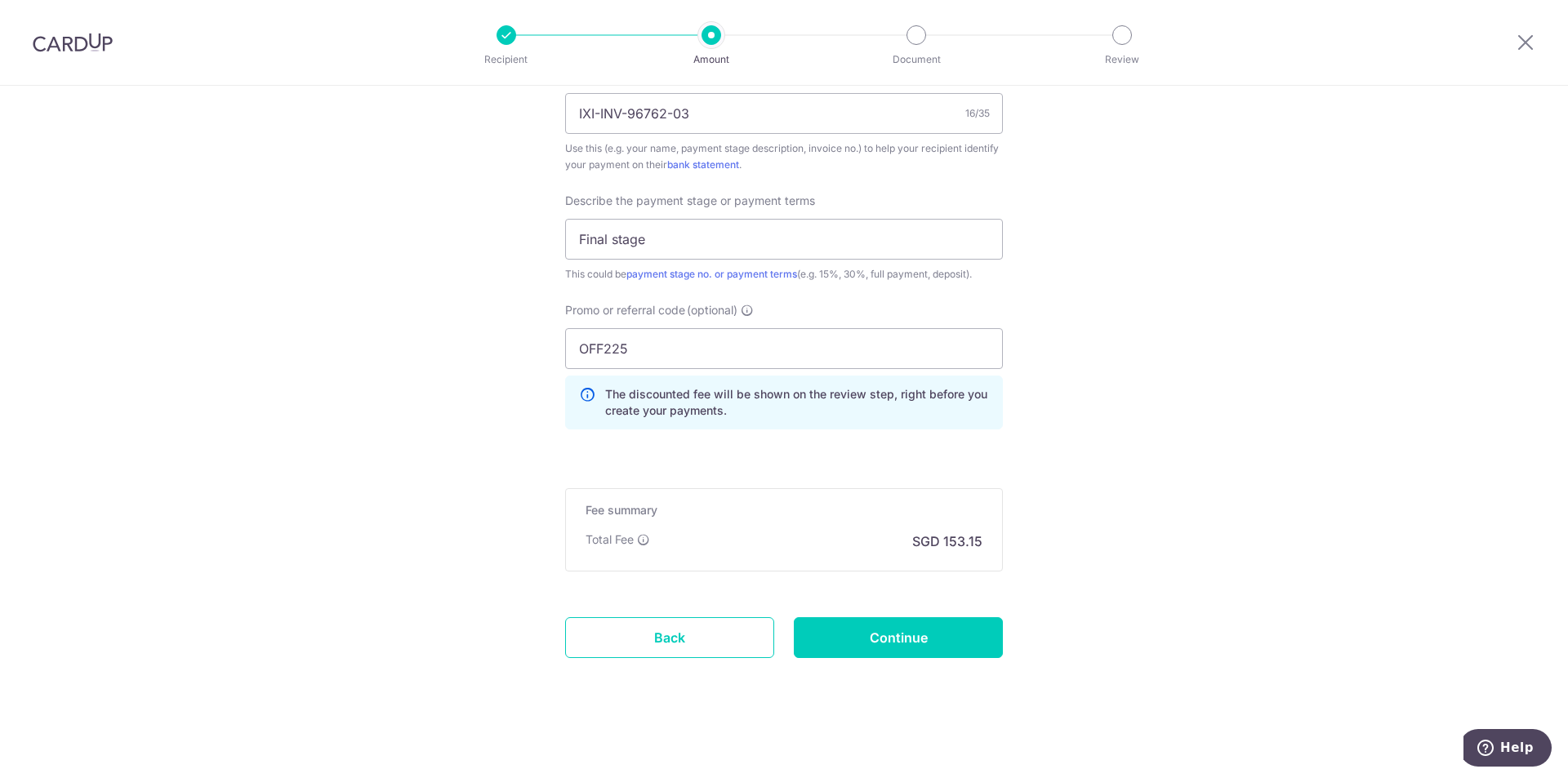
scroll to position [1034, 0]
click at [843, 627] on input "Continue" at bounding box center [899, 635] width 209 height 41
type input "Update Schedule"
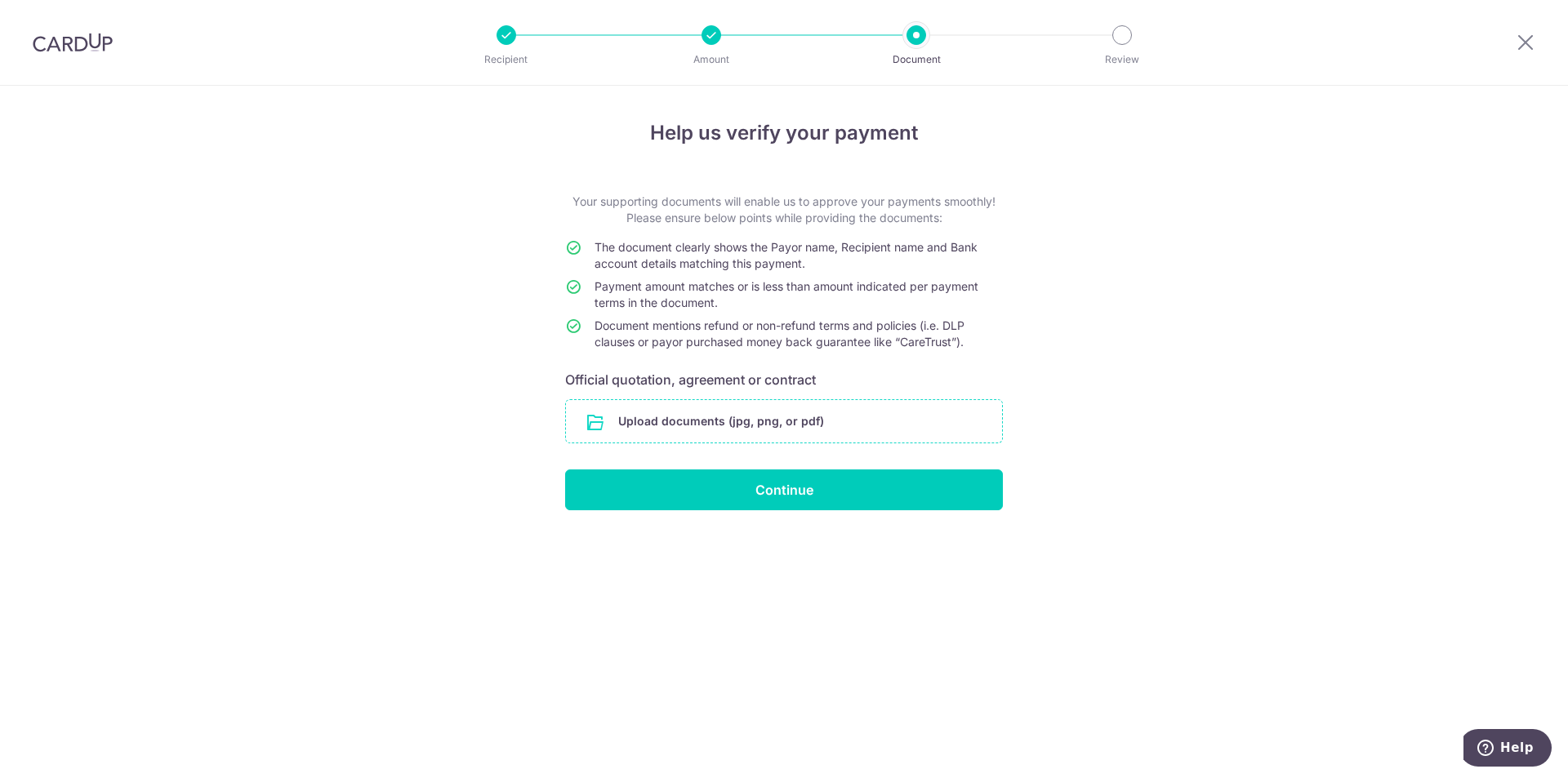
click at [810, 413] on input "file" at bounding box center [784, 421] width 437 height 43
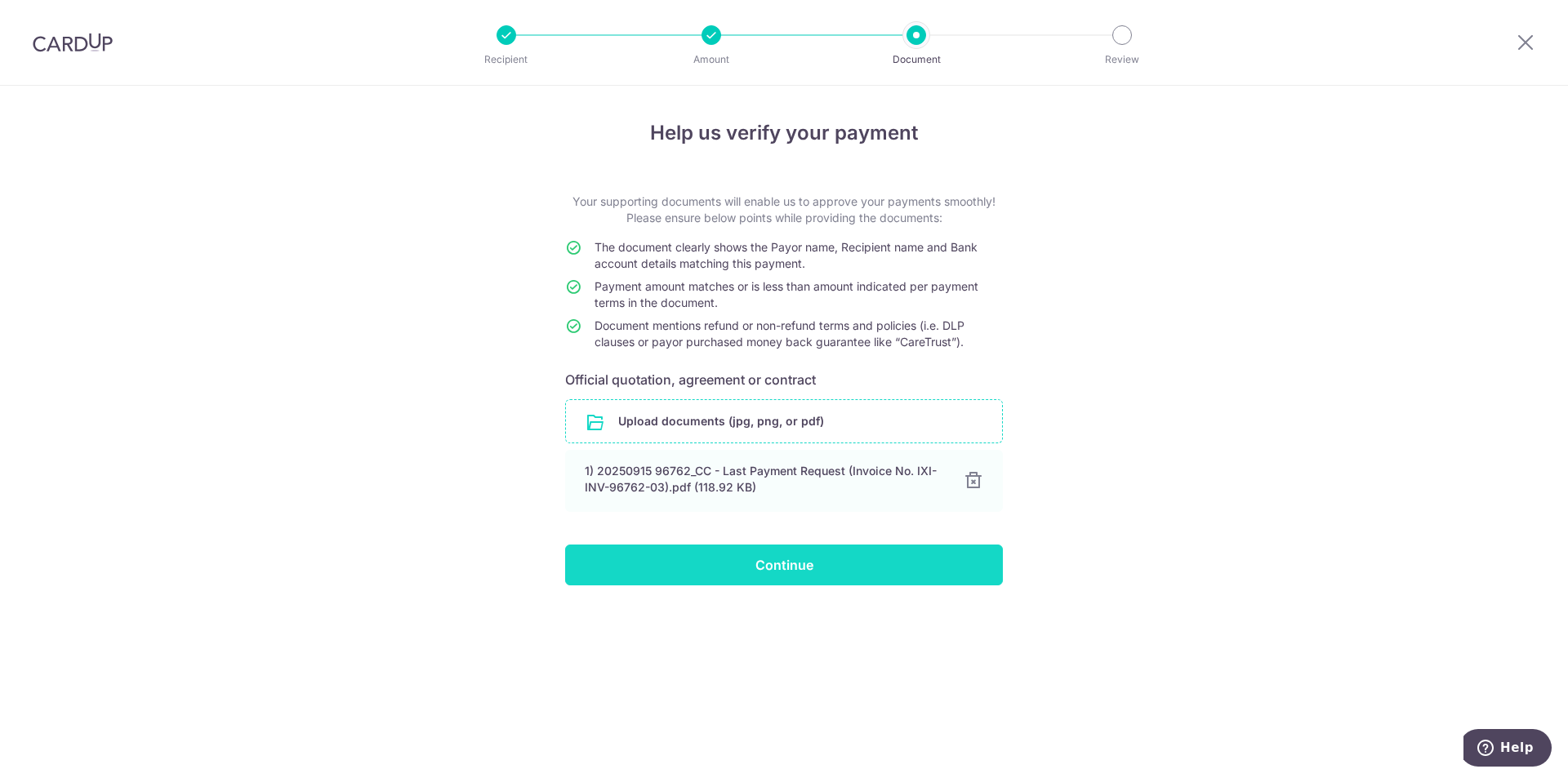
click at [757, 572] on input "Continue" at bounding box center [784, 564] width 437 height 41
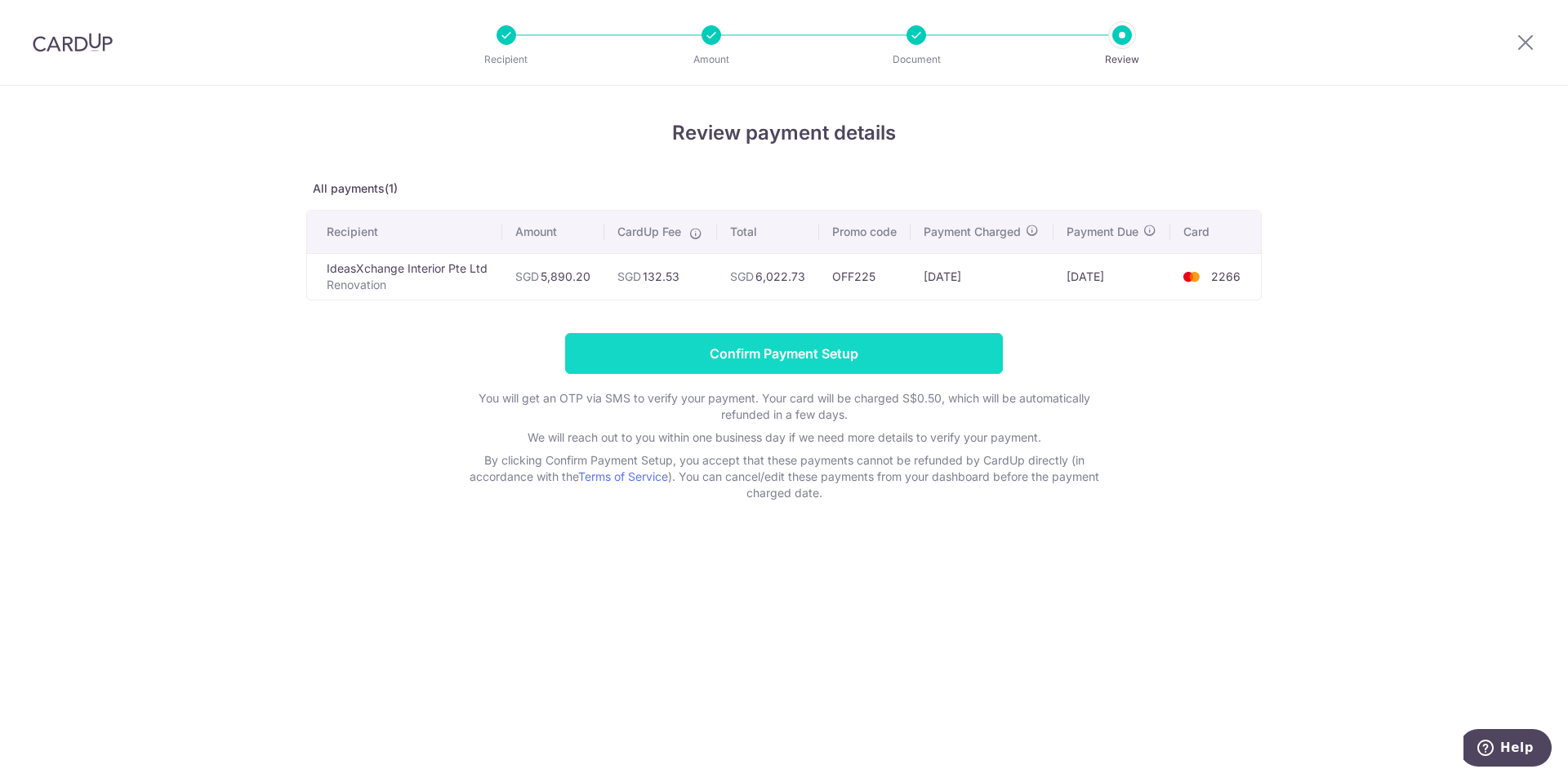
click at [807, 361] on input "Confirm Payment Setup" at bounding box center [784, 353] width 437 height 41
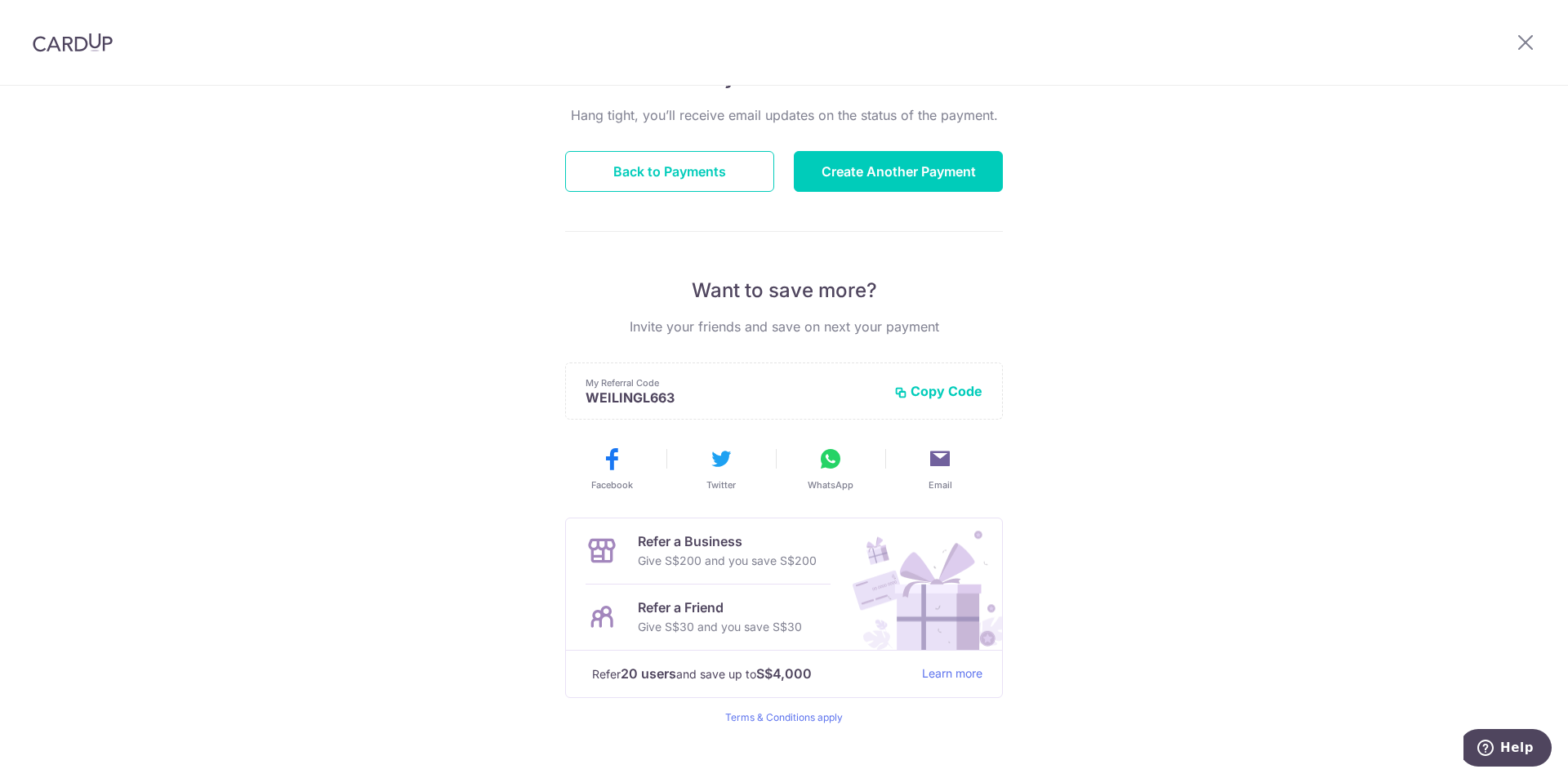
scroll to position [164, 0]
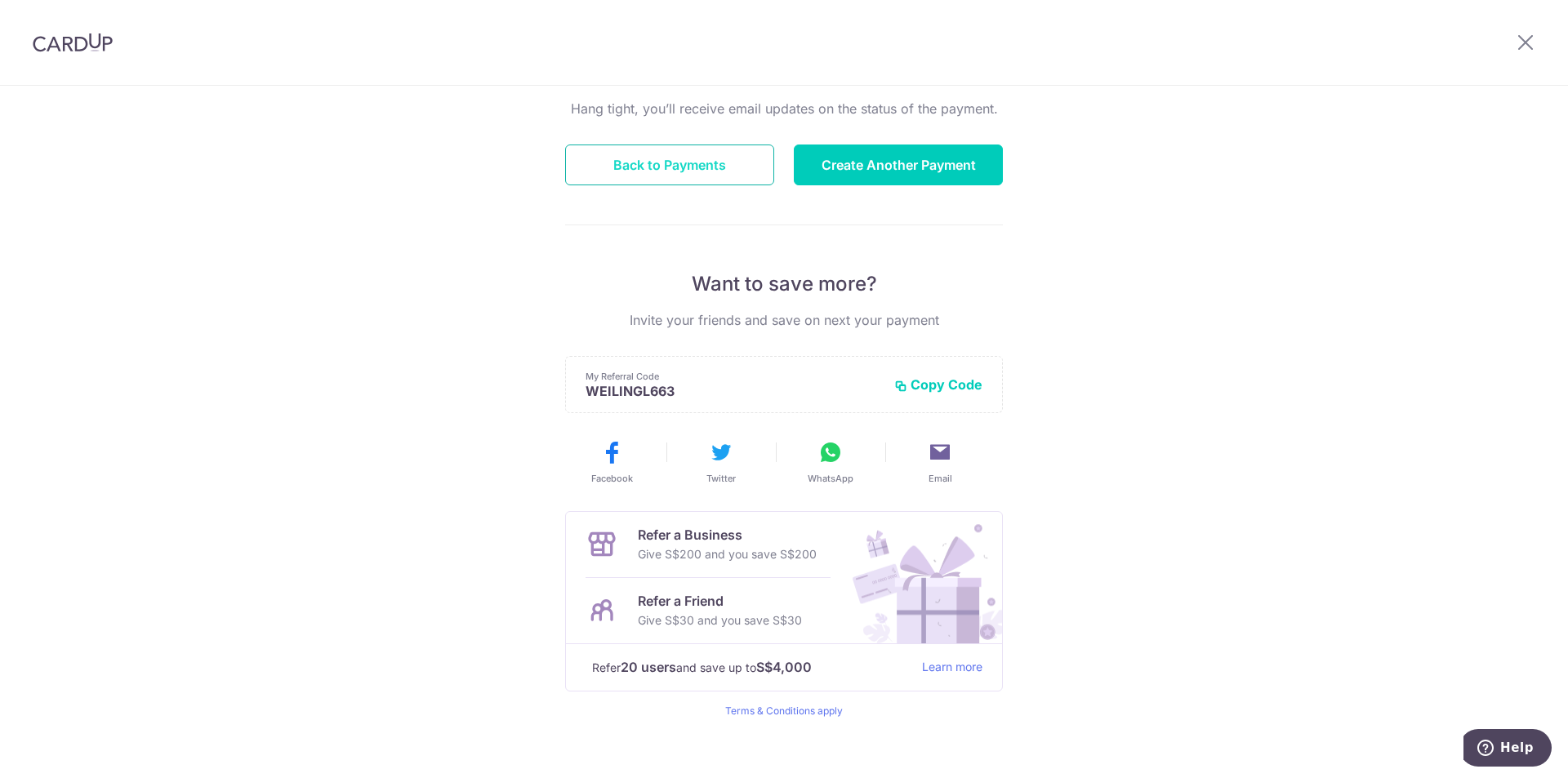
click at [669, 169] on button "Back to Payments" at bounding box center [669, 165] width 209 height 41
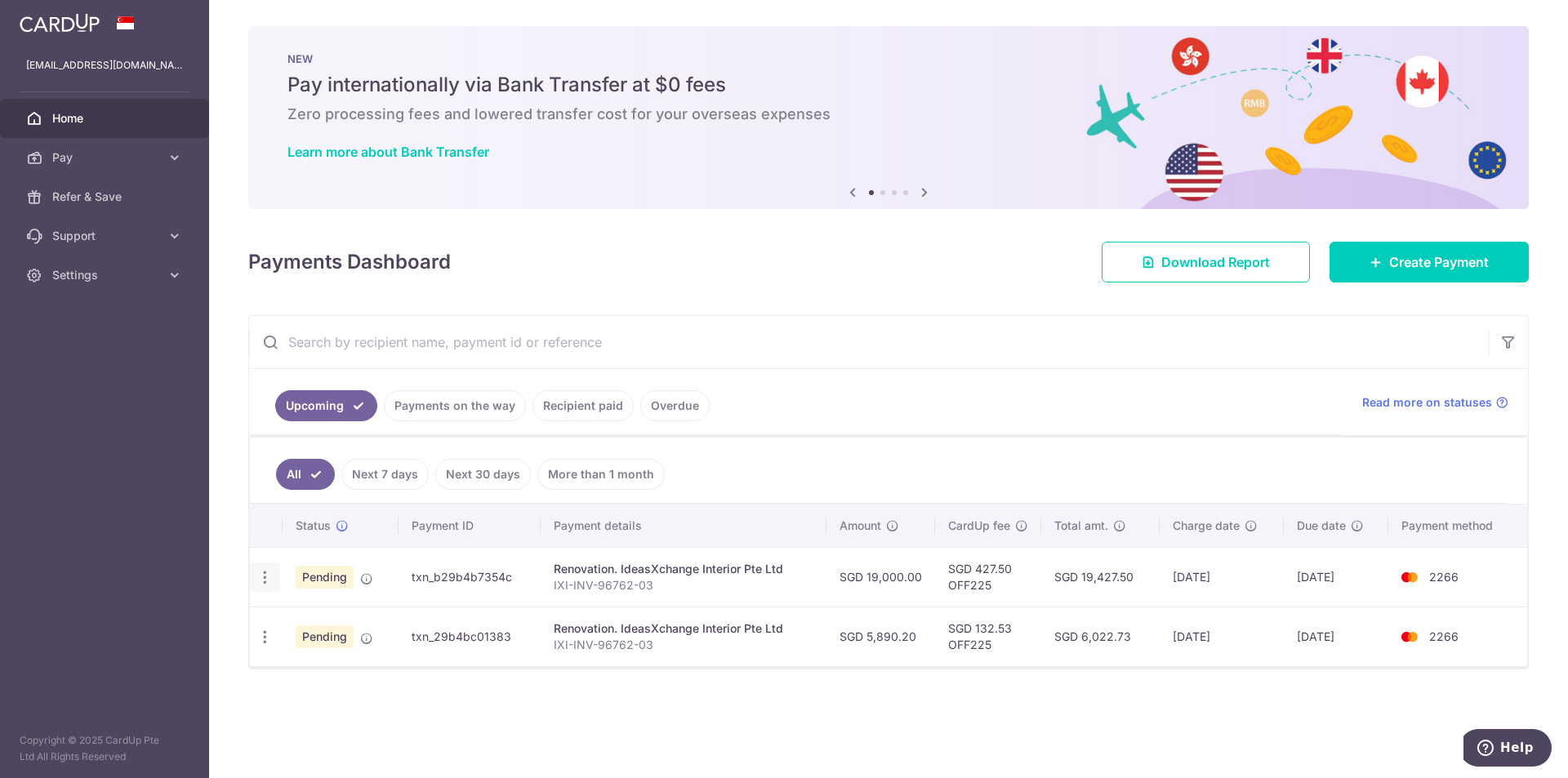
click at [263, 580] on icon "button" at bounding box center [265, 577] width 17 height 17
click at [570, 566] on div "Renovation. IdeasXchange Interior Pte Ltd" at bounding box center [684, 569] width 260 height 16
click at [639, 574] on div "Renovation. IdeasXchange Interior Pte Ltd" at bounding box center [684, 569] width 260 height 16
click at [1381, 569] on td "18/09/2025" at bounding box center [1336, 576] width 104 height 60
click at [86, 162] on span "Pay" at bounding box center [106, 157] width 108 height 16
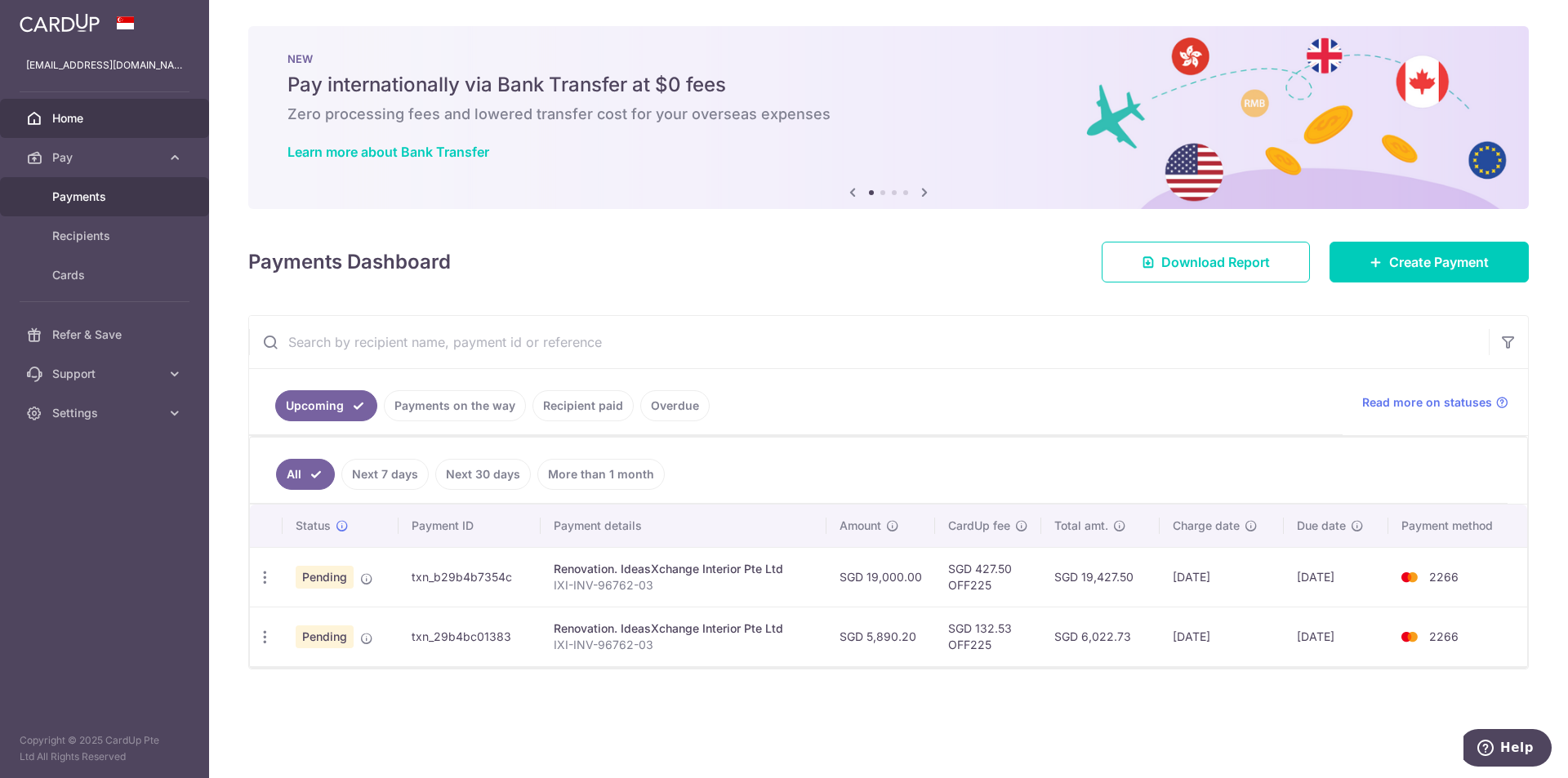
click at [101, 203] on span "Payments" at bounding box center [106, 196] width 108 height 16
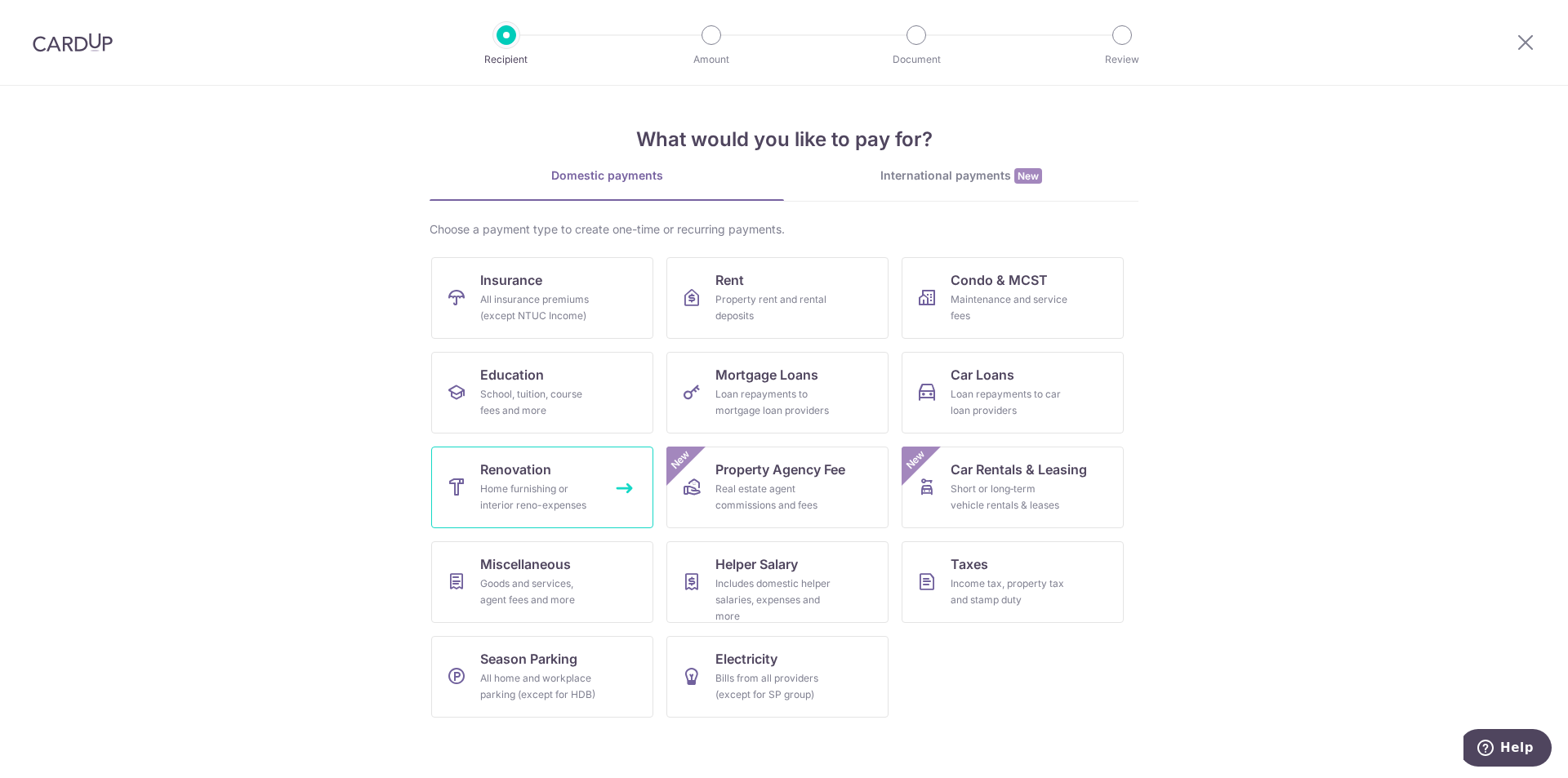
click at [497, 480] on link "Renovation Home furnishing or interior reno-expenses" at bounding box center [543, 487] width 223 height 81
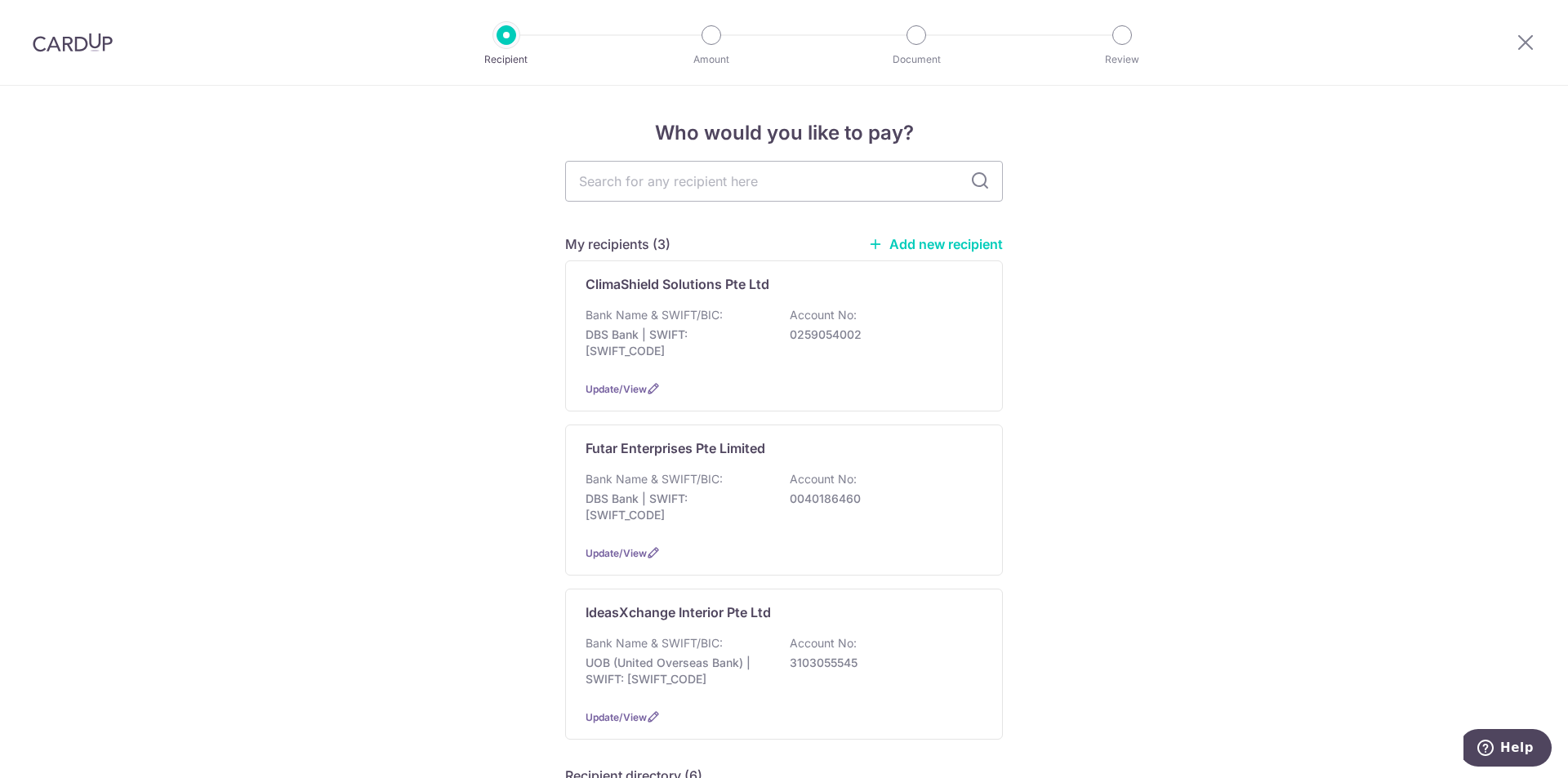
click at [1540, 46] on div at bounding box center [1526, 43] width 85 height 85
click at [1534, 44] on icon at bounding box center [1525, 43] width 20 height 21
